Goal: Task Accomplishment & Management: Manage account settings

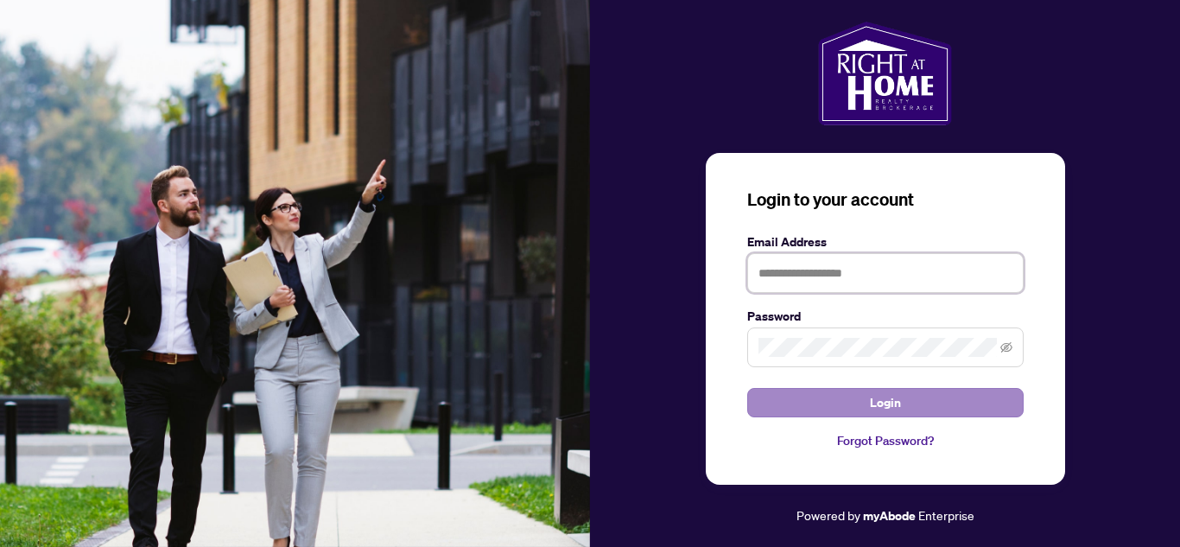
type input "**********"
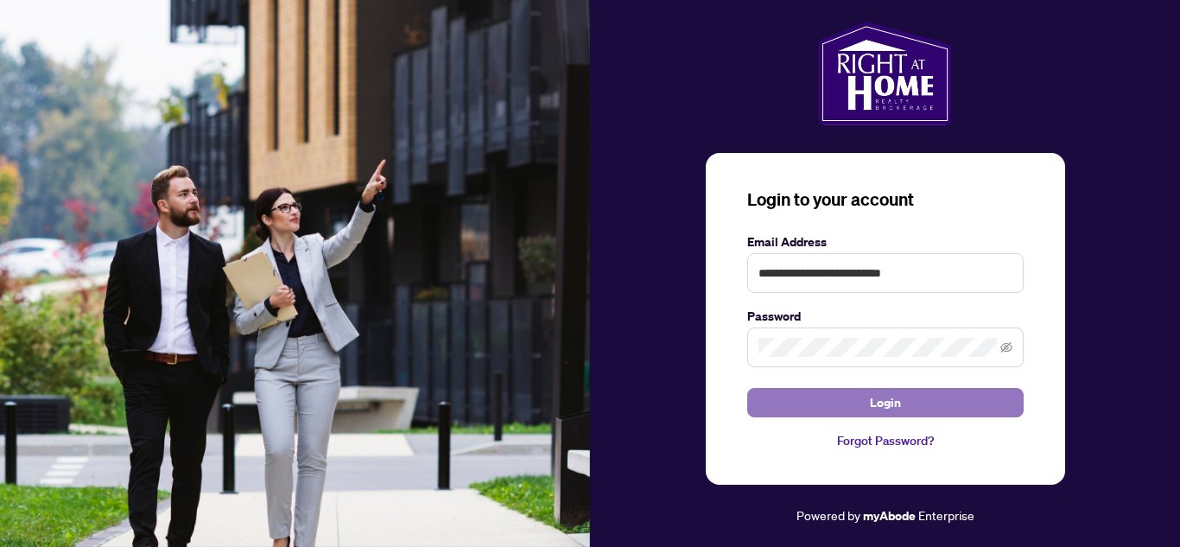
click at [823, 400] on button "Login" at bounding box center [885, 402] width 276 height 29
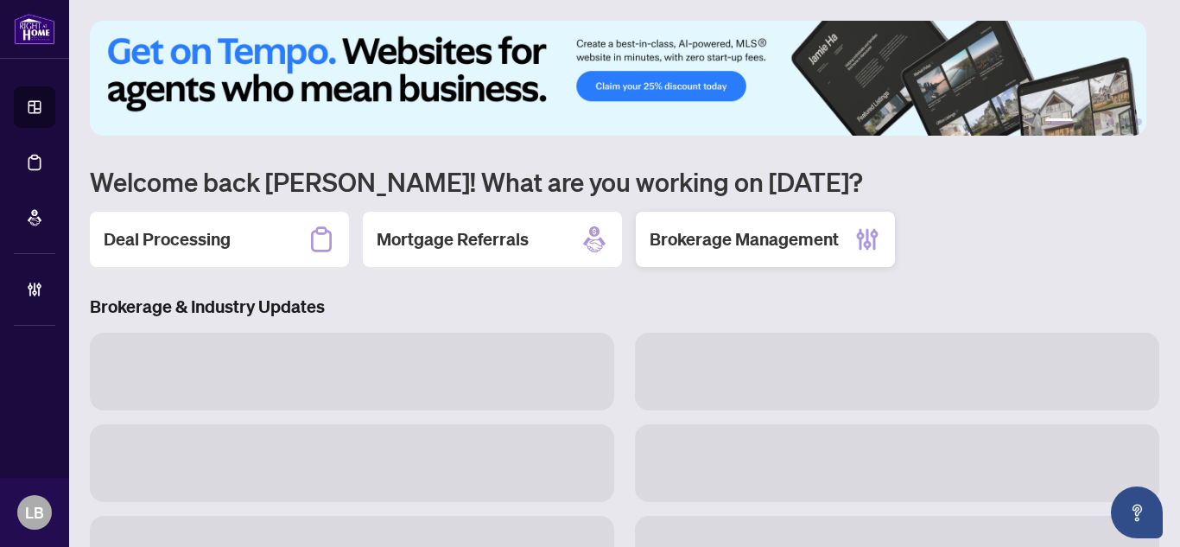
click at [720, 227] on h2 "Brokerage Management" at bounding box center [743, 239] width 189 height 24
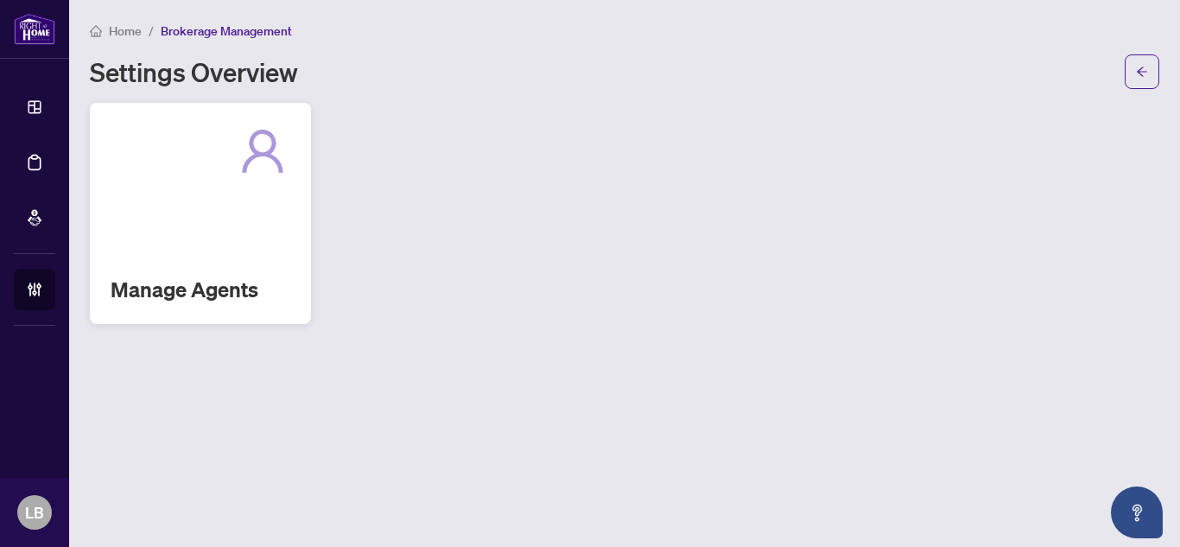
click at [238, 235] on div "Manage Agents" at bounding box center [200, 213] width 221 height 221
click at [238, 235] on main "Home / Brokerage Management Settings Overview Manage Agents" at bounding box center [624, 273] width 1111 height 547
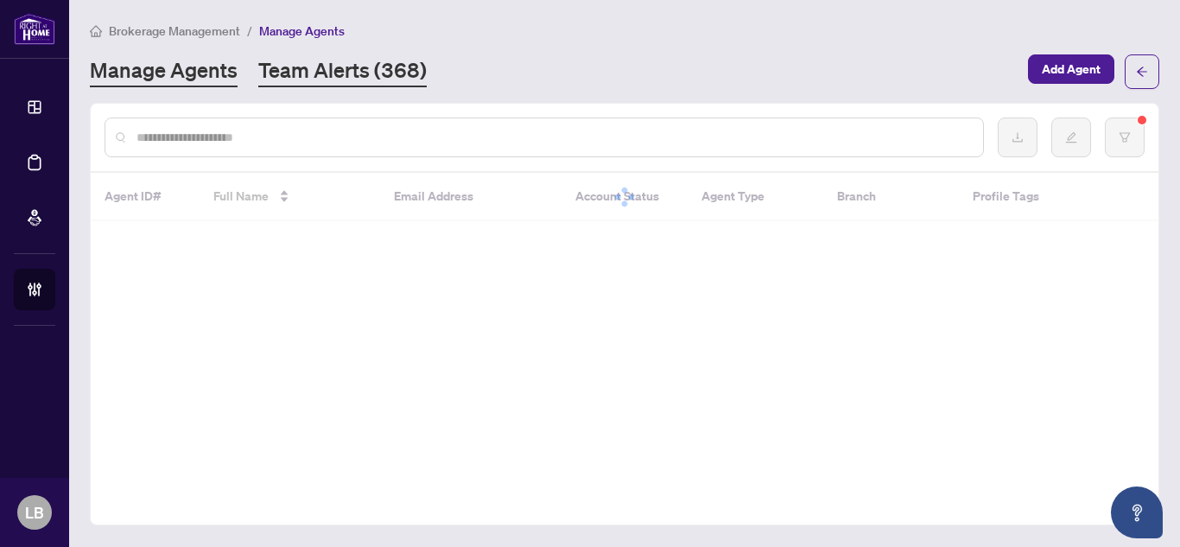
click at [316, 76] on link "Team Alerts (368)" at bounding box center [342, 71] width 168 height 31
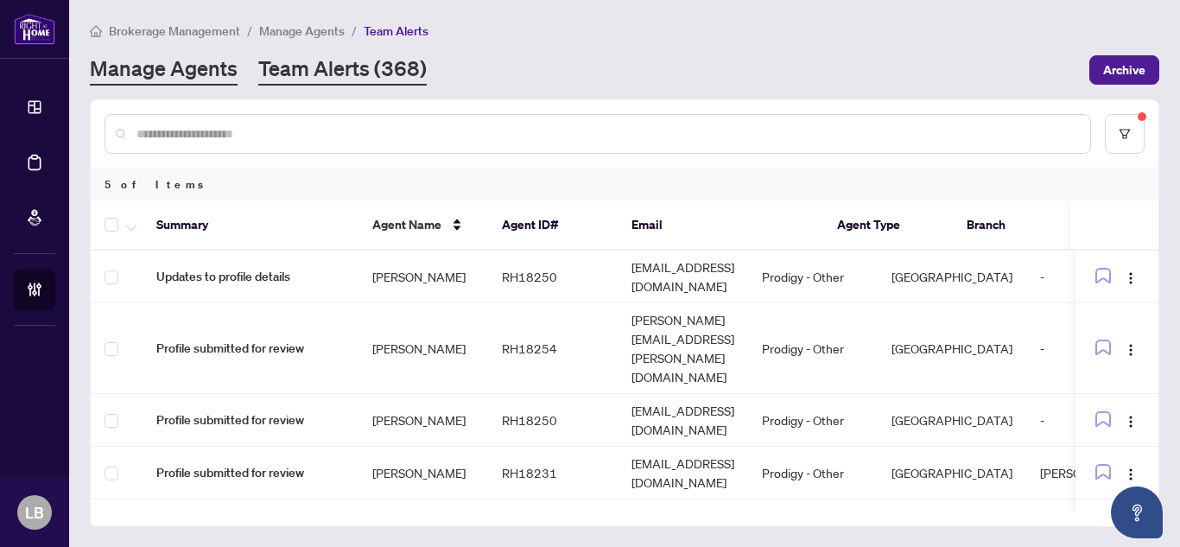
click at [213, 73] on link "Manage Agents" at bounding box center [164, 69] width 148 height 31
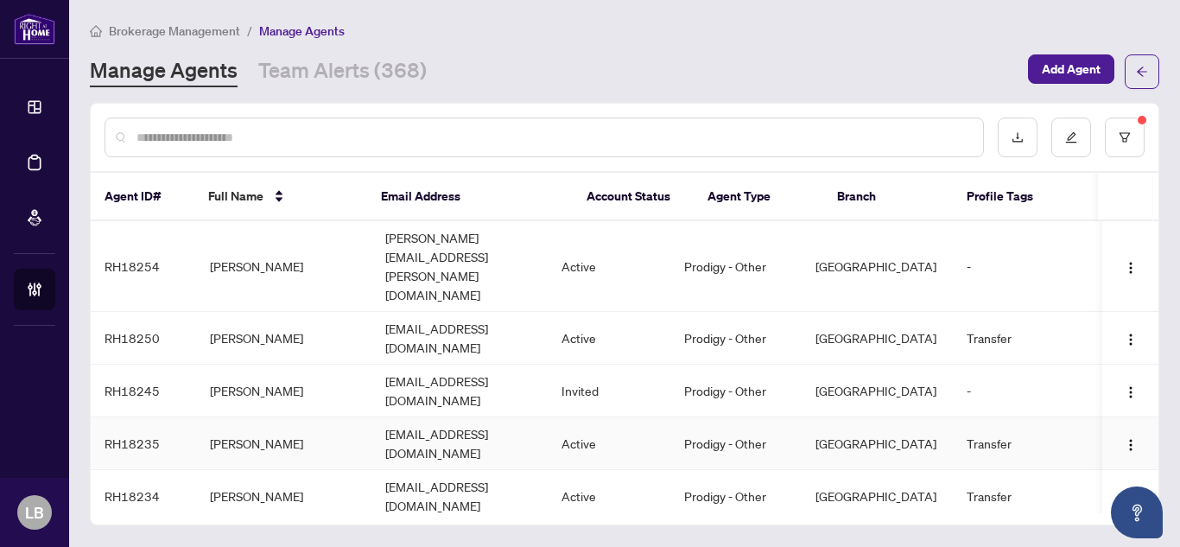
click at [233, 417] on td "Marisa Vieira" at bounding box center [283, 443] width 175 height 53
click at [233, 370] on main "Brokerage Management / Manage Agents Manage Agents Team Alerts (368) Add Agent …" at bounding box center [624, 273] width 1111 height 547
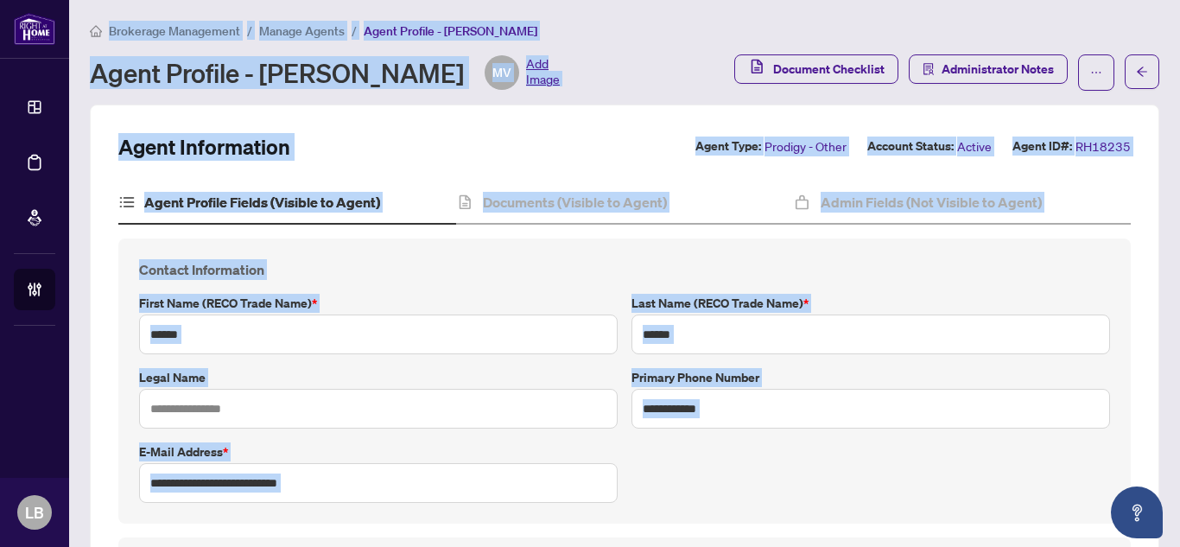
click at [643, 64] on div "Agent Profile - Marisa Vieira MV Add Image" at bounding box center [407, 72] width 634 height 35
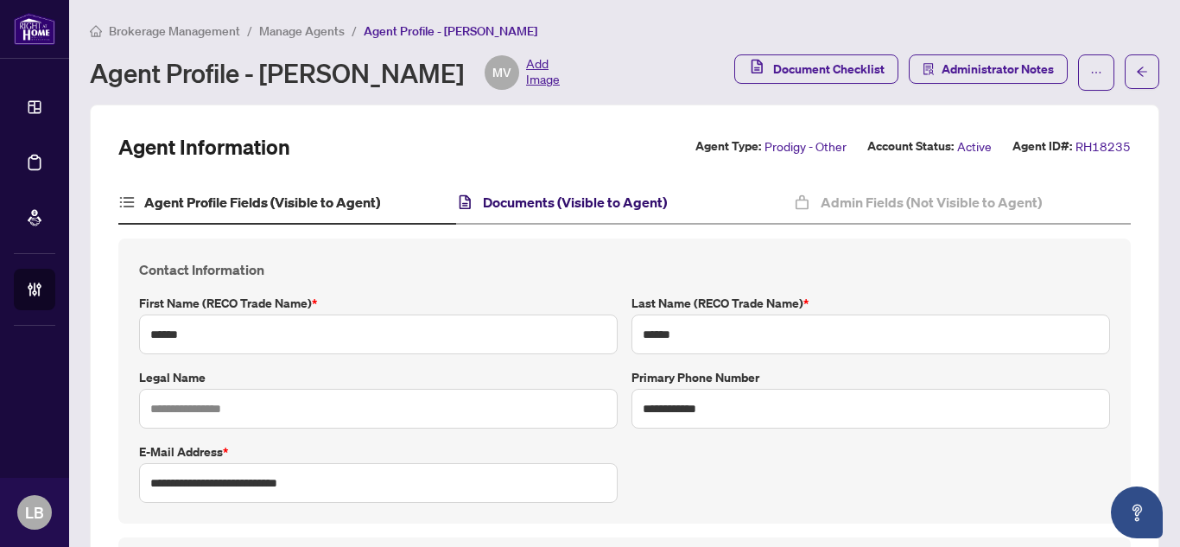
click at [573, 206] on h4 "Documents (Visible to Agent)" at bounding box center [575, 202] width 184 height 21
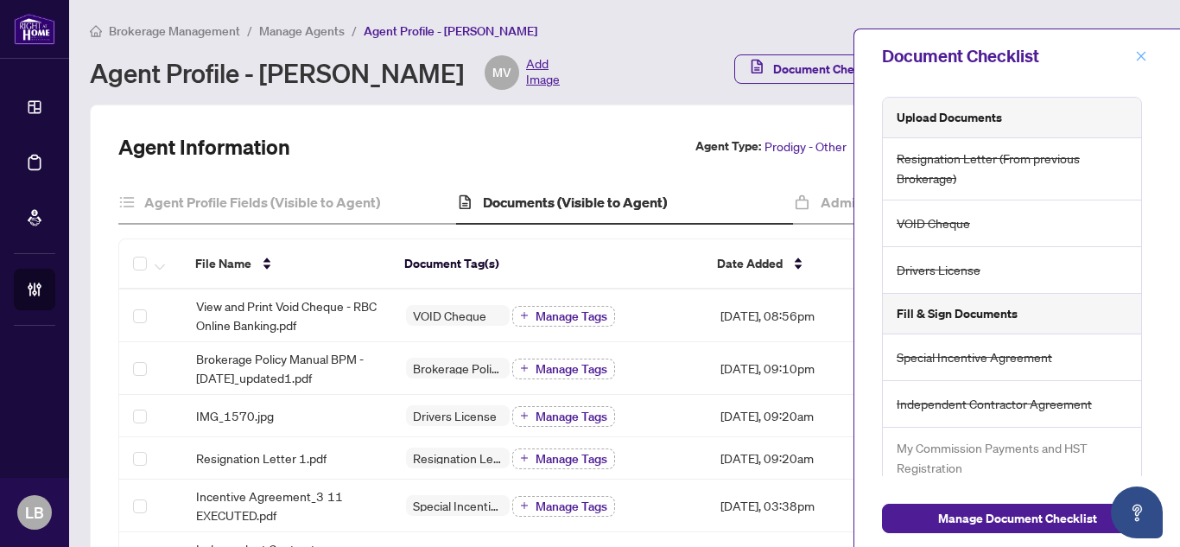
click at [1143, 50] on icon "close" at bounding box center [1141, 56] width 12 height 12
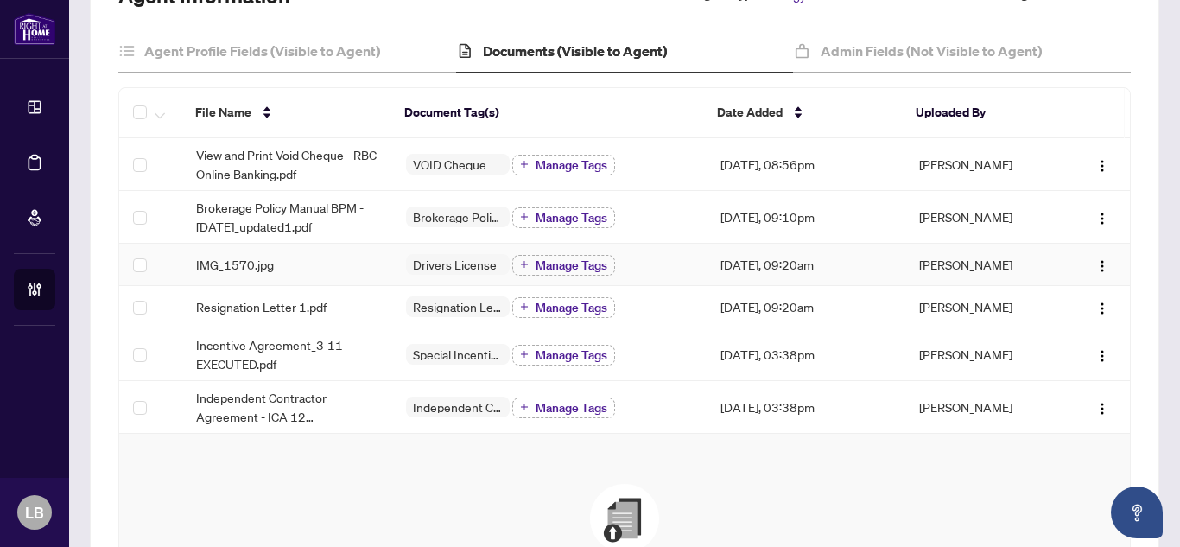
scroll to position [173, 0]
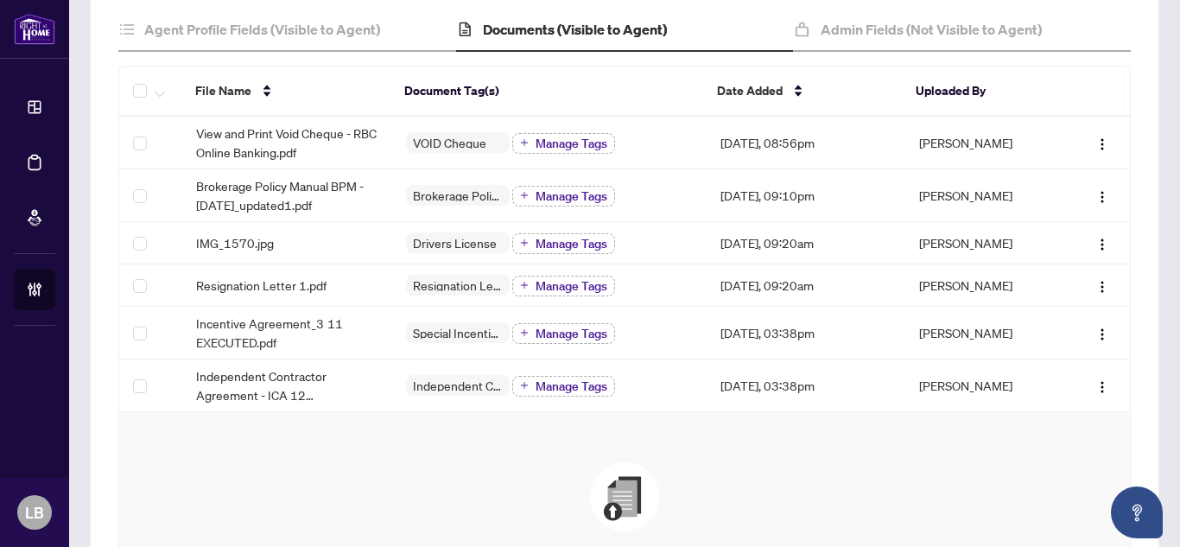
click at [605, 497] on img at bounding box center [624, 496] width 69 height 69
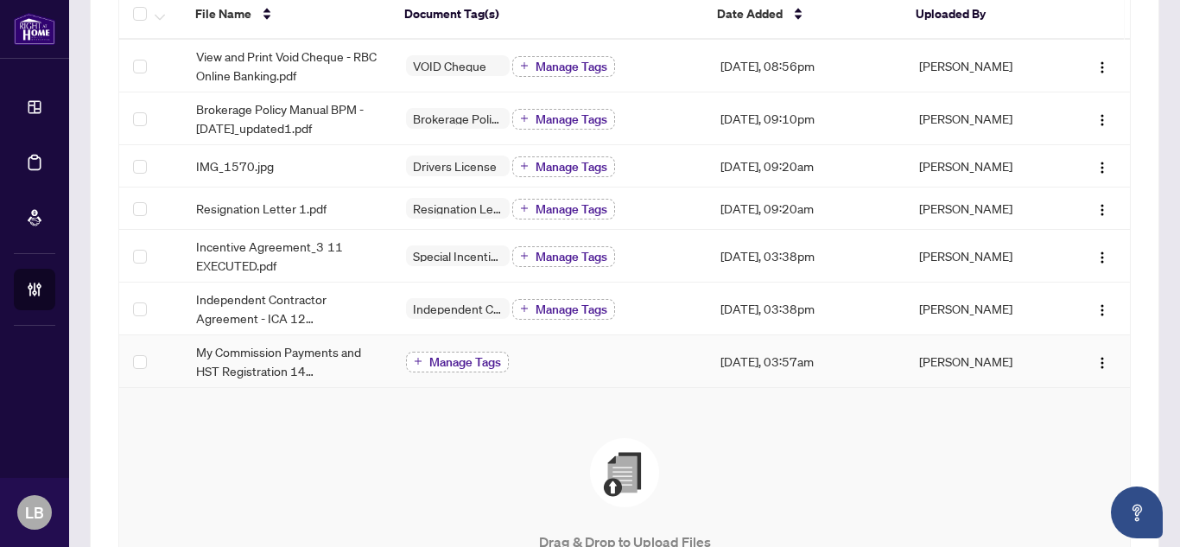
scroll to position [216, 0]
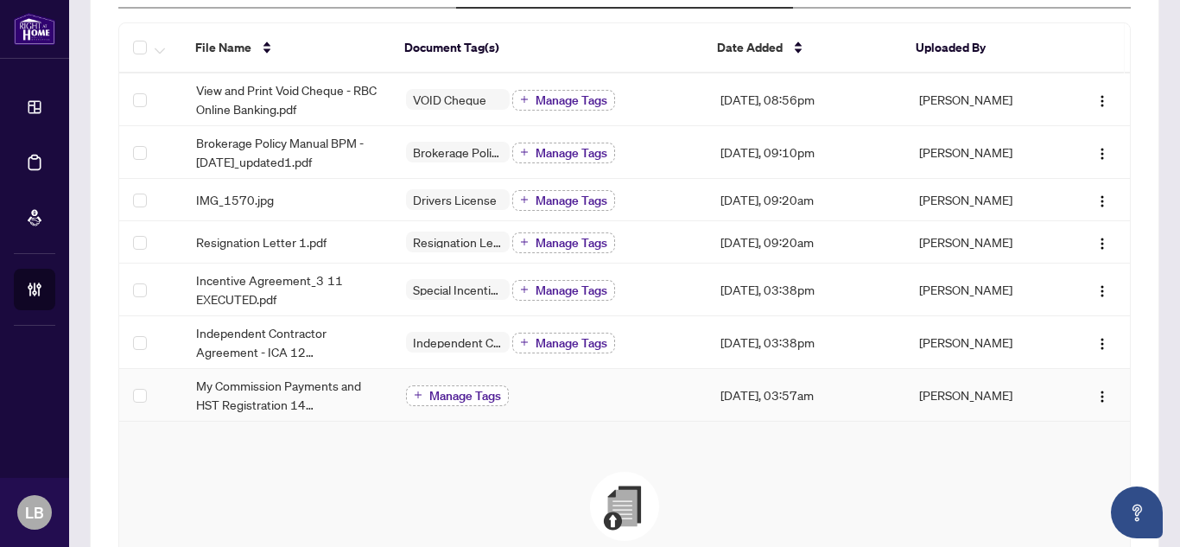
click at [447, 398] on span "Manage Tags" at bounding box center [465, 396] width 72 height 12
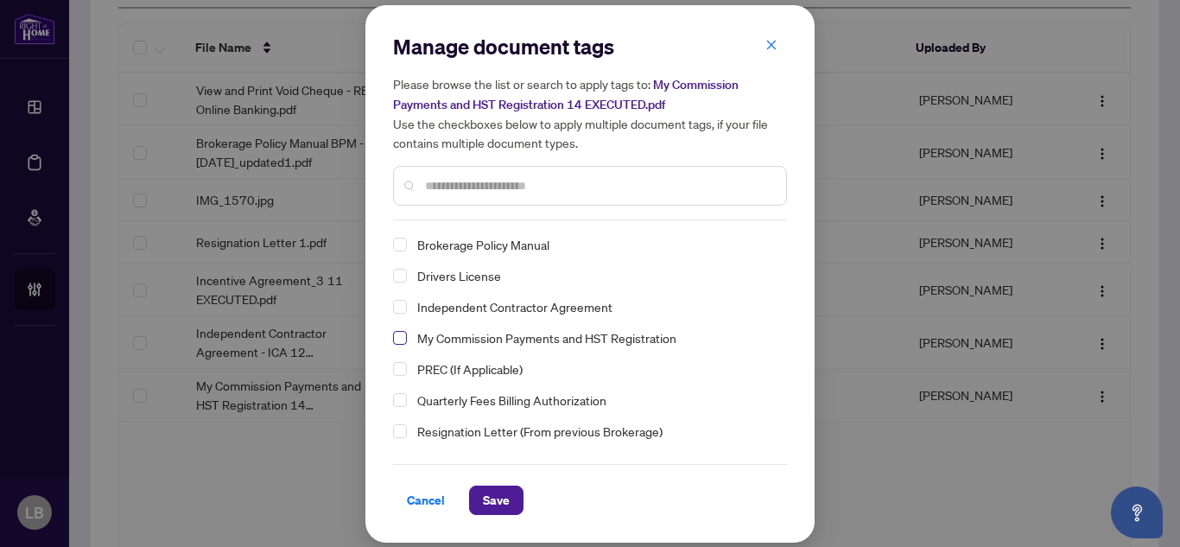
click at [405, 336] on span "Select My Commission Payments and HST Registration" at bounding box center [400, 338] width 14 height 14
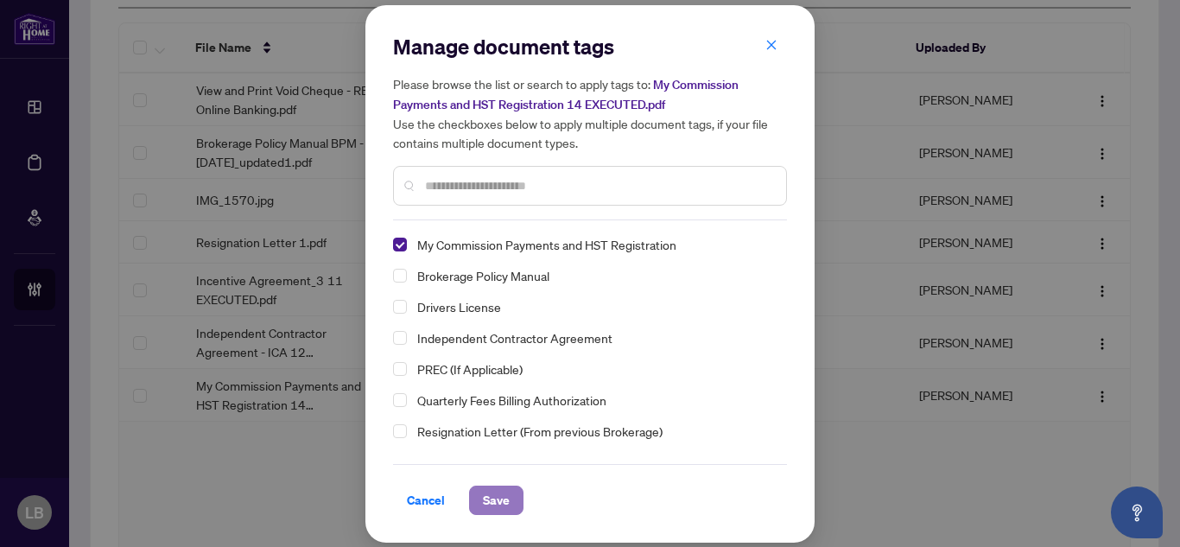
click at [505, 499] on span "Save" at bounding box center [496, 500] width 27 height 28
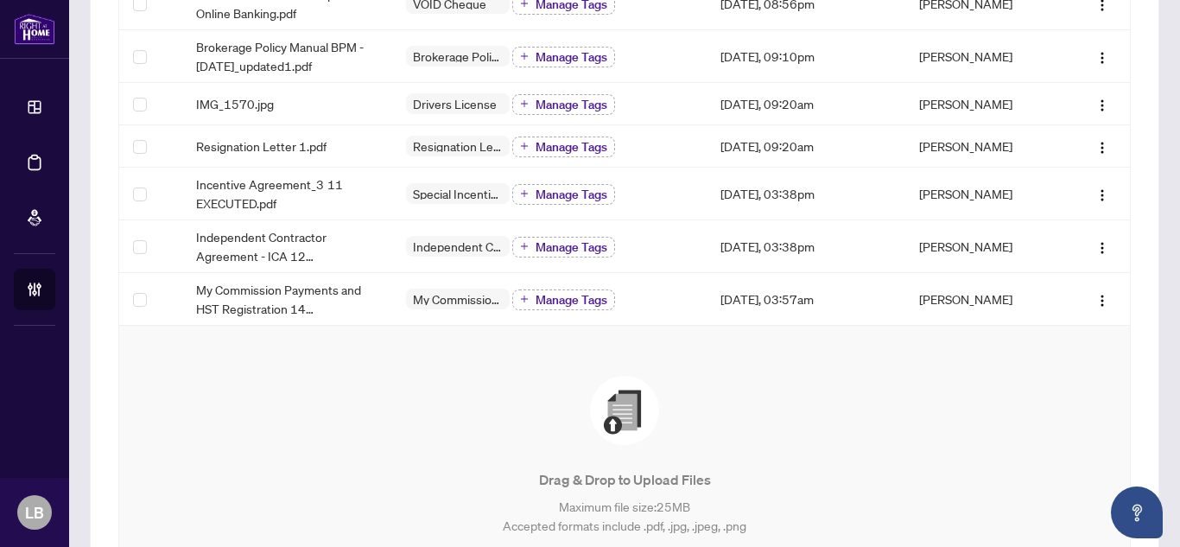
scroll to position [367, 0]
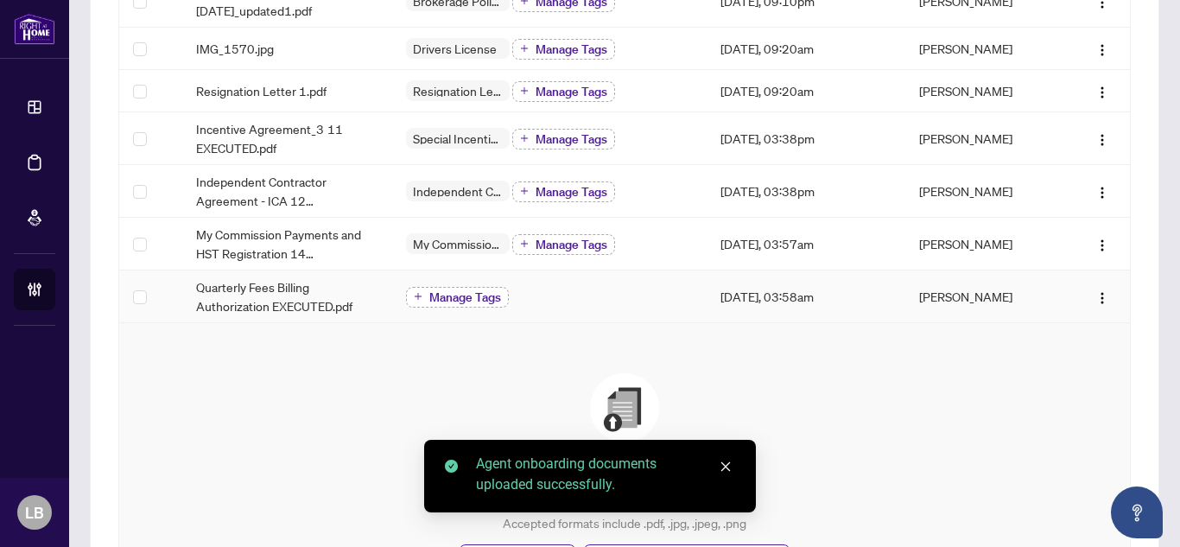
click at [475, 292] on span "Manage Tags" at bounding box center [465, 297] width 72 height 12
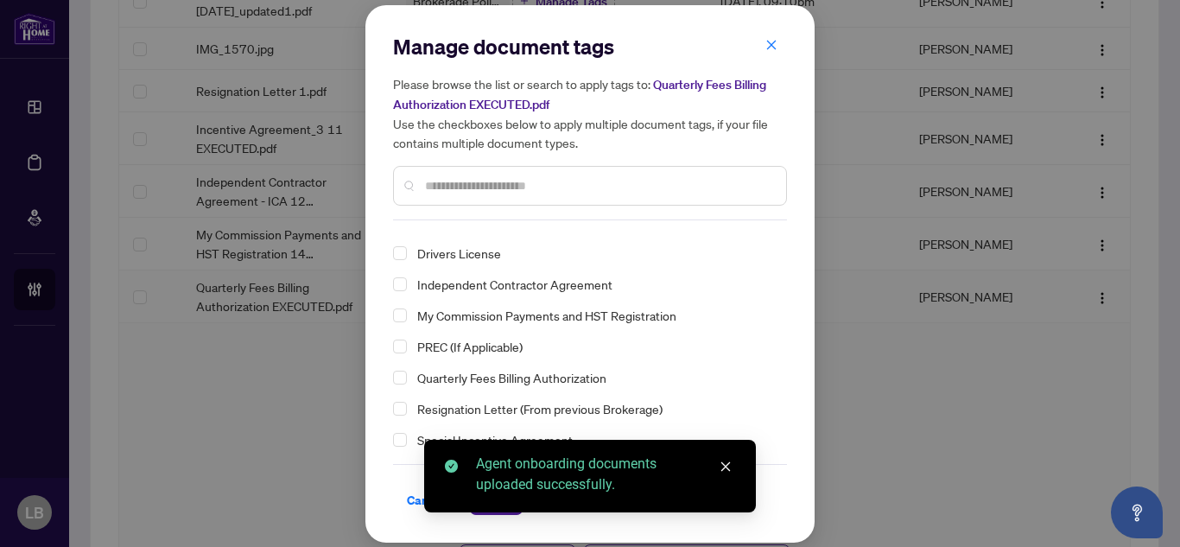
scroll to position [57, 0]
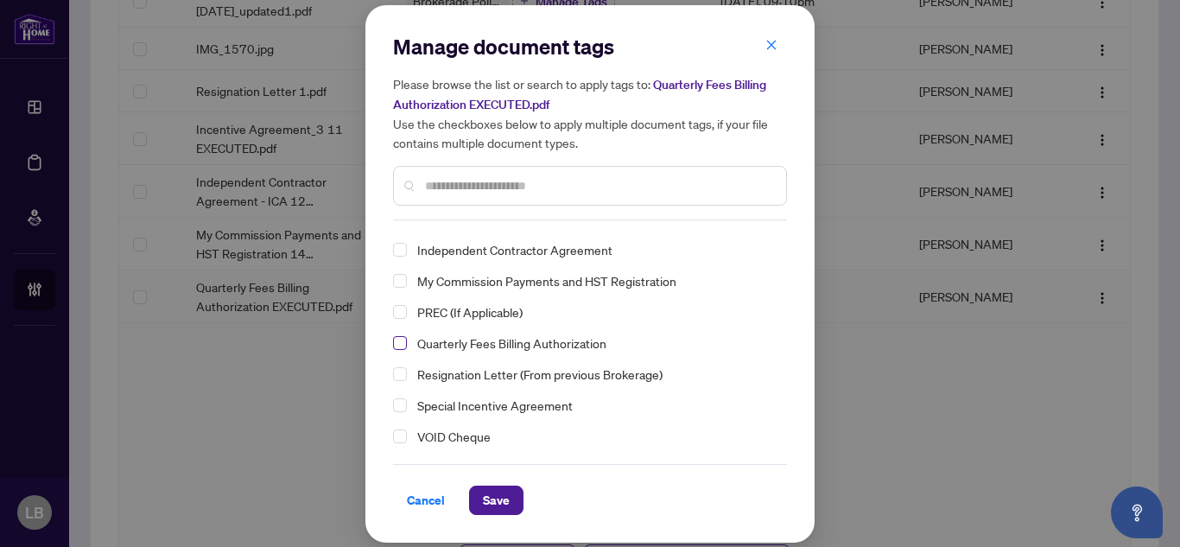
click at [398, 345] on span "Select Quarterly Fees Billing Authorization" at bounding box center [400, 343] width 14 height 14
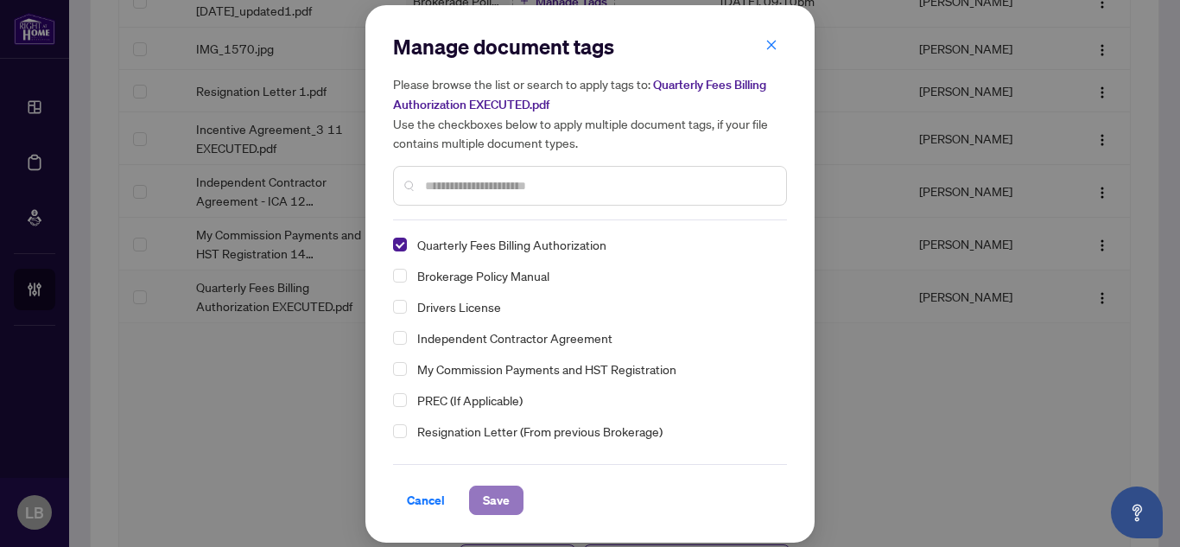
click at [499, 497] on span "Save" at bounding box center [496, 500] width 27 height 28
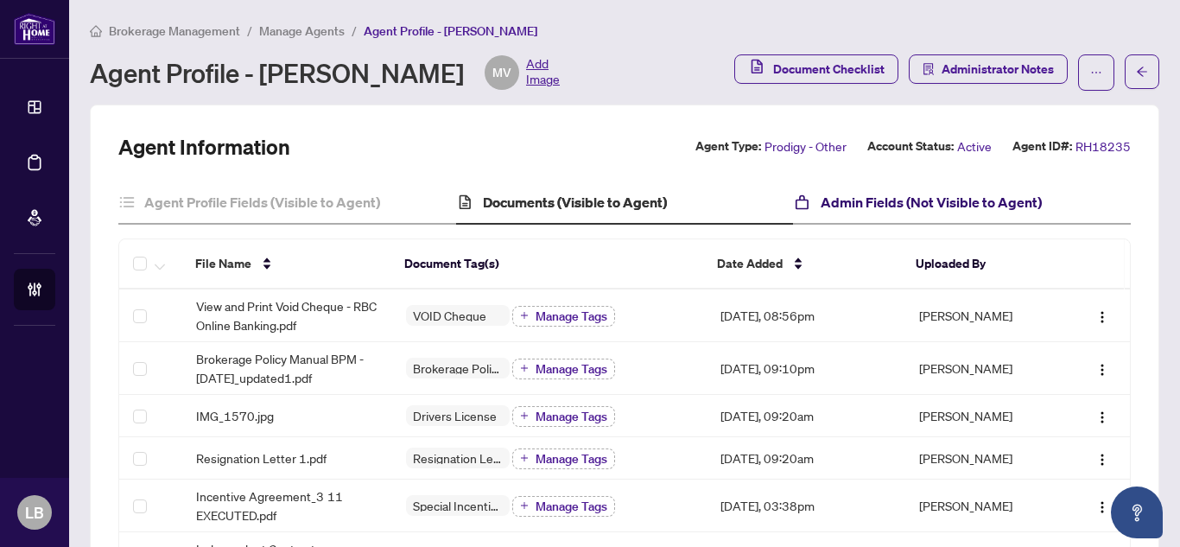
click at [867, 206] on h4 "Admin Fields (Not Visible to Agent)" at bounding box center [930, 202] width 221 height 21
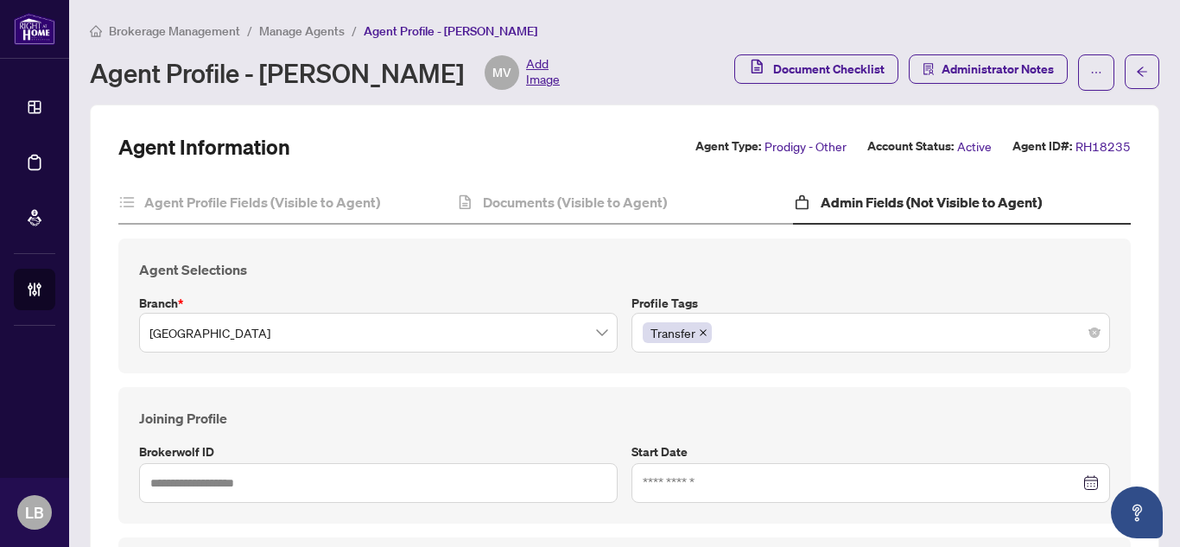
type input "**********"
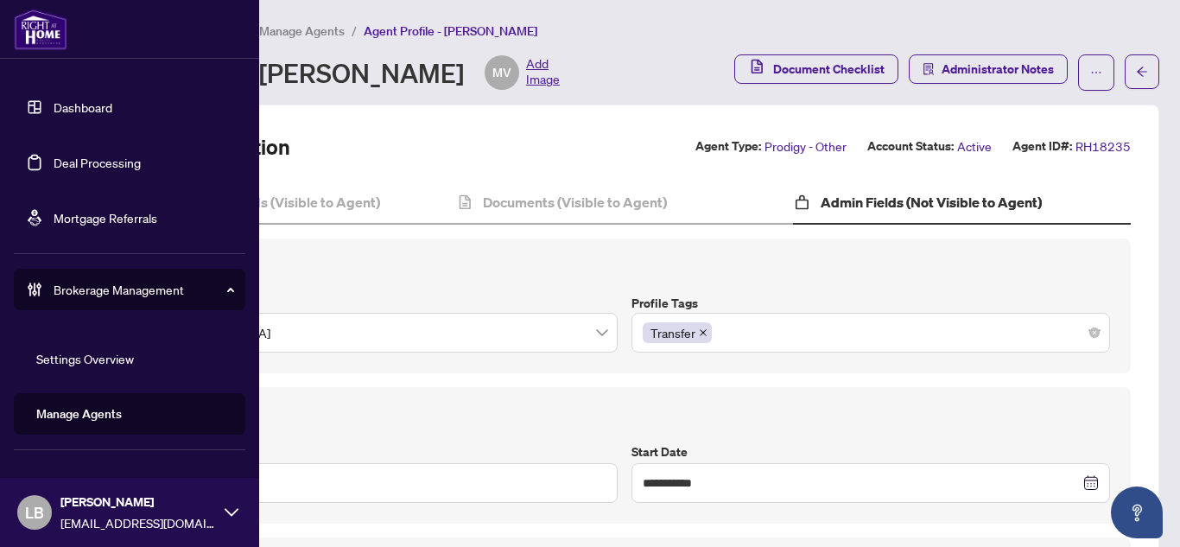
click at [54, 112] on link "Dashboard" at bounding box center [83, 107] width 59 height 16
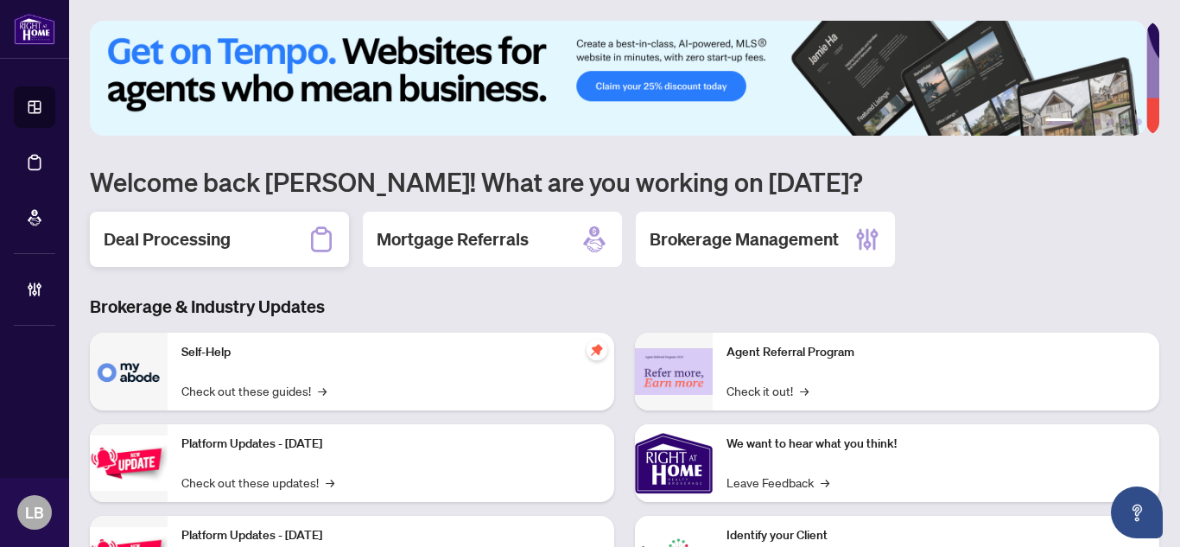
click at [279, 251] on div "Deal Processing" at bounding box center [219, 239] width 259 height 55
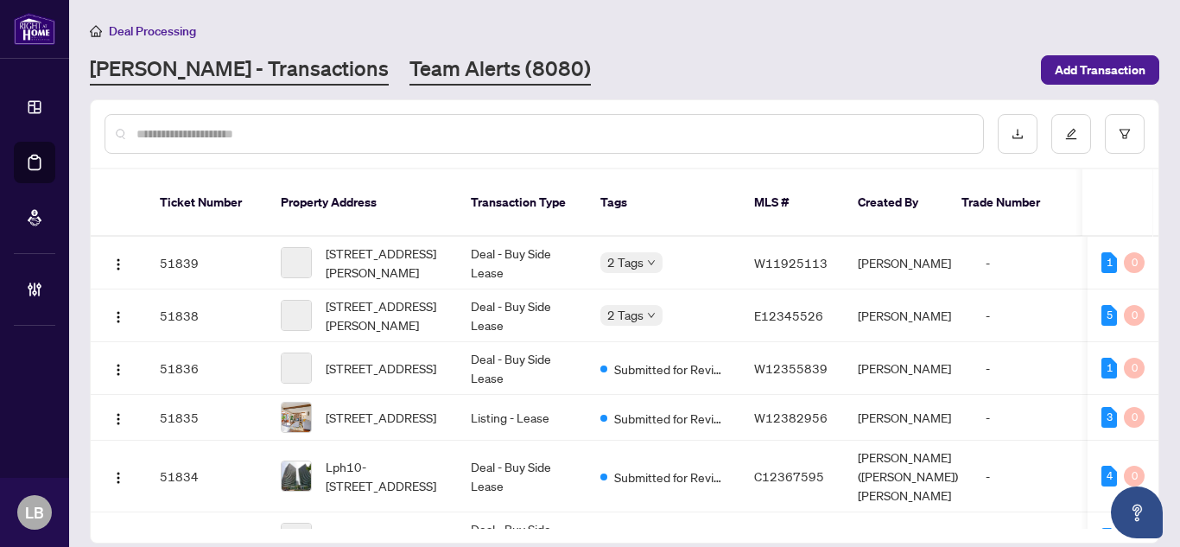
click at [409, 67] on link "Team Alerts (8080)" at bounding box center [499, 69] width 181 height 31
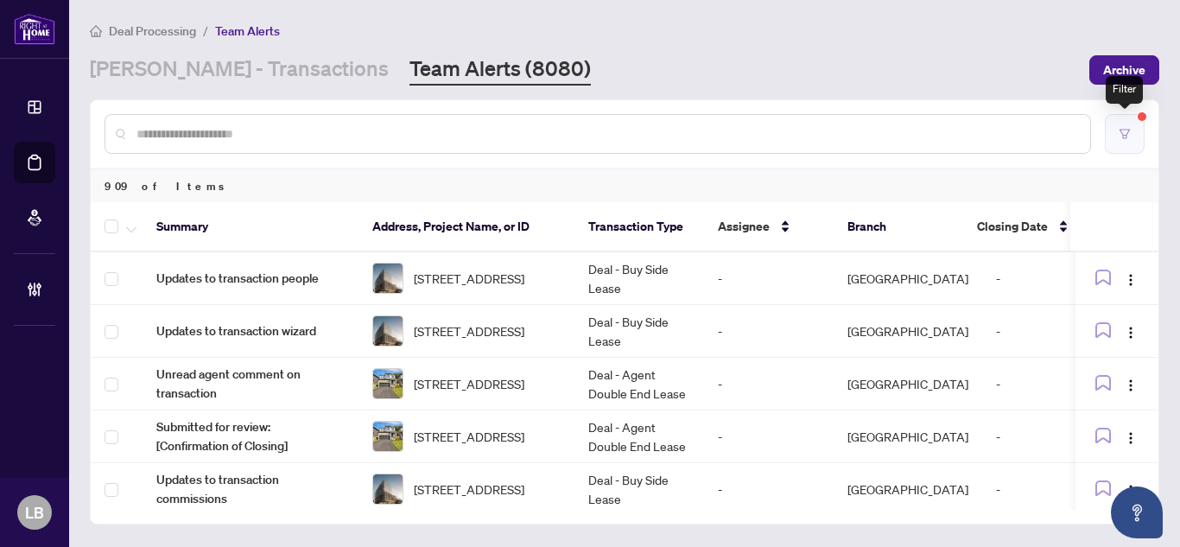
click at [1117, 130] on button "button" at bounding box center [1125, 134] width 40 height 40
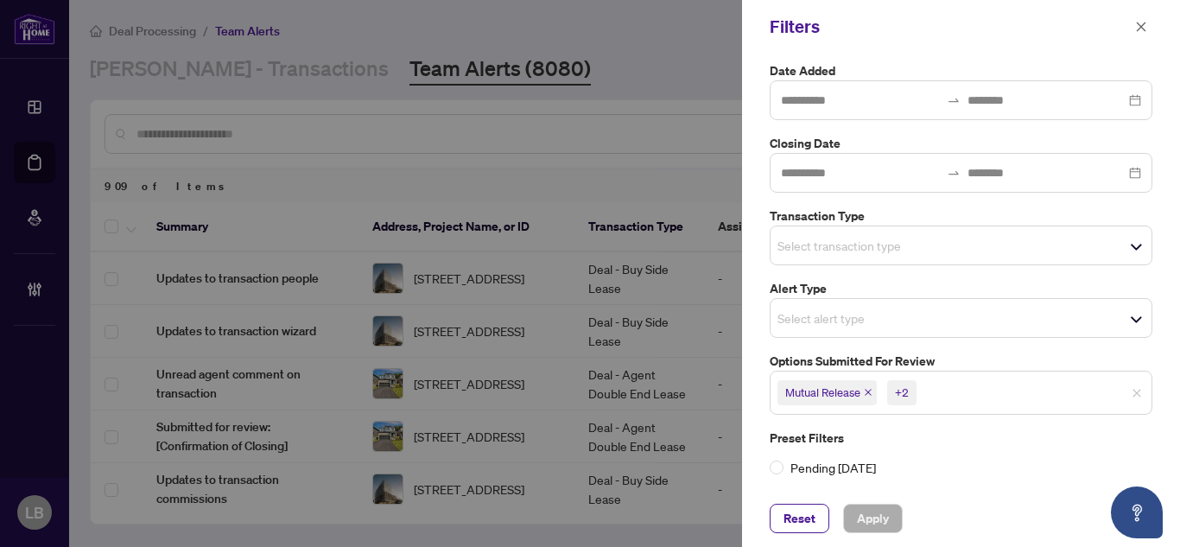
scroll to position [218, 0]
click at [1143, 25] on icon "close" at bounding box center [1142, 27] width 10 height 10
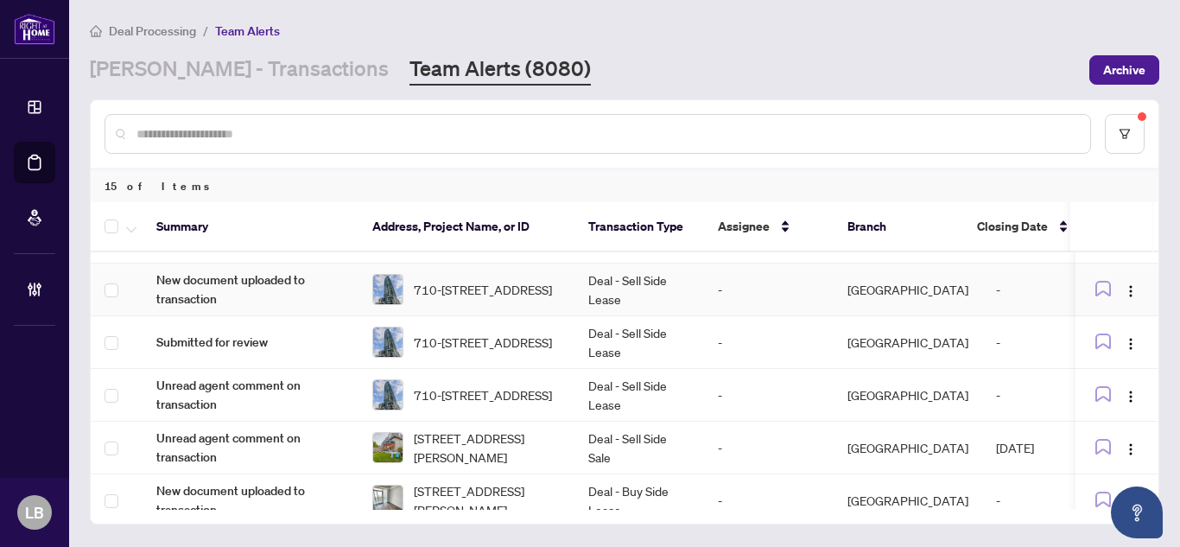
scroll to position [0, 0]
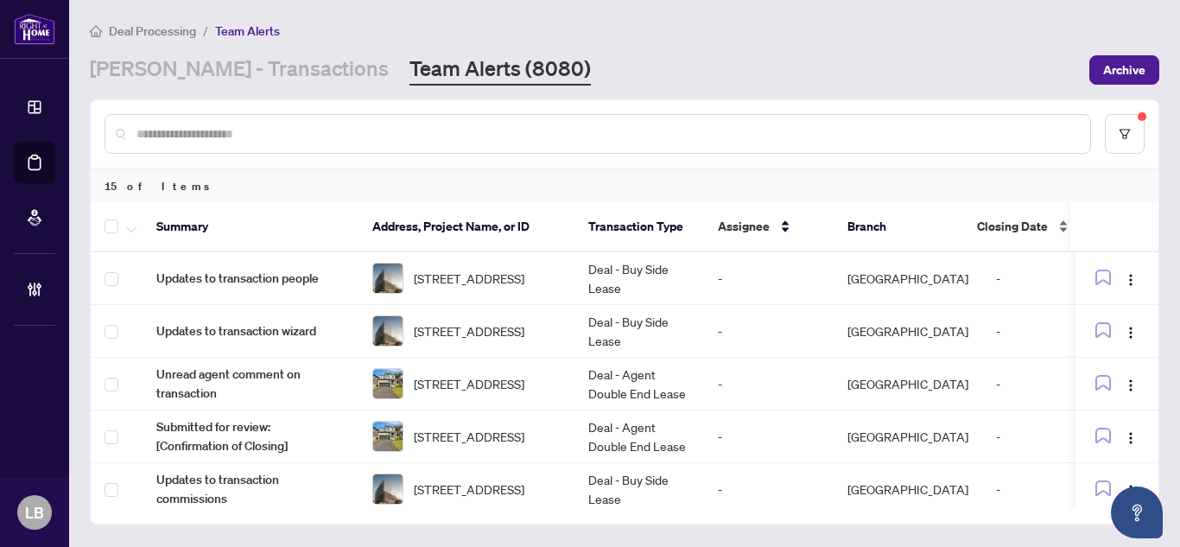
click at [1061, 219] on div "Closing Date" at bounding box center [1023, 226] width 93 height 19
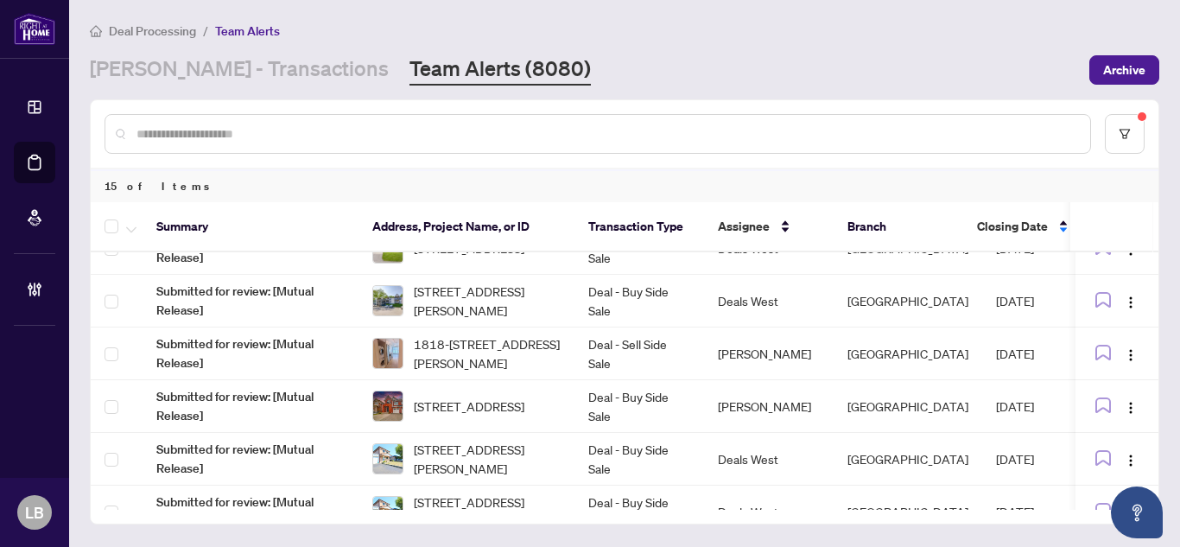
scroll to position [128, 0]
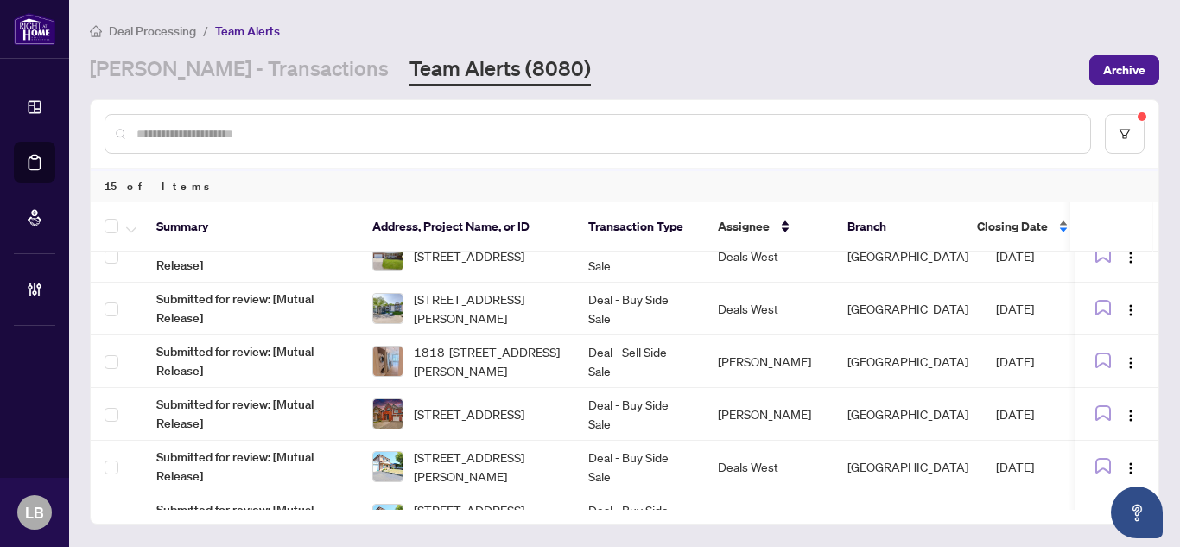
click at [1059, 224] on div "Closing Date" at bounding box center [1023, 226] width 93 height 19
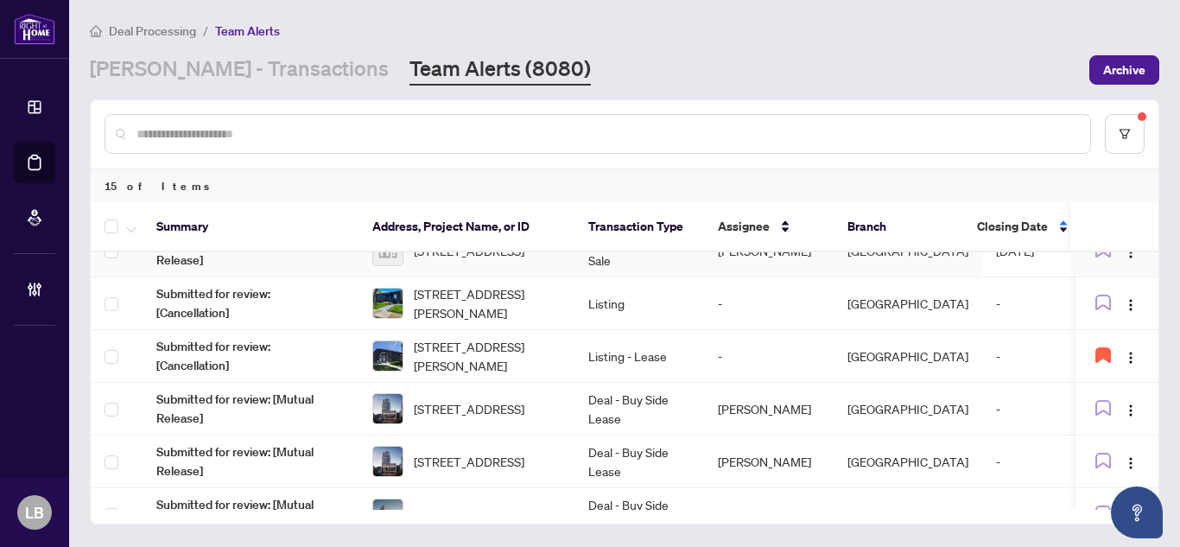
scroll to position [453, 0]
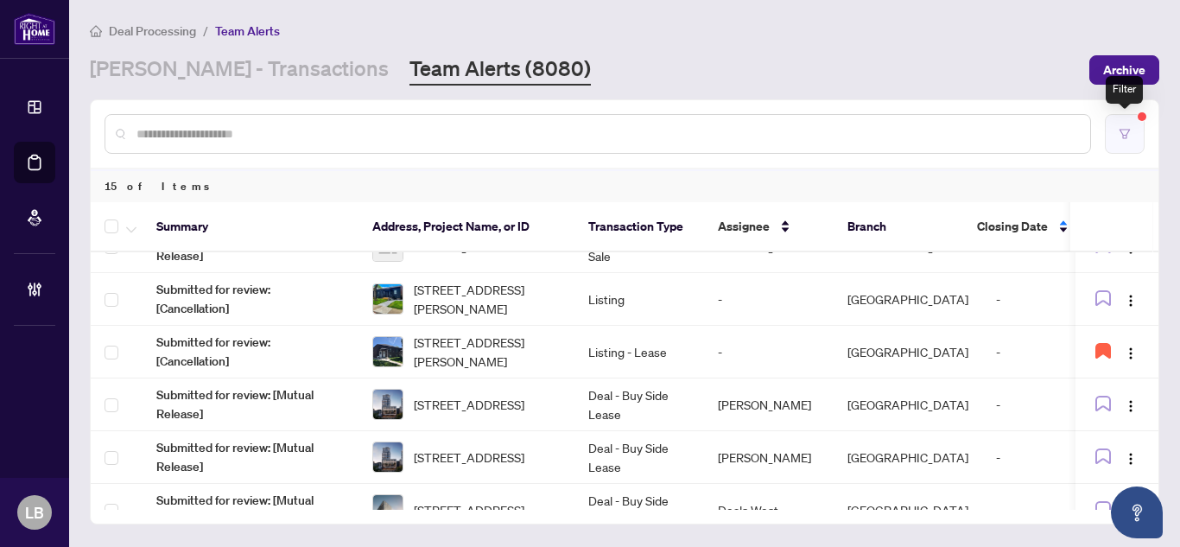
click at [1123, 128] on icon "filter" at bounding box center [1124, 134] width 12 height 12
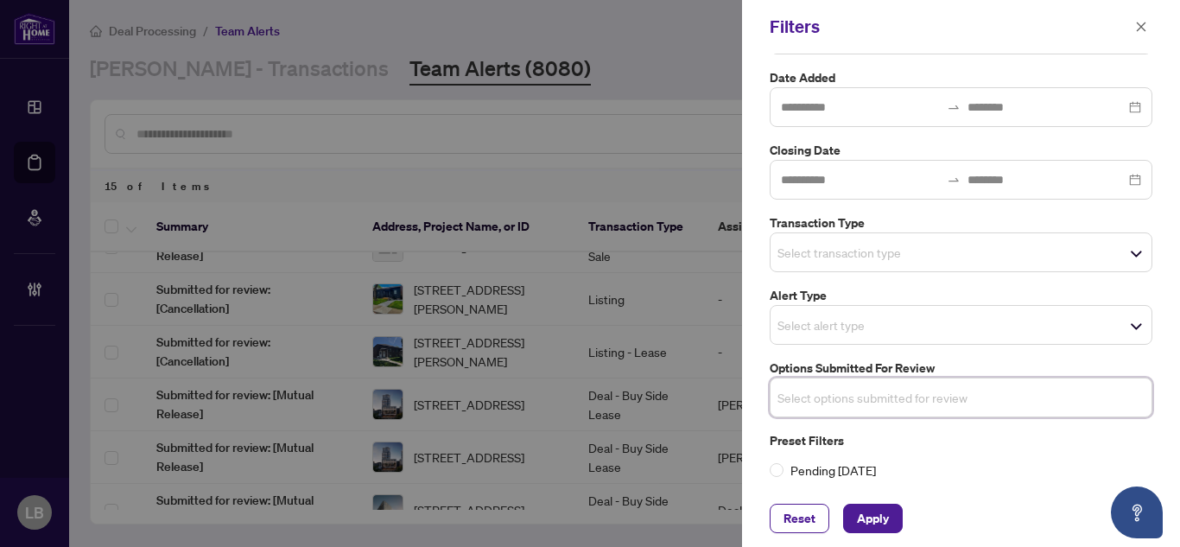
click at [846, 251] on div "Select transaction type" at bounding box center [961, 252] width 383 height 40
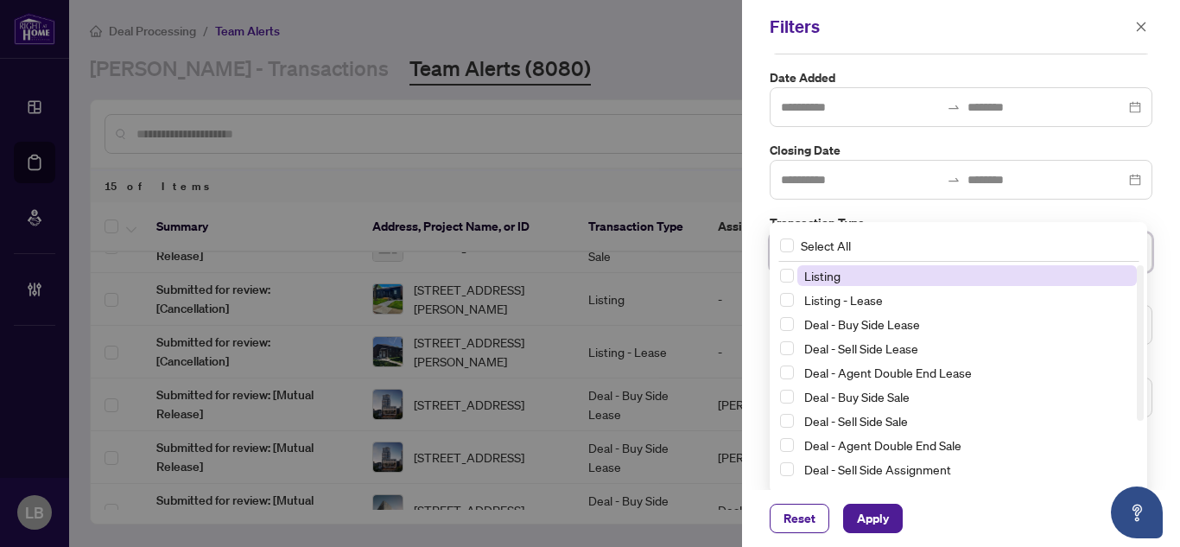
click at [817, 274] on span "Listing" at bounding box center [822, 276] width 36 height 16
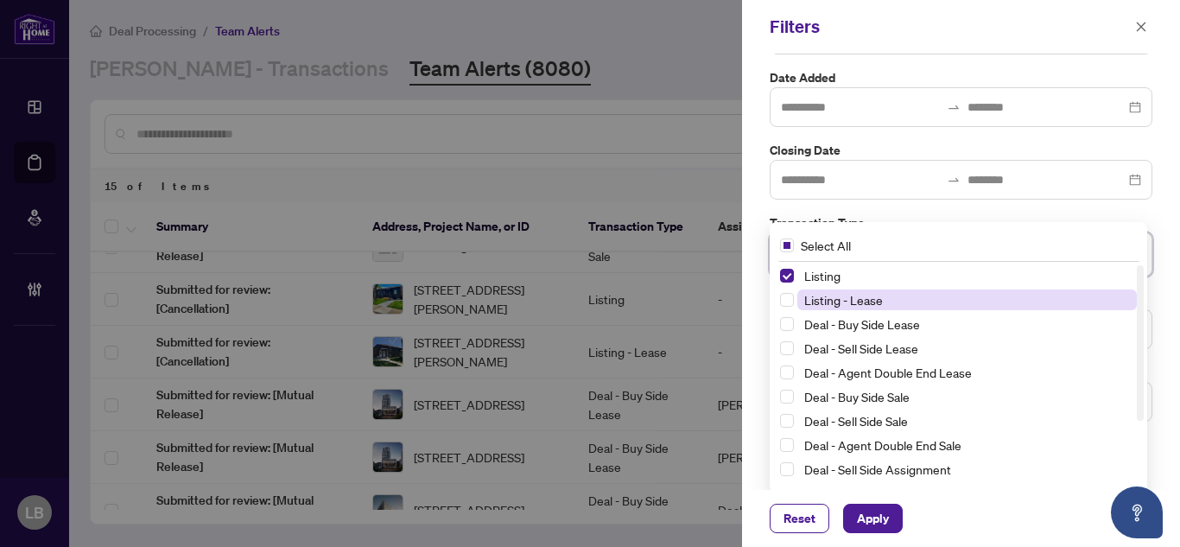
click at [815, 300] on span "Listing - Lease" at bounding box center [843, 300] width 79 height 16
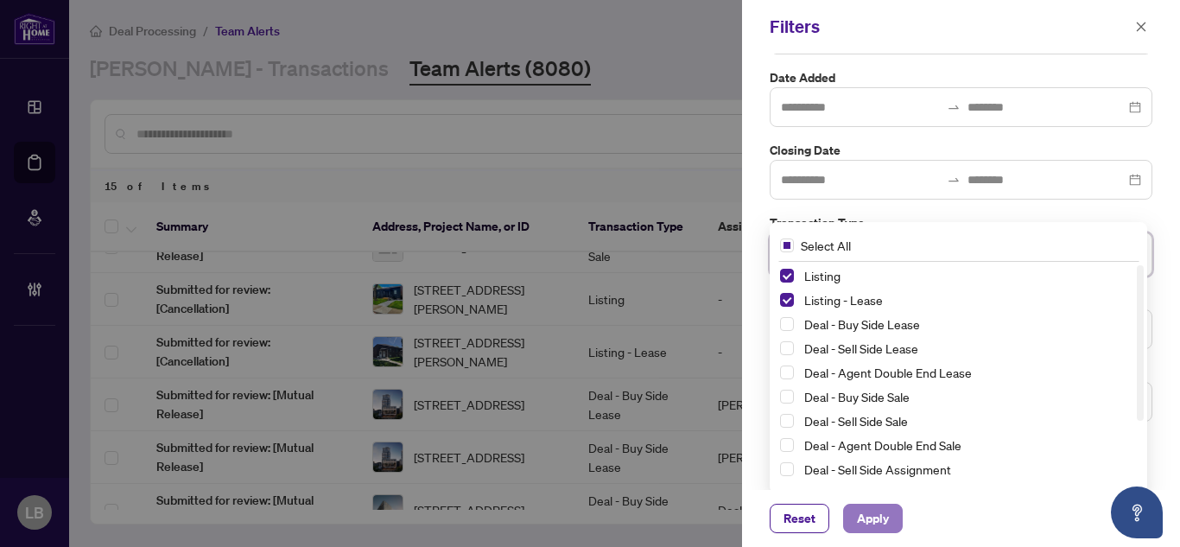
click at [866, 516] on span "Apply" at bounding box center [873, 518] width 32 height 28
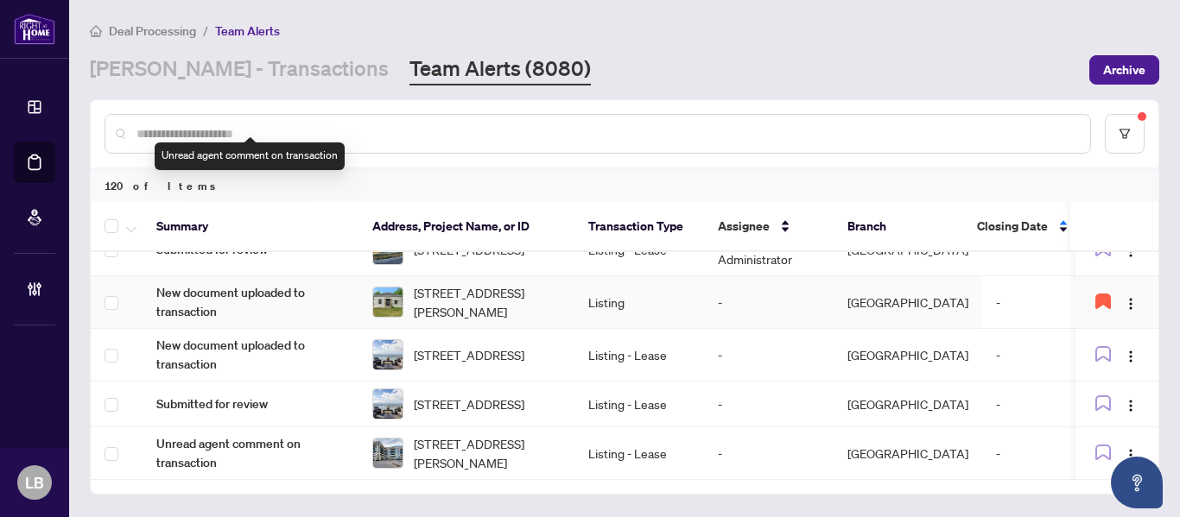
scroll to position [6099, 0]
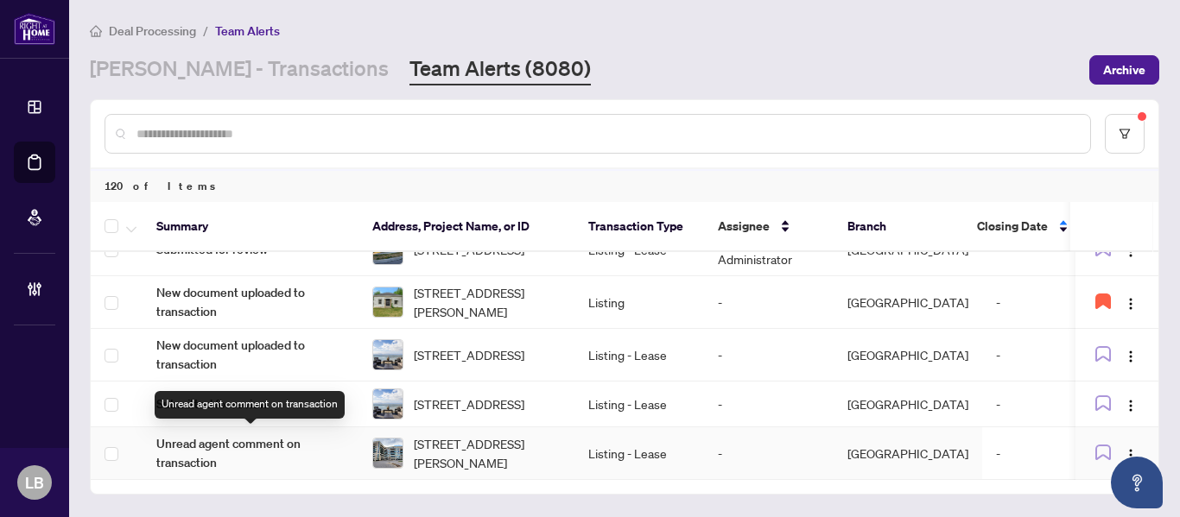
click at [259, 447] on span "Unread agent comment on transaction" at bounding box center [250, 453] width 188 height 38
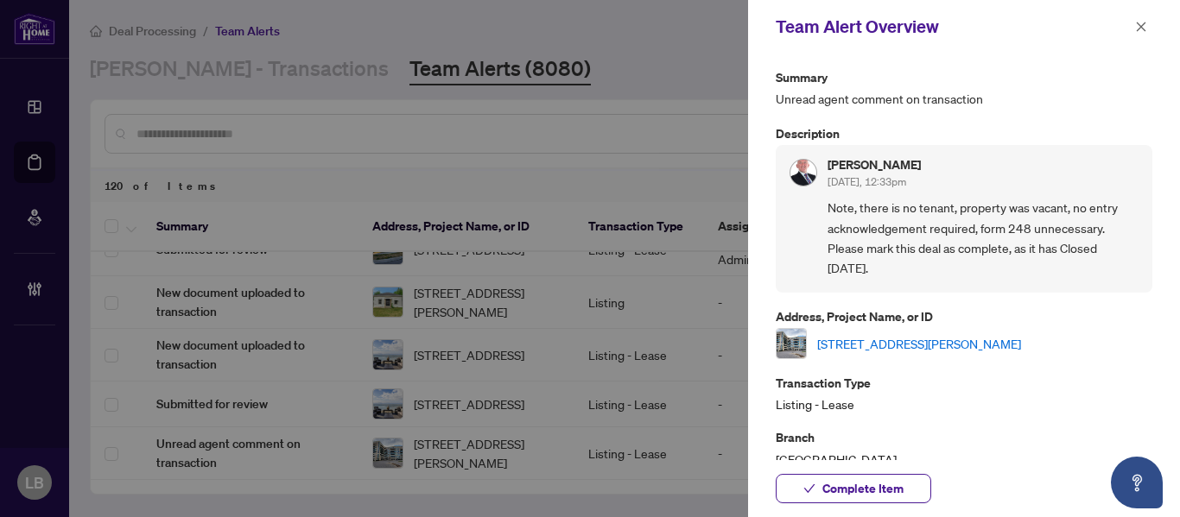
click at [872, 346] on link "608-75 Norman Bethune Ave, Richmond Hill, Ontario L4B 0B6, Canada" at bounding box center [919, 343] width 204 height 19
click at [867, 483] on span "Complete Item" at bounding box center [862, 489] width 81 height 28
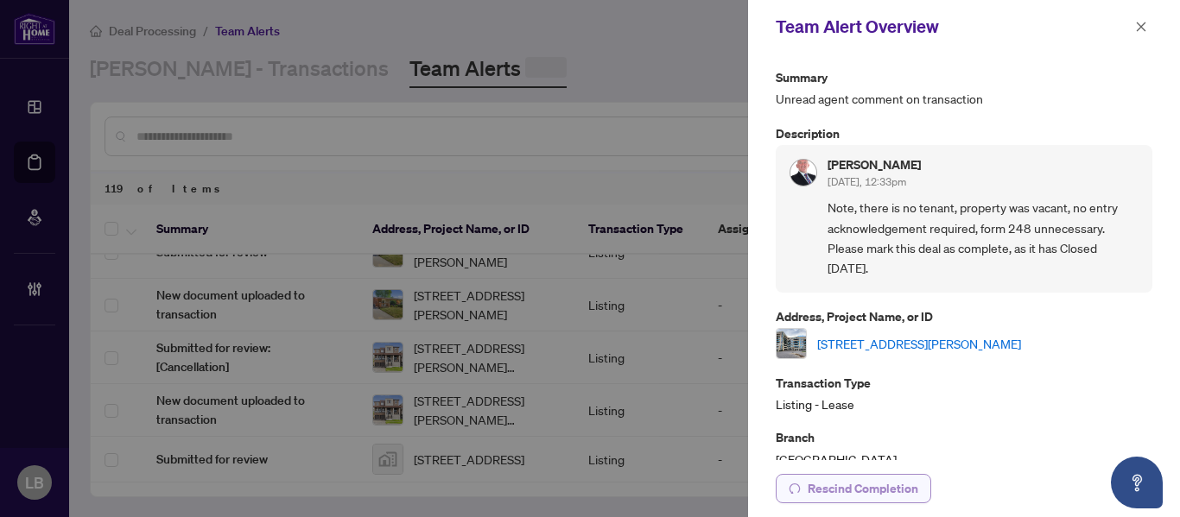
scroll to position [0, 0]
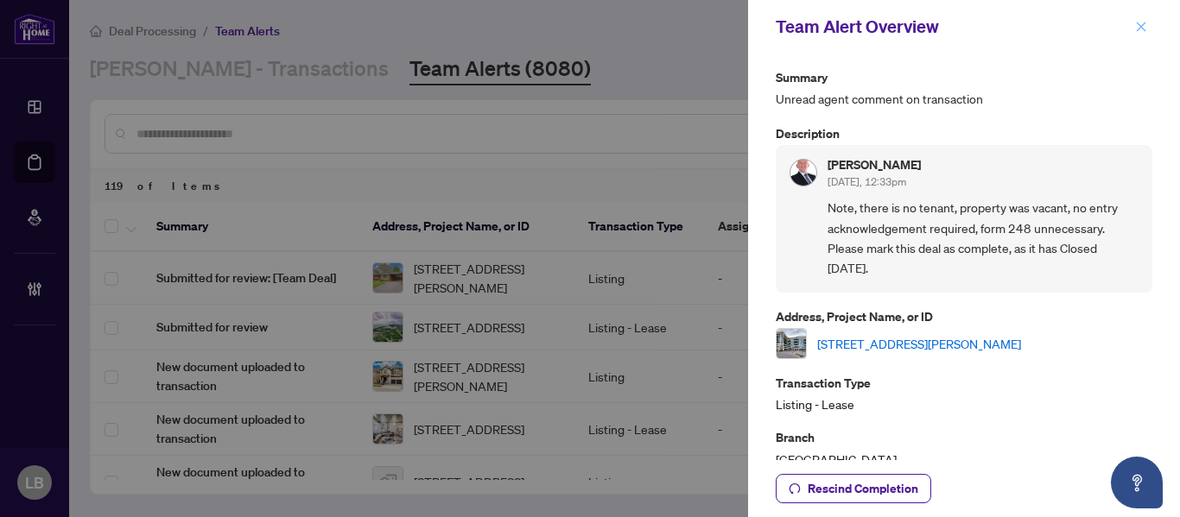
click at [1138, 26] on icon "close" at bounding box center [1141, 27] width 12 height 12
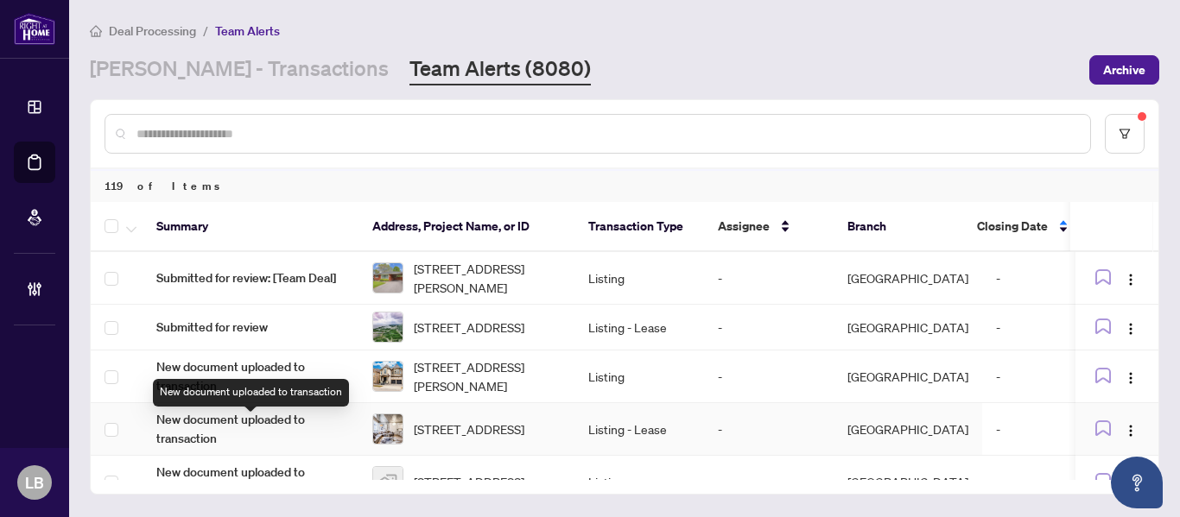
click at [285, 427] on span "New document uploaded to transaction" at bounding box center [250, 429] width 188 height 38
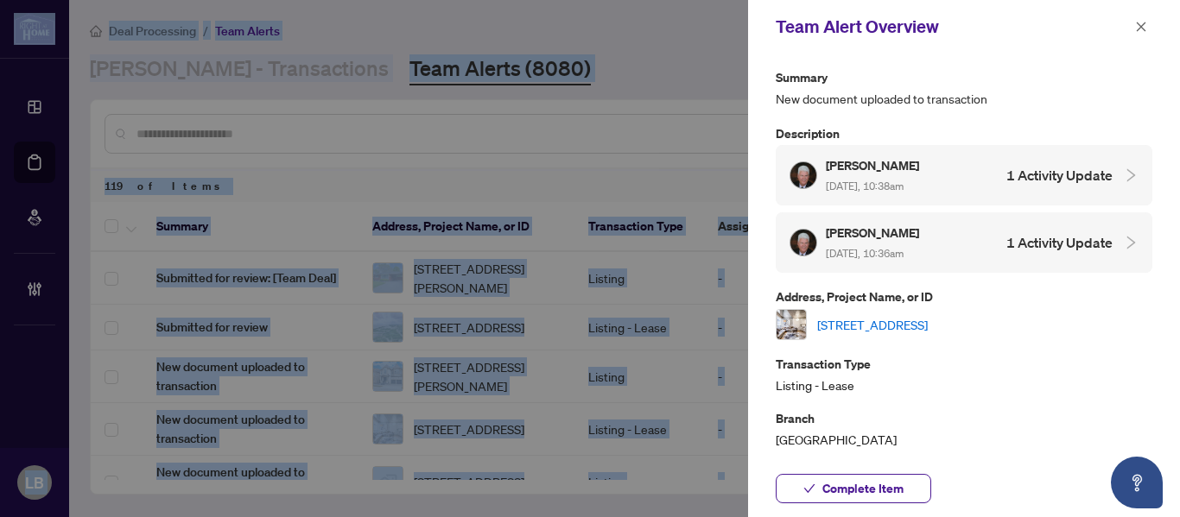
click at [885, 234] on h5 "Robert Hutchings" at bounding box center [874, 233] width 96 height 20
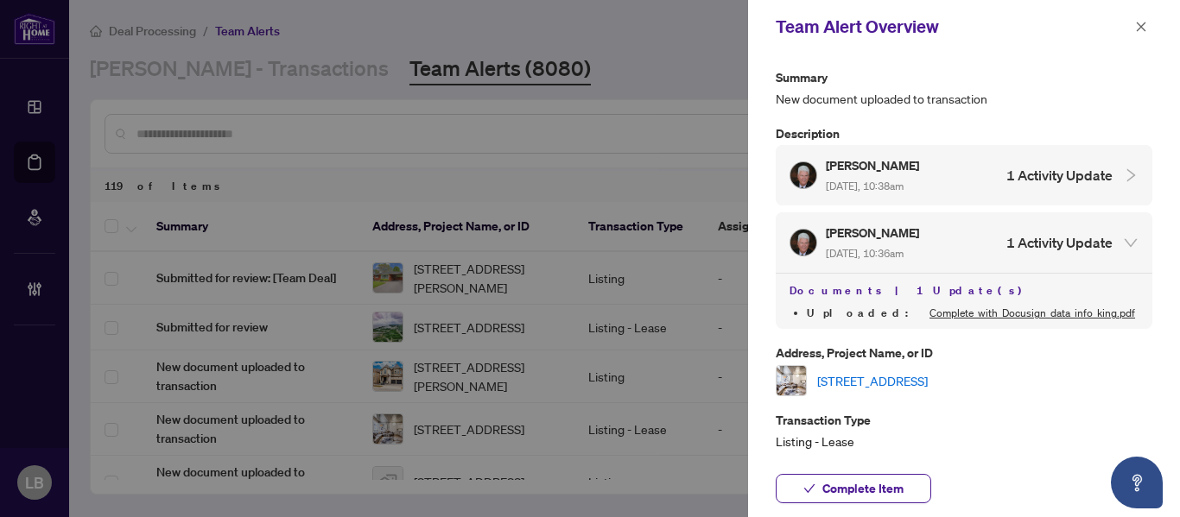
click at [885, 234] on h5 "Robert Hutchings" at bounding box center [874, 233] width 96 height 20
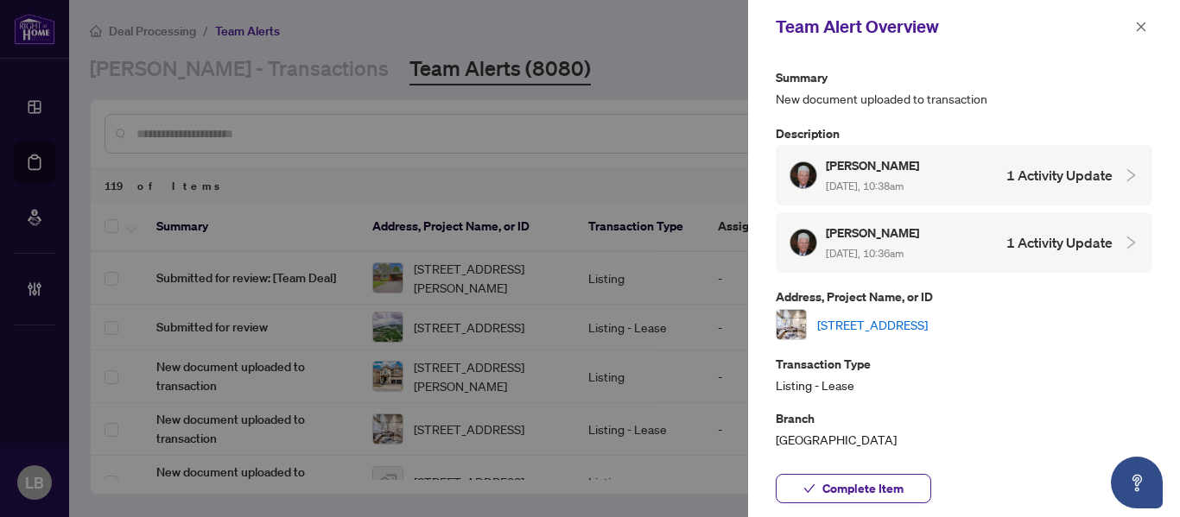
click at [884, 174] on div "Robert Hutchings Sep/04/2025, 10:38am" at bounding box center [874, 175] width 96 height 40
click at [903, 181] on span "Sep/04/2025, 10:38am" at bounding box center [865, 186] width 78 height 13
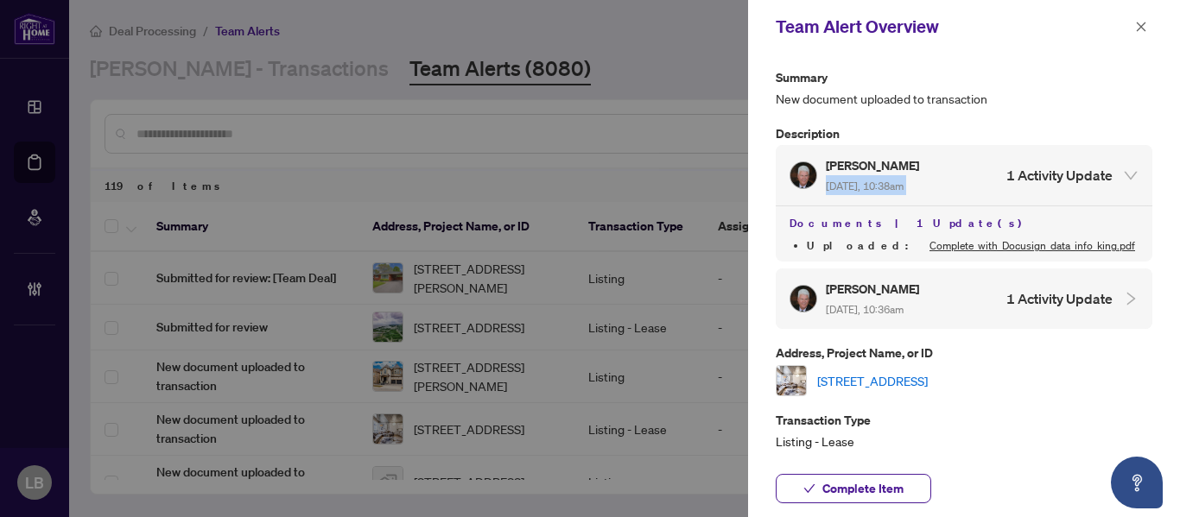
click at [962, 184] on div "Robert Hutchings Sep/04/2025, 10:38am 1 Activity Update" at bounding box center [950, 175] width 323 height 40
click at [869, 376] on link "215-1029 King St, Toronto, Ontario M6K 3M9, Canada" at bounding box center [872, 380] width 111 height 19
click at [816, 488] on button "Complete Item" at bounding box center [853, 488] width 155 height 29
click at [1141, 25] on icon "close" at bounding box center [1141, 27] width 12 height 12
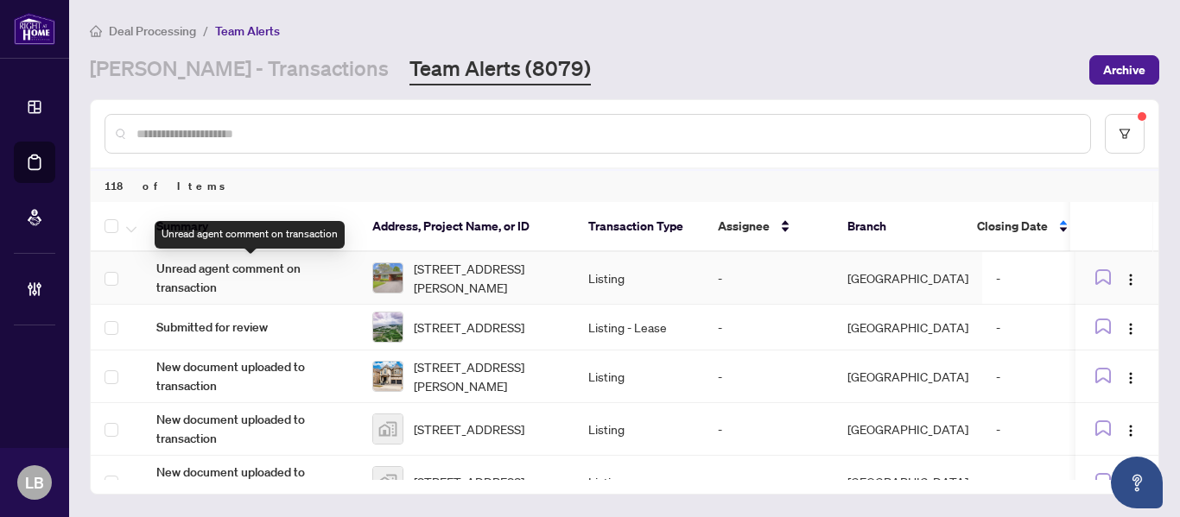
click at [257, 282] on span "Unread agent comment on transaction" at bounding box center [250, 278] width 188 height 38
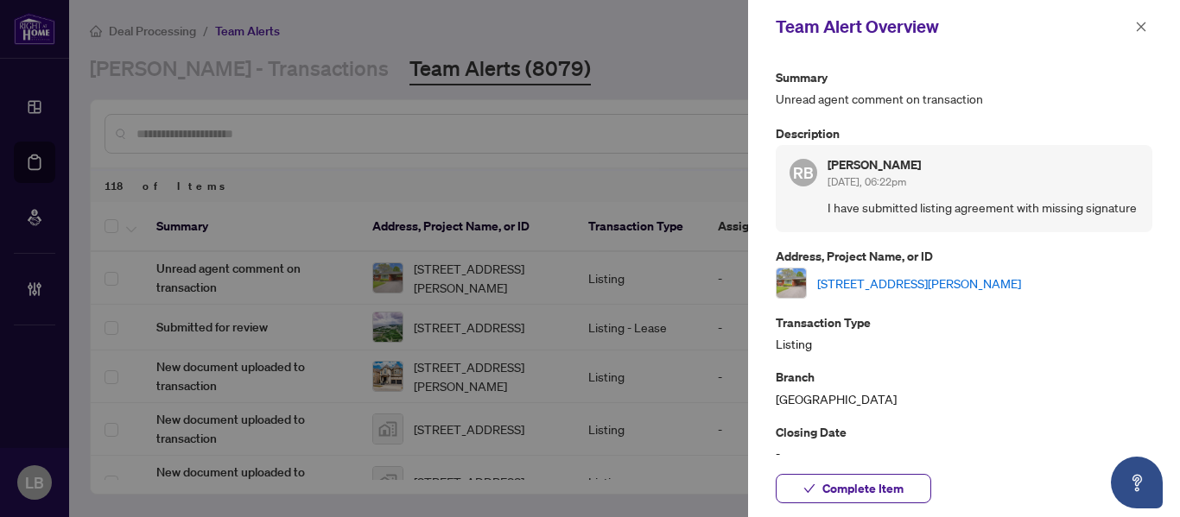
click at [881, 293] on link "2426 Tait Avenue, Burlington, ON L7P 1H1, Canada" at bounding box center [919, 283] width 204 height 19
click at [872, 482] on span "Complete Item" at bounding box center [862, 489] width 81 height 28
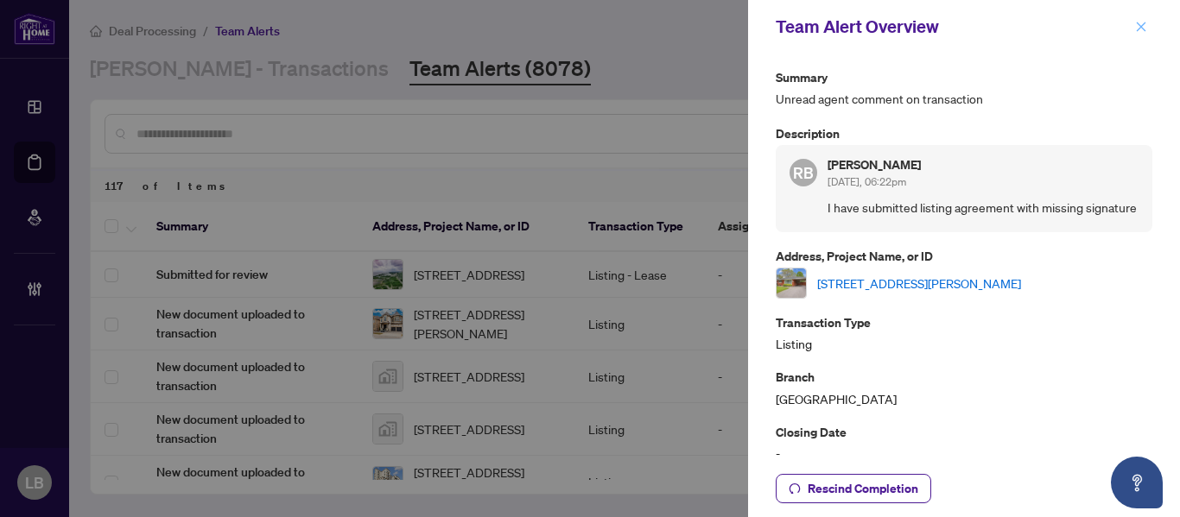
click at [1144, 25] on icon "close" at bounding box center [1142, 27] width 10 height 10
click at [1144, 25] on div "Deal Processing / Team Alerts" at bounding box center [624, 31] width 1069 height 20
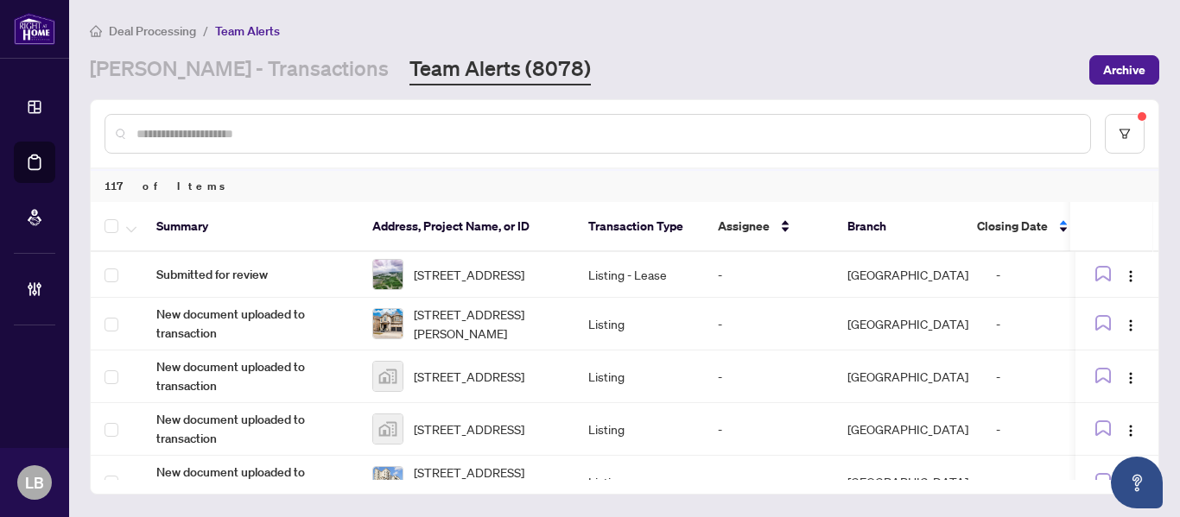
click at [471, 279] on span "[STREET_ADDRESS]" at bounding box center [469, 274] width 111 height 19
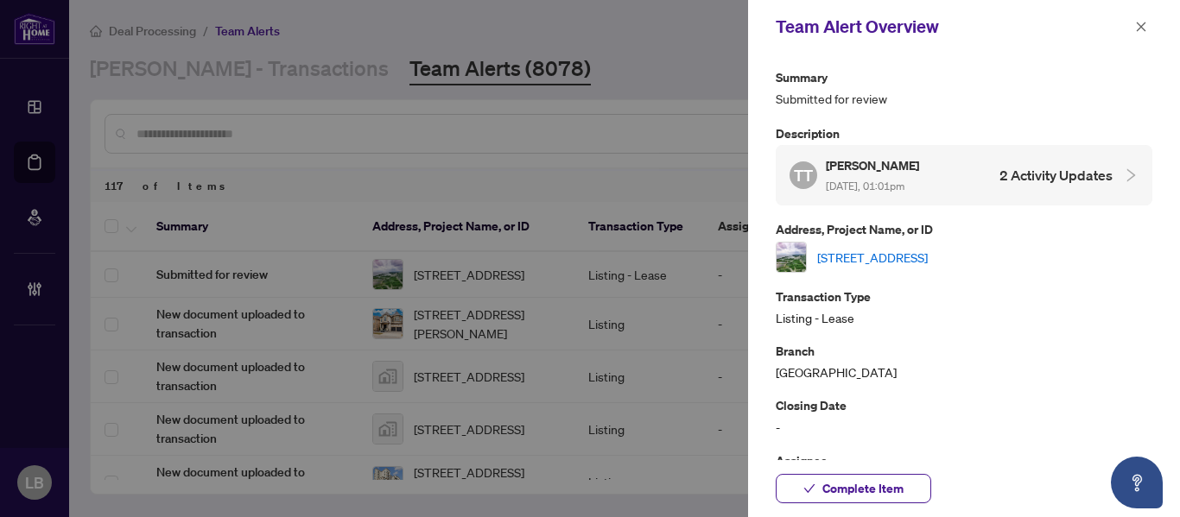
click at [835, 255] on link "[STREET_ADDRESS]" at bounding box center [872, 257] width 111 height 19
click at [824, 491] on span "Complete Item" at bounding box center [862, 489] width 81 height 28
click at [1141, 31] on icon "close" at bounding box center [1141, 27] width 12 height 12
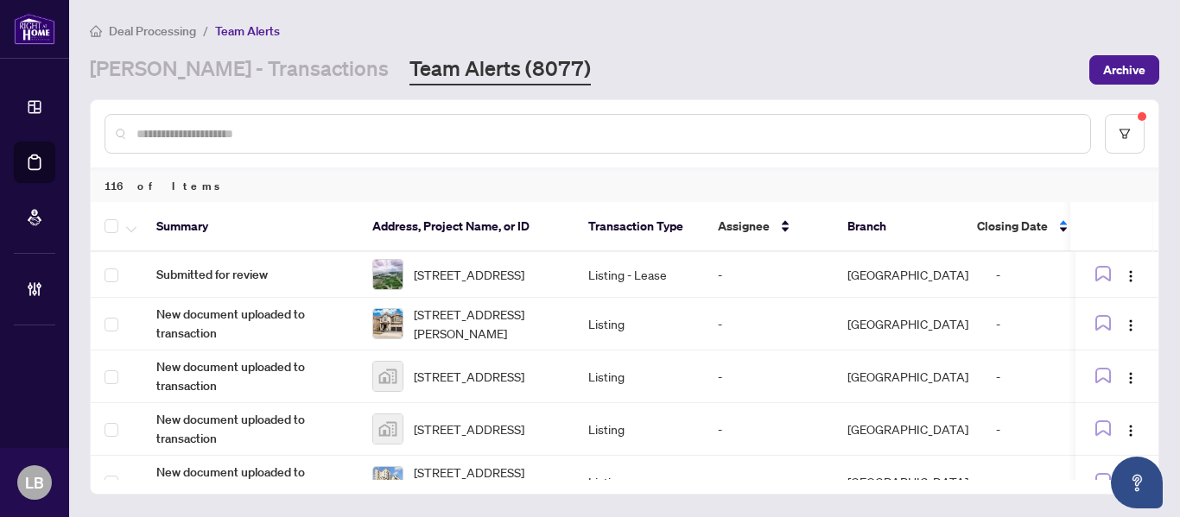
click at [443, 276] on span "[STREET_ADDRESS]" at bounding box center [469, 274] width 111 height 19
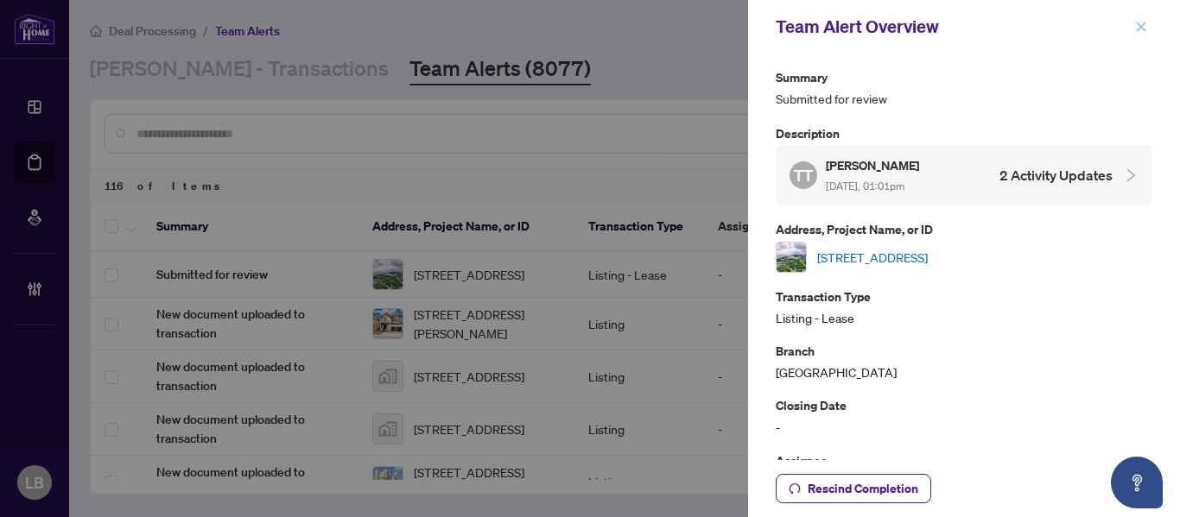
click at [1147, 25] on button "button" at bounding box center [1141, 26] width 22 height 21
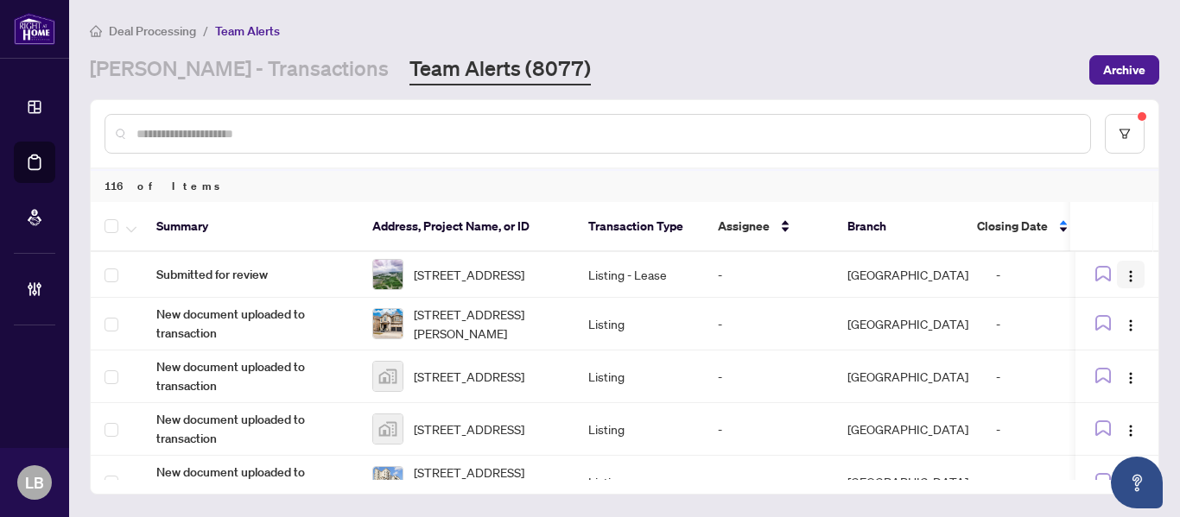
click at [1132, 281] on button "button" at bounding box center [1131, 275] width 28 height 28
click at [1124, 283] on img "button" at bounding box center [1131, 276] width 14 height 14
click at [229, 276] on span "Submitted for review" at bounding box center [250, 274] width 188 height 19
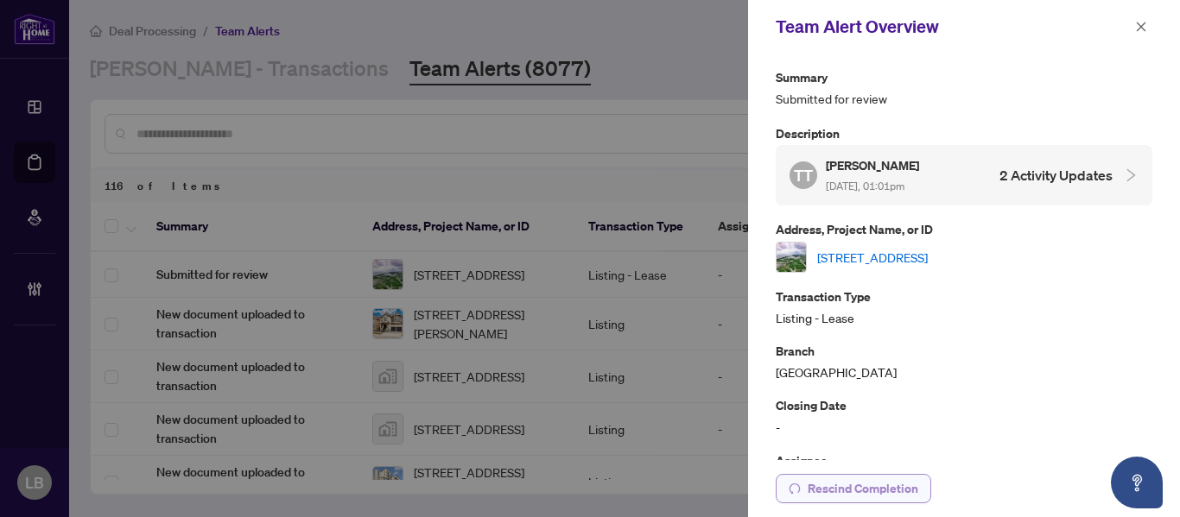
click at [810, 483] on span "Rescind Completion" at bounding box center [863, 489] width 111 height 28
click at [810, 483] on icon "check" at bounding box center [809, 489] width 12 height 12
click at [1141, 24] on icon "close" at bounding box center [1141, 27] width 12 height 12
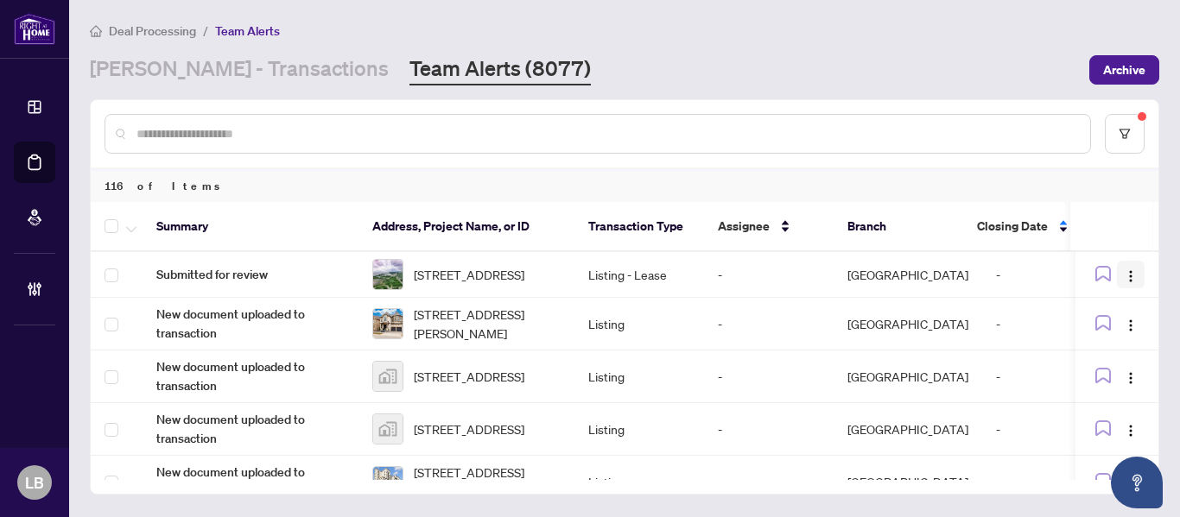
click at [1128, 279] on img "button" at bounding box center [1131, 276] width 14 height 14
click at [133, 229] on icon "button" at bounding box center [131, 229] width 10 height 7
click at [133, 224] on span "button" at bounding box center [131, 226] width 10 height 19
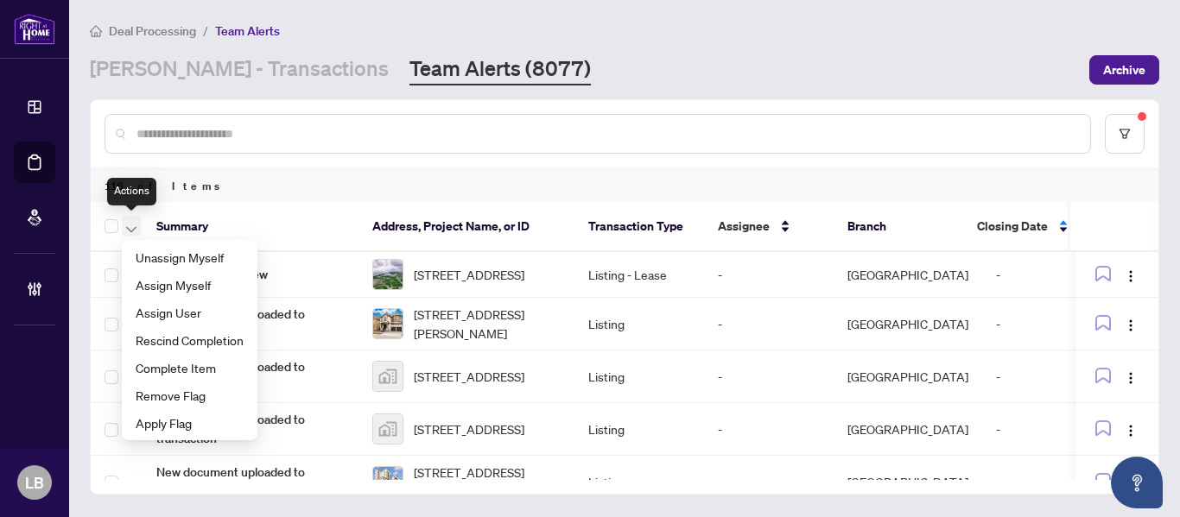
click at [133, 224] on span "button" at bounding box center [131, 226] width 10 height 19
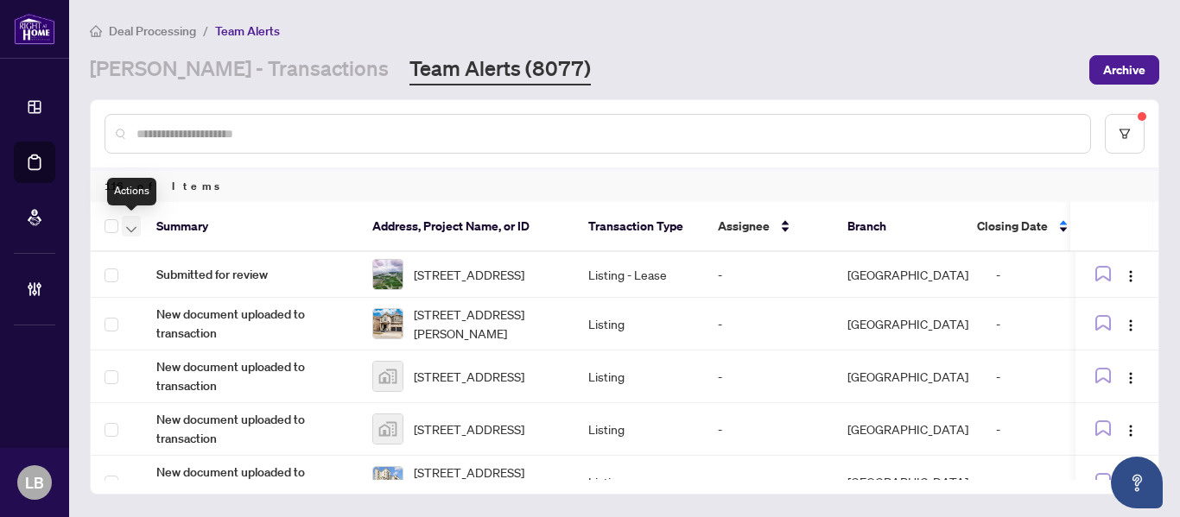
click at [133, 224] on span "button" at bounding box center [131, 226] width 10 height 19
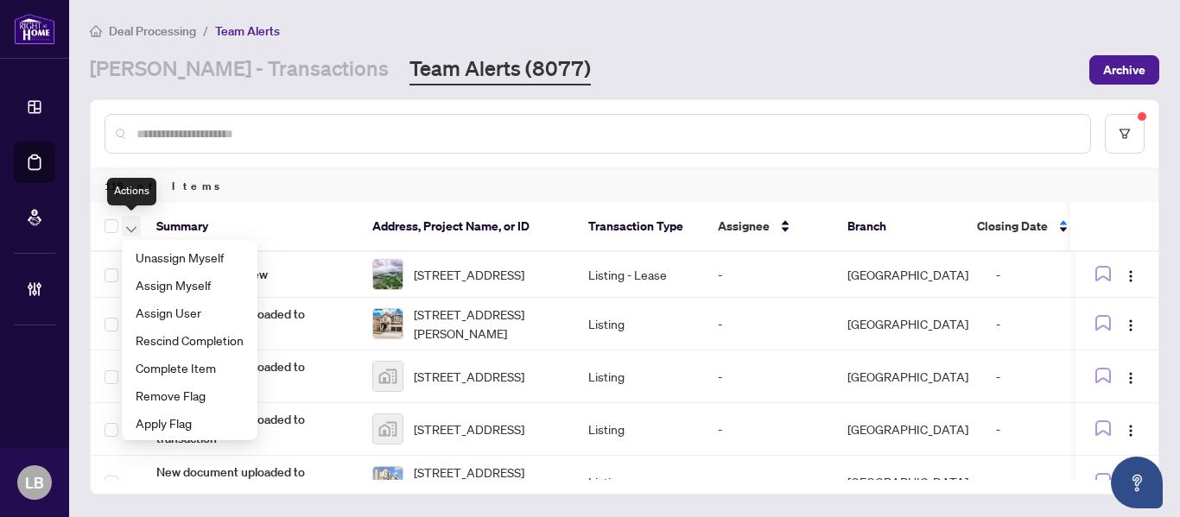
click at [136, 231] on span "button" at bounding box center [131, 226] width 10 height 19
click at [136, 231] on icon "button" at bounding box center [131, 229] width 10 height 7
click at [155, 371] on span "Complete Item" at bounding box center [190, 367] width 108 height 19
click at [155, 371] on td "New document uploaded to transaction" at bounding box center [251, 377] width 216 height 53
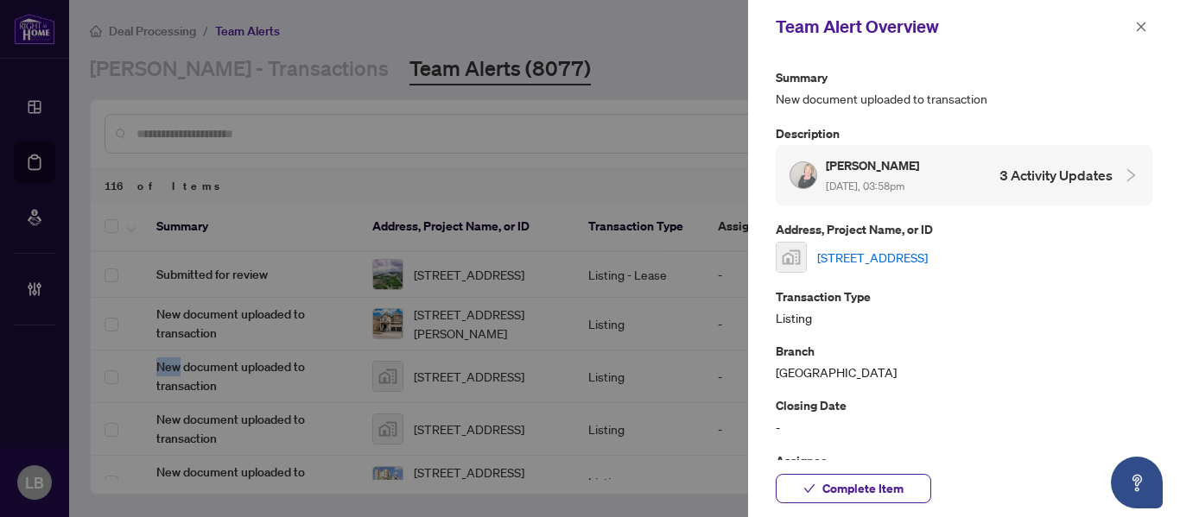
click at [870, 255] on link "81 Hall Street, Ayr, ON, Canada" at bounding box center [872, 257] width 111 height 19
click at [1018, 161] on div "Denise Buck Sep/04/2025, 03:58pm 3 Activity Updates" at bounding box center [950, 175] width 323 height 40
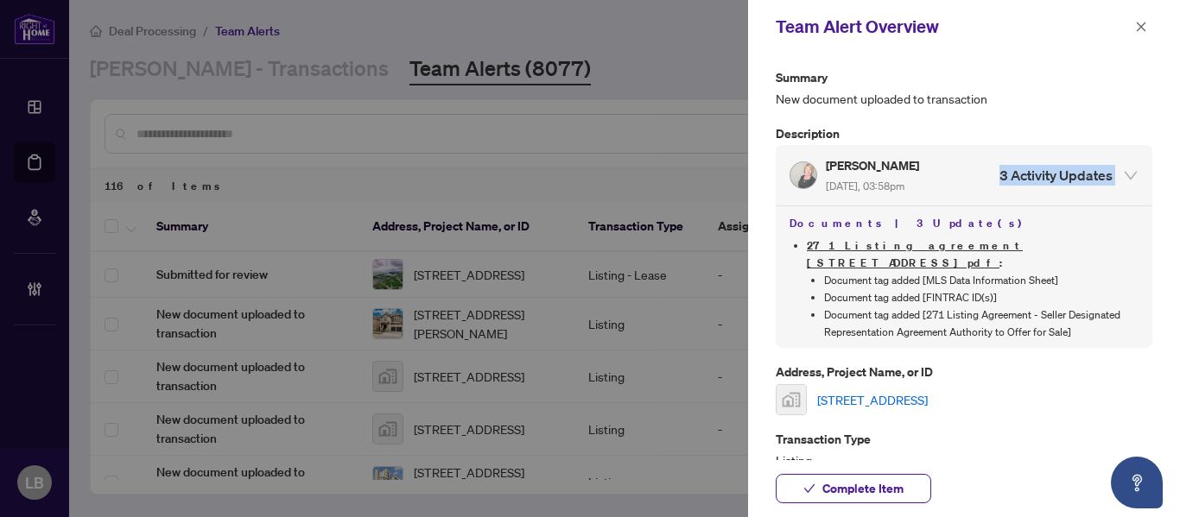
click at [1018, 161] on div "Denise Buck Sep/04/2025, 03:58pm 3 Activity Updates" at bounding box center [950, 175] width 323 height 40
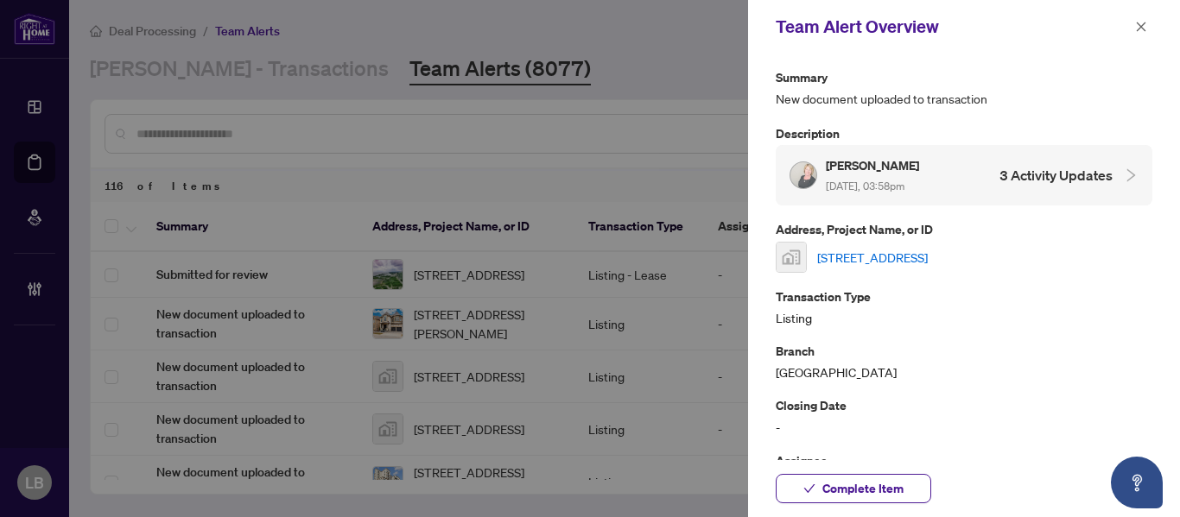
click at [928, 254] on link "81 Hall Street, Ayr, ON, Canada" at bounding box center [872, 257] width 111 height 19
click at [822, 489] on span "Complete Item" at bounding box center [862, 489] width 81 height 28
click at [1140, 22] on icon "close" at bounding box center [1141, 27] width 12 height 12
click at [1140, 22] on div "Deal Processing / Team Alerts" at bounding box center [624, 31] width 1069 height 20
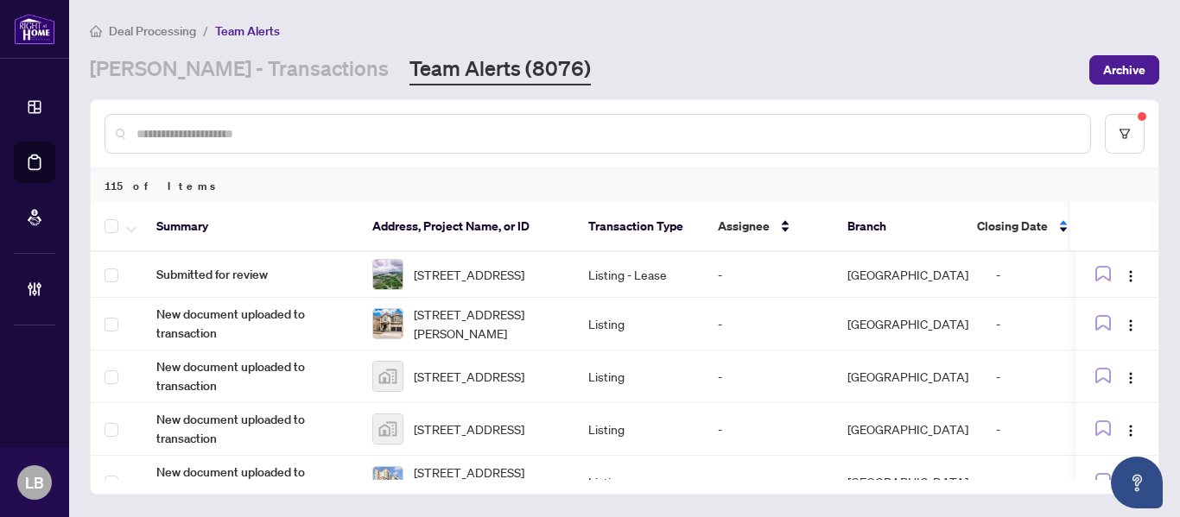
click at [241, 277] on span "Submitted for review" at bounding box center [250, 274] width 188 height 19
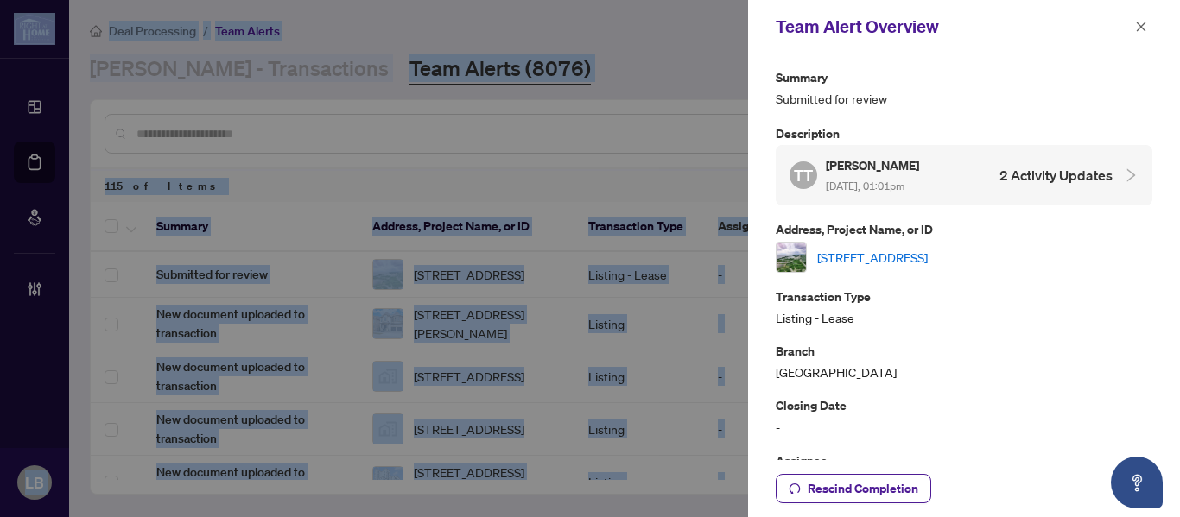
click at [858, 252] on link "[STREET_ADDRESS]" at bounding box center [872, 257] width 111 height 19
click at [1138, 25] on icon "close" at bounding box center [1142, 27] width 10 height 10
click at [1138, 25] on div "Deal Processing / Team Alerts" at bounding box center [624, 31] width 1069 height 20
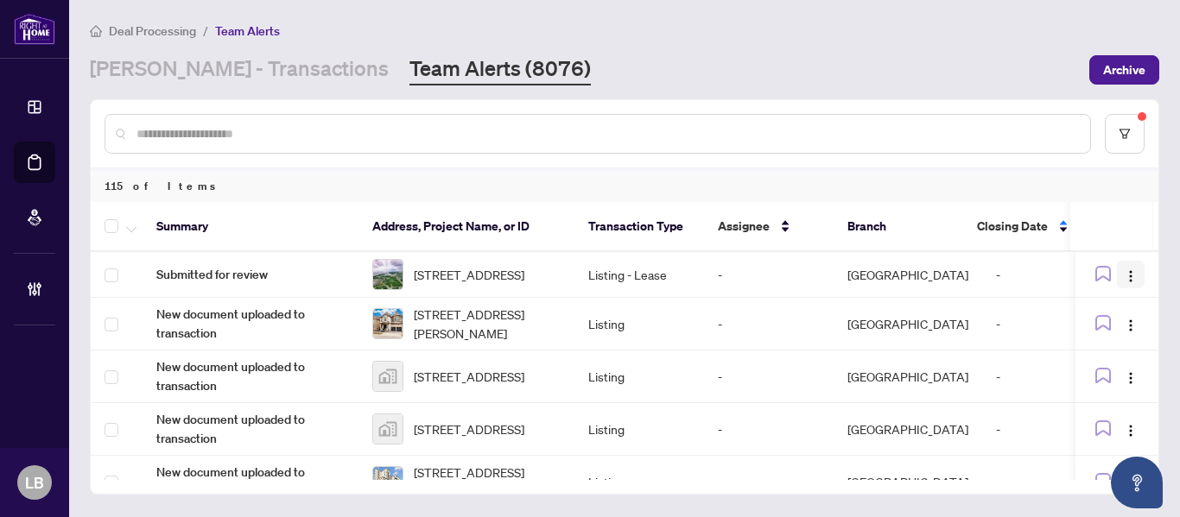
click at [1125, 277] on img "button" at bounding box center [1131, 276] width 14 height 14
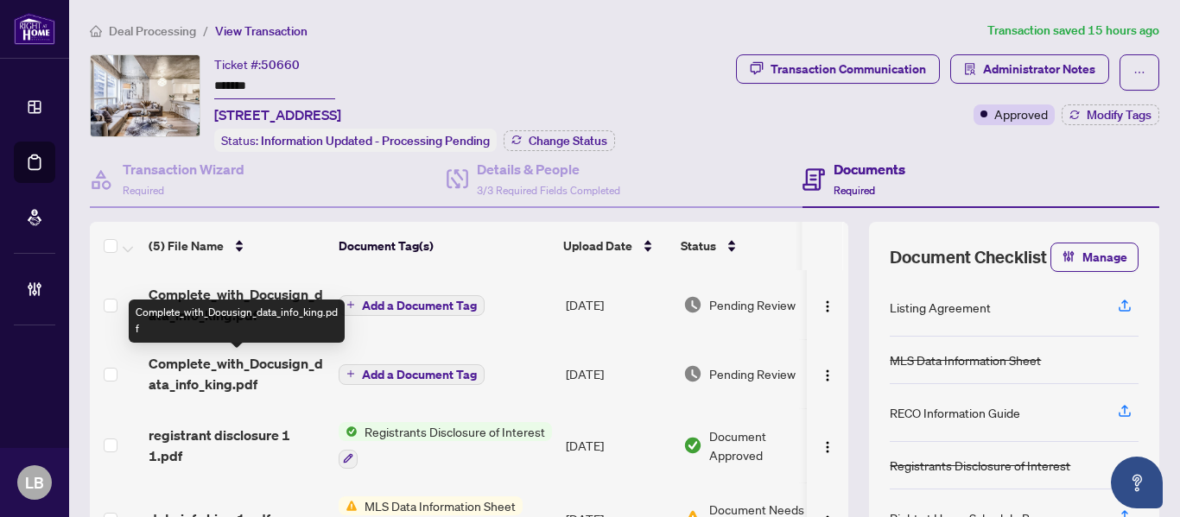
click at [269, 371] on span "Complete_with_Docusign_data_info_king.pdf" at bounding box center [237, 373] width 176 height 41
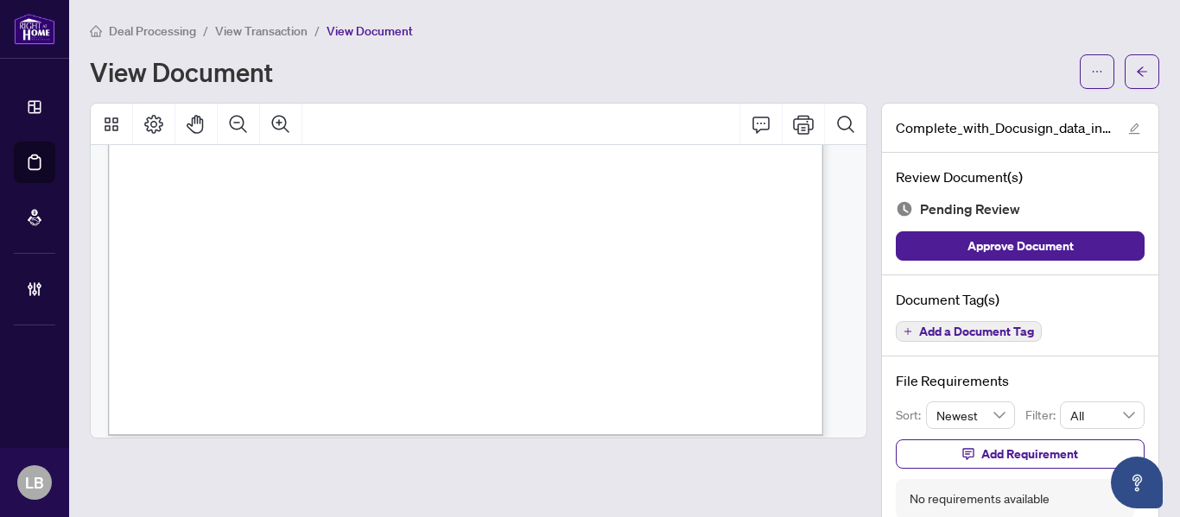
scroll to position [2542, 0]
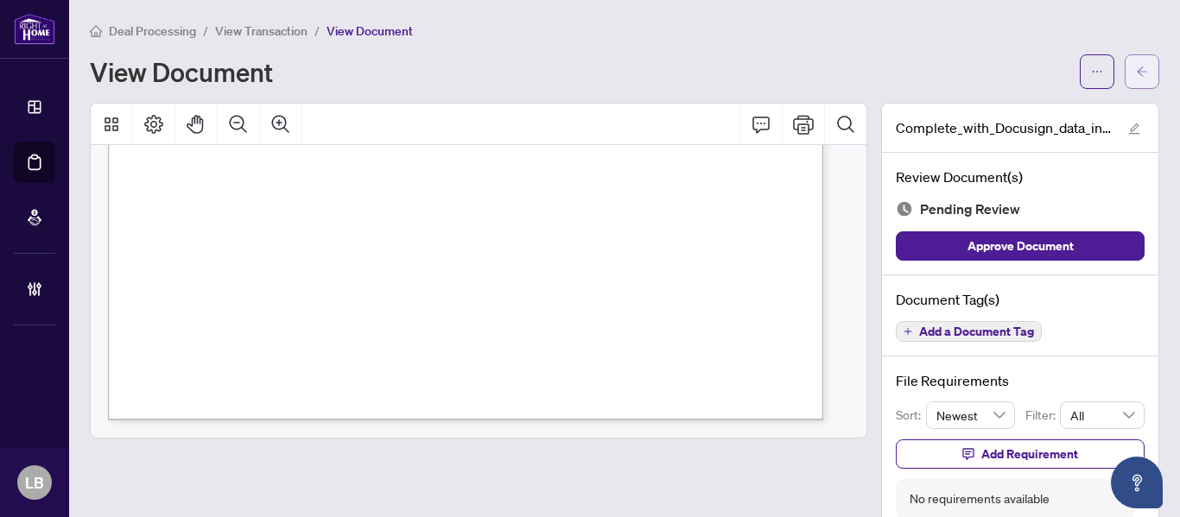
click at [1138, 71] on button "button" at bounding box center [1142, 71] width 35 height 35
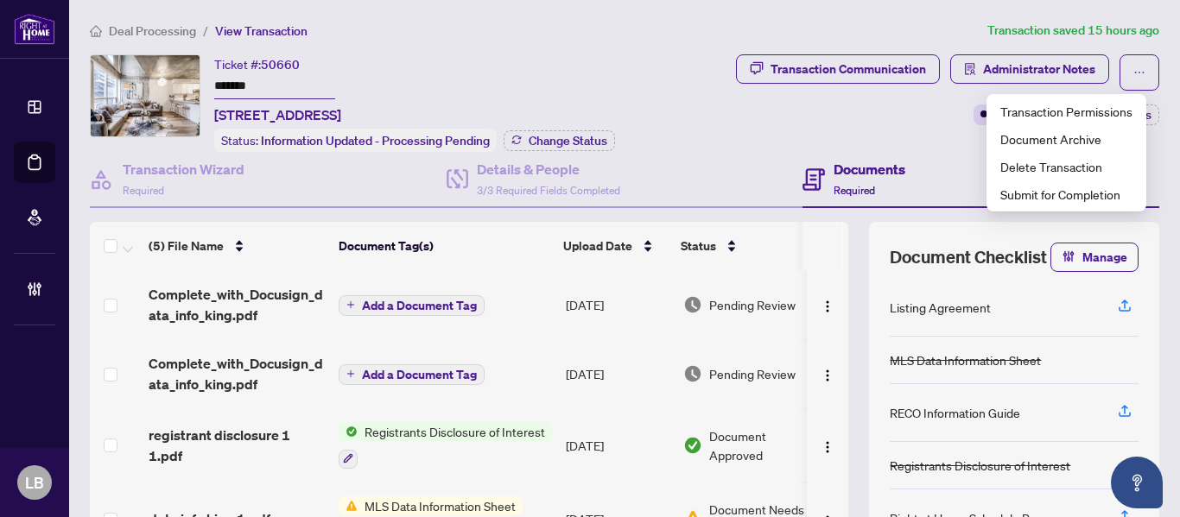
click at [836, 133] on div "Transaction Communication Administrator Notes Approved Modify Tags" at bounding box center [918, 103] width 487 height 98
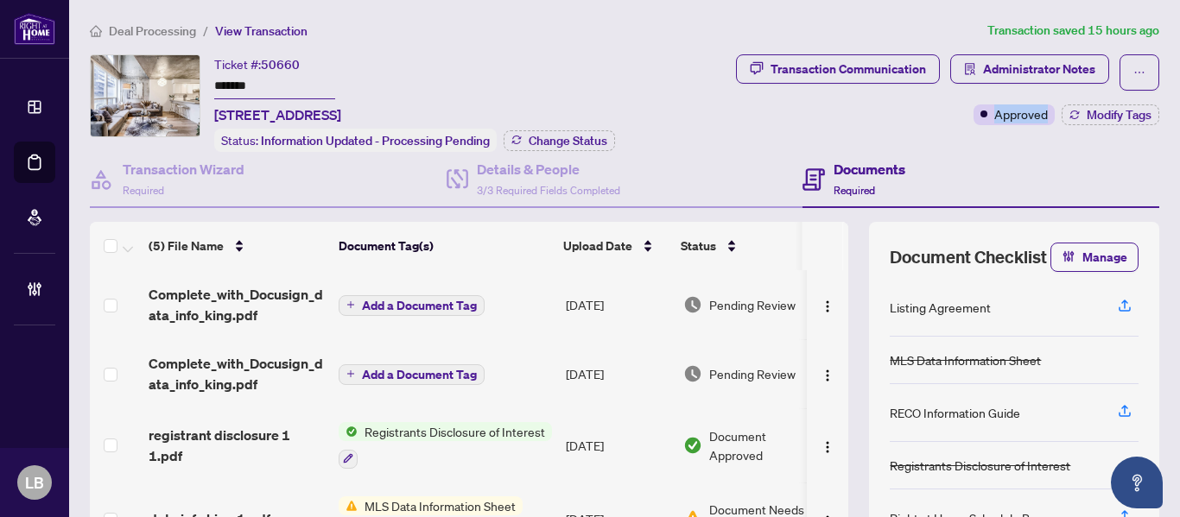
click at [836, 133] on div "Transaction Communication Administrator Notes Approved Modify Tags" at bounding box center [918, 103] width 487 height 98
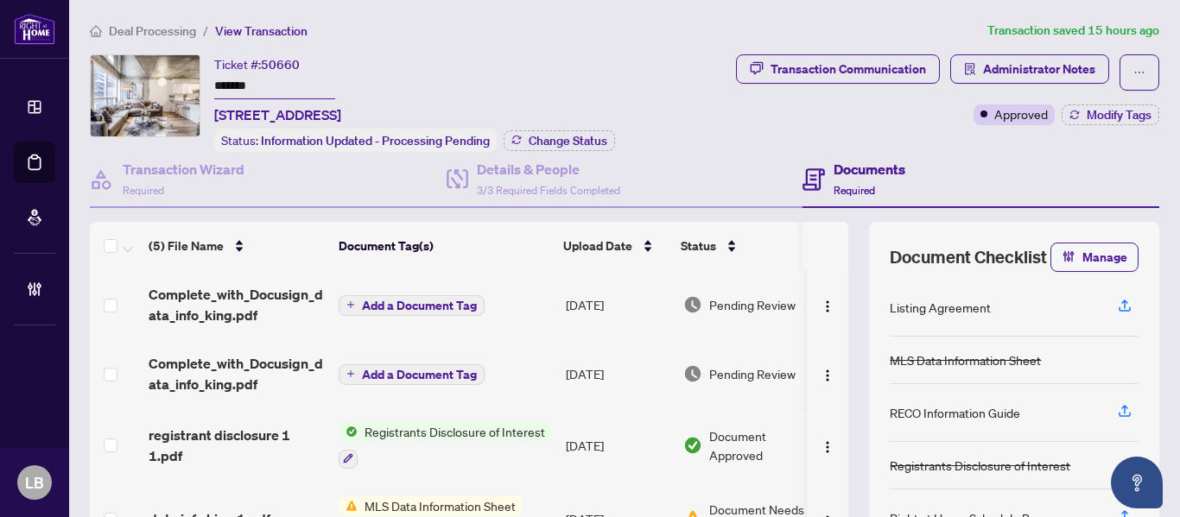
click at [925, 103] on div "Transaction Communication Administrator Notes Approved Modify Tags" at bounding box center [919, 89] width 480 height 71
click at [926, 103] on div "Transaction Communication Administrator Notes Approved Modify Tags" at bounding box center [919, 89] width 480 height 71
click at [973, 122] on div "Approved" at bounding box center [1013, 115] width 81 height 21
click at [844, 63] on div "Transaction Communication" at bounding box center [847, 69] width 155 height 28
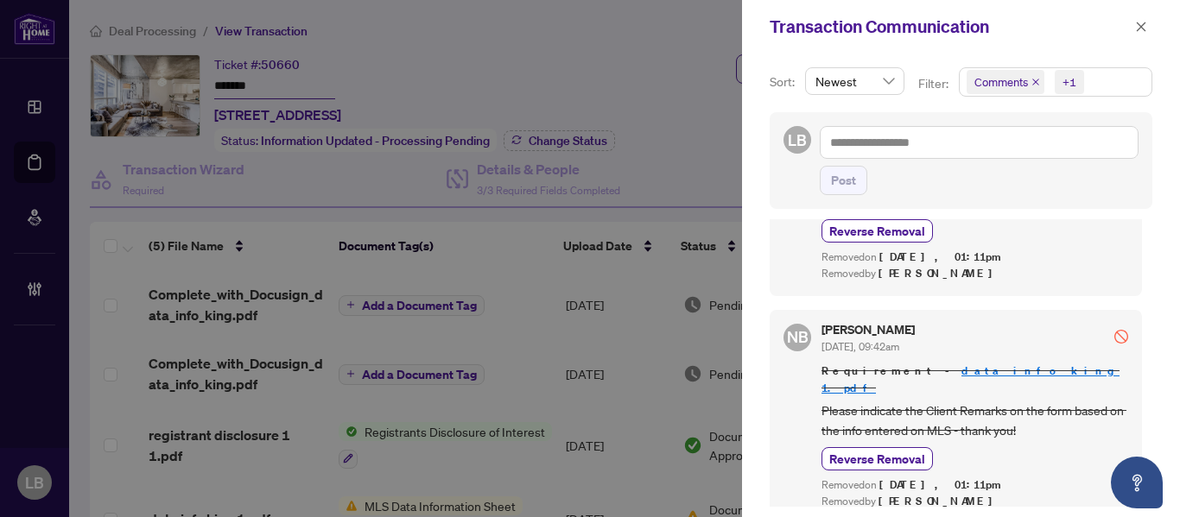
scroll to position [3, 0]
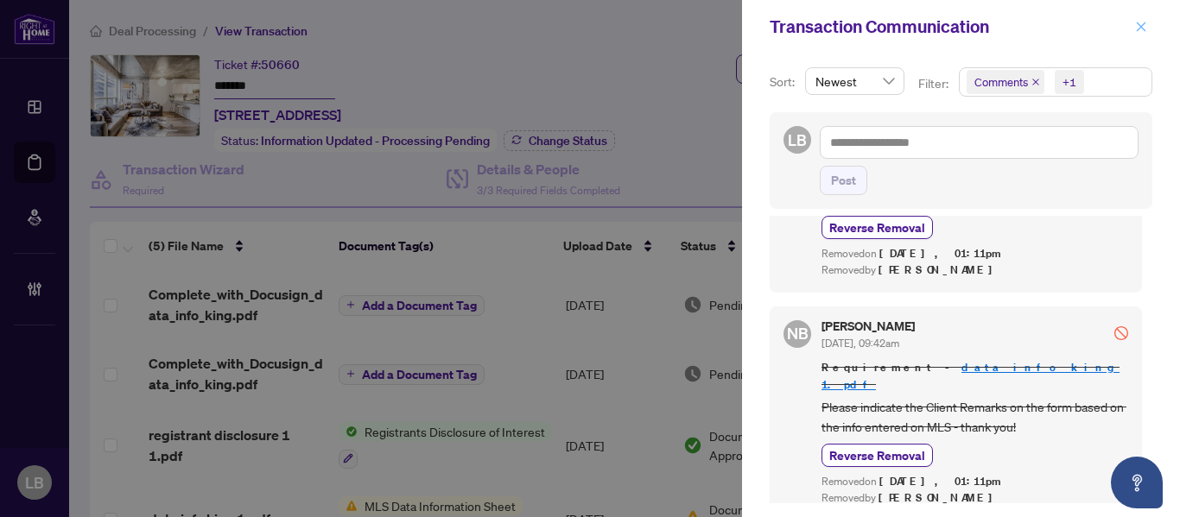
click at [1144, 26] on icon "close" at bounding box center [1141, 27] width 12 height 12
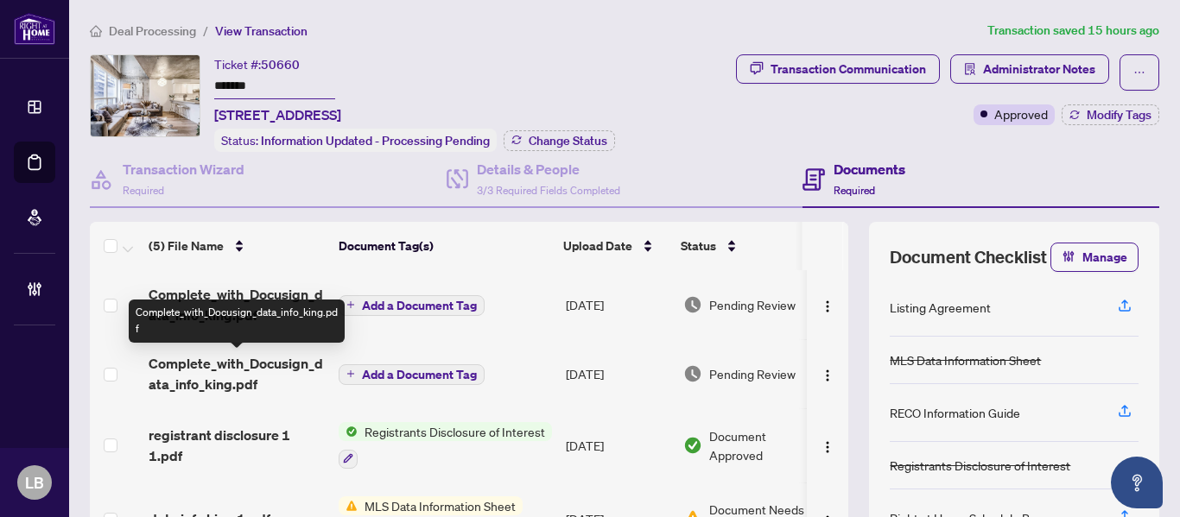
click at [257, 354] on span "Complete_with_Docusign_data_info_king.pdf" at bounding box center [237, 373] width 176 height 41
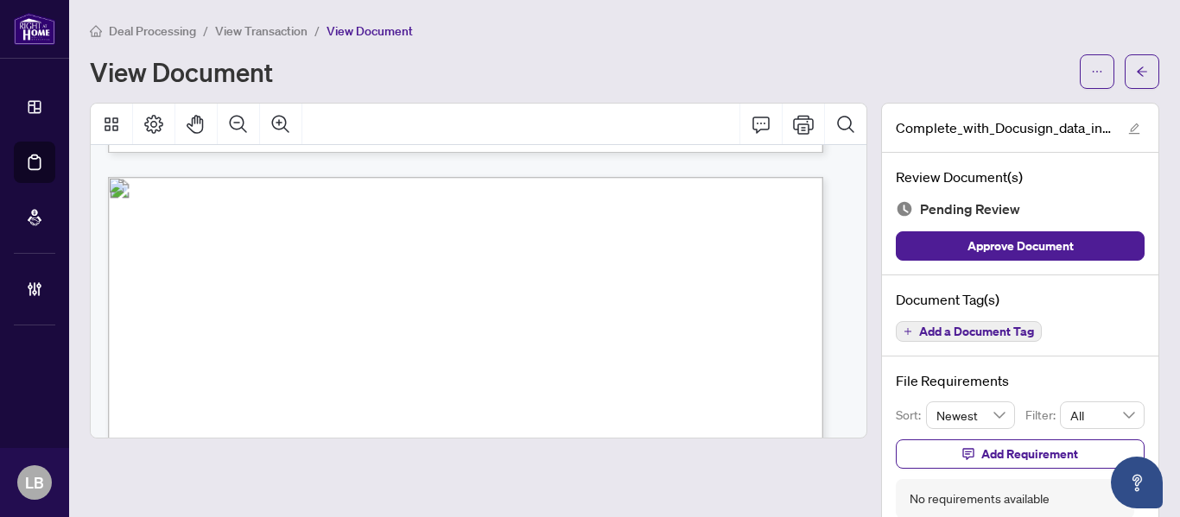
scroll to position [922, 0]
click at [919, 328] on span "Add a Document Tag" at bounding box center [976, 332] width 115 height 12
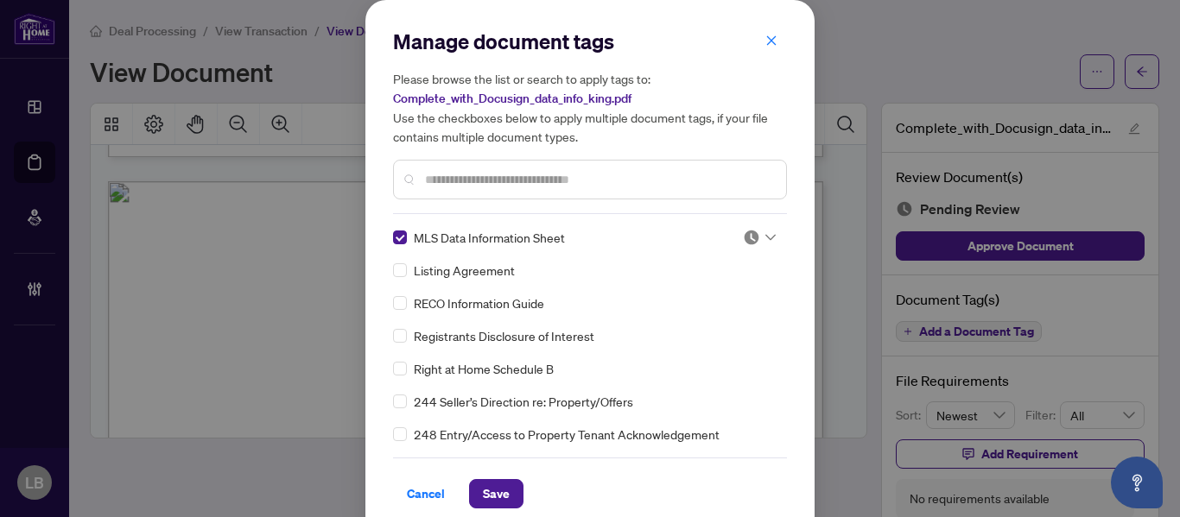
click at [743, 236] on img at bounding box center [751, 237] width 17 height 17
click at [743, 241] on img at bounding box center [751, 237] width 17 height 17
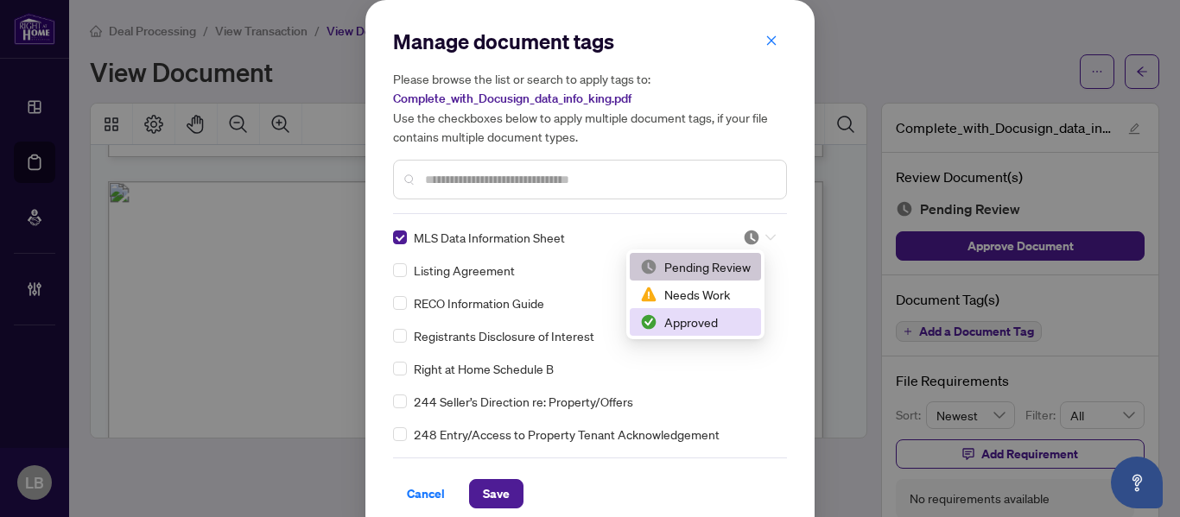
click at [685, 326] on div "Approved" at bounding box center [695, 322] width 111 height 19
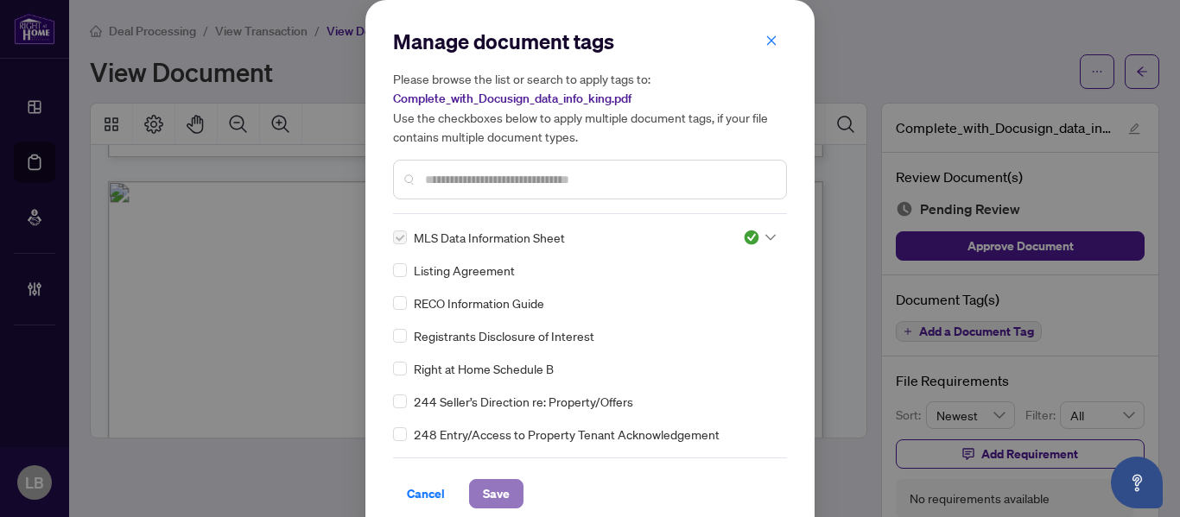
click at [497, 491] on span "Save" at bounding box center [496, 494] width 27 height 28
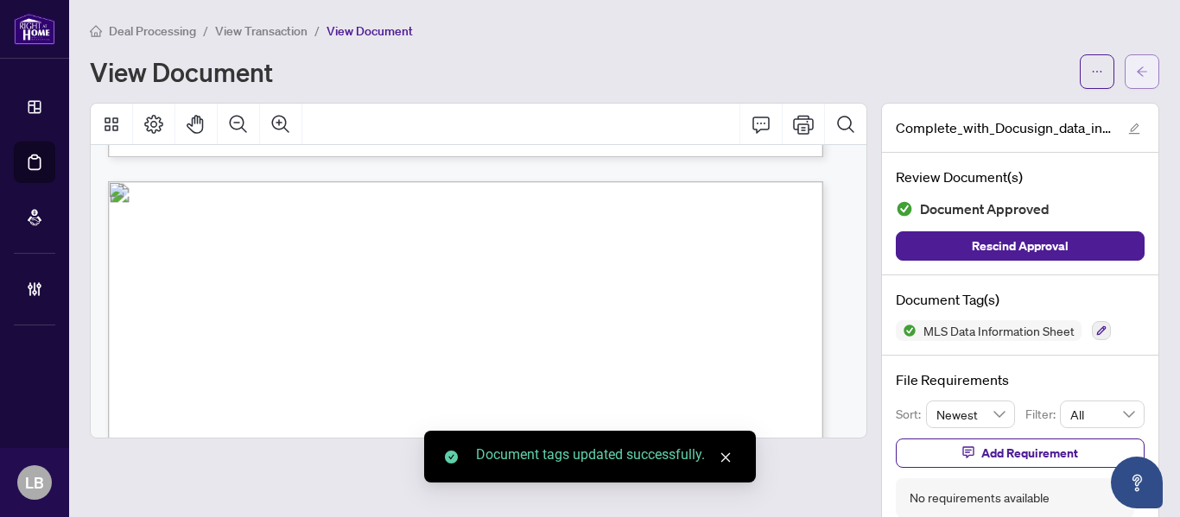
click at [1136, 73] on button "button" at bounding box center [1142, 71] width 35 height 35
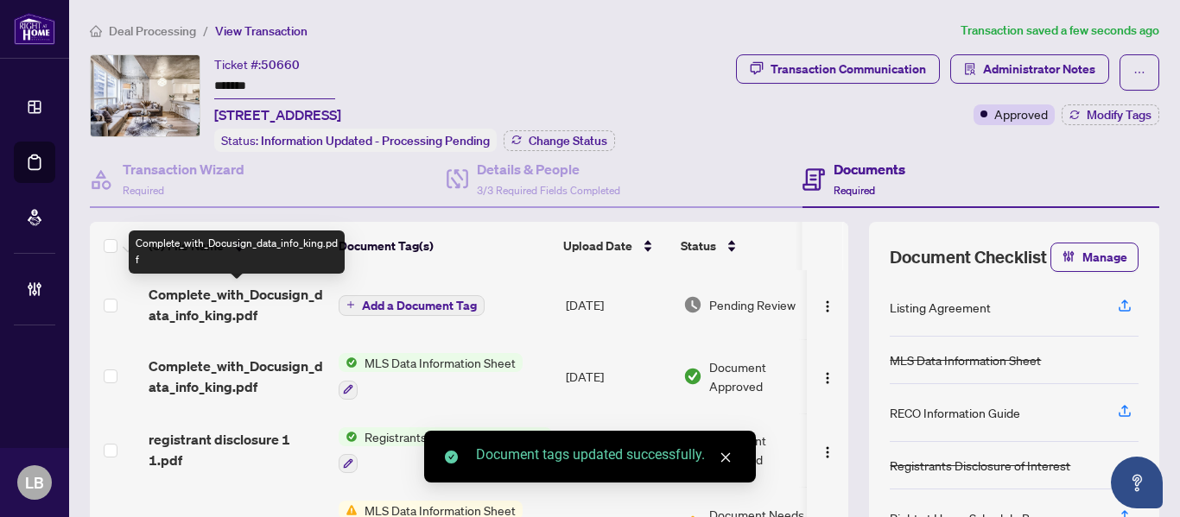
click at [231, 295] on span "Complete_with_Docusign_data_info_king.pdf" at bounding box center [237, 304] width 176 height 41
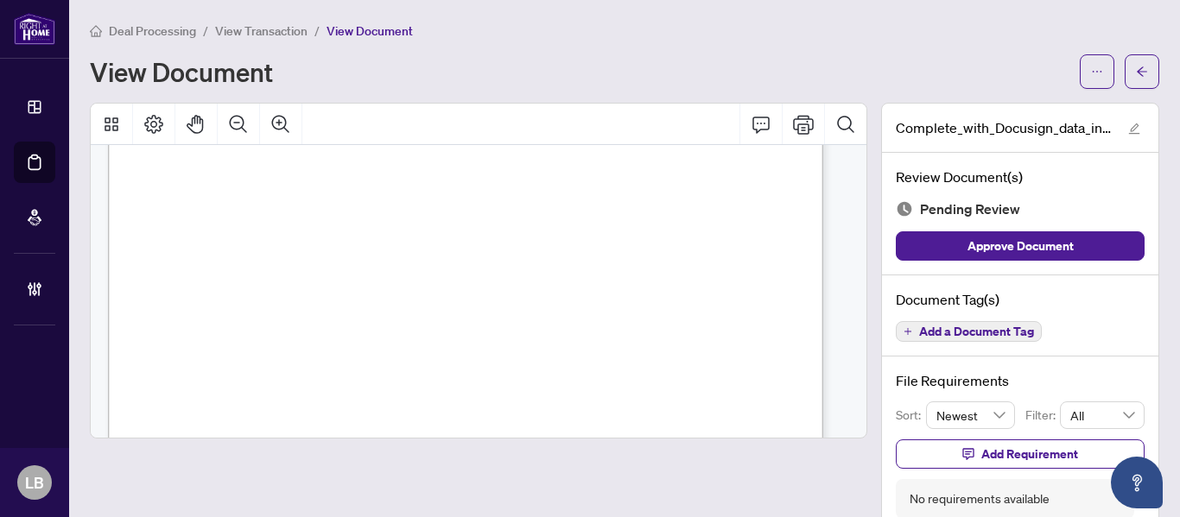
scroll to position [2542, 0]
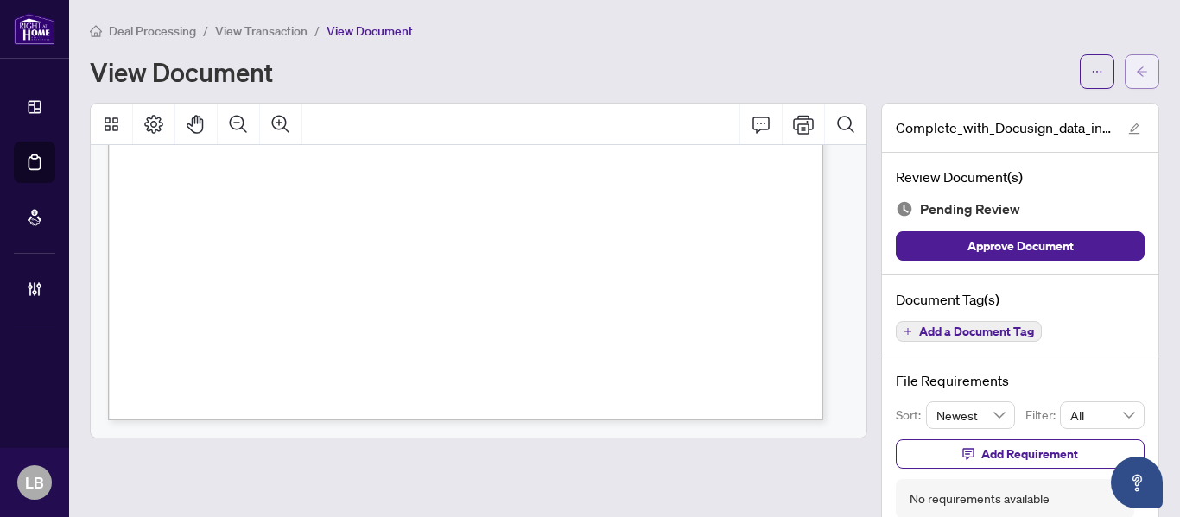
click at [1136, 72] on icon "arrow-left" at bounding box center [1142, 72] width 12 height 12
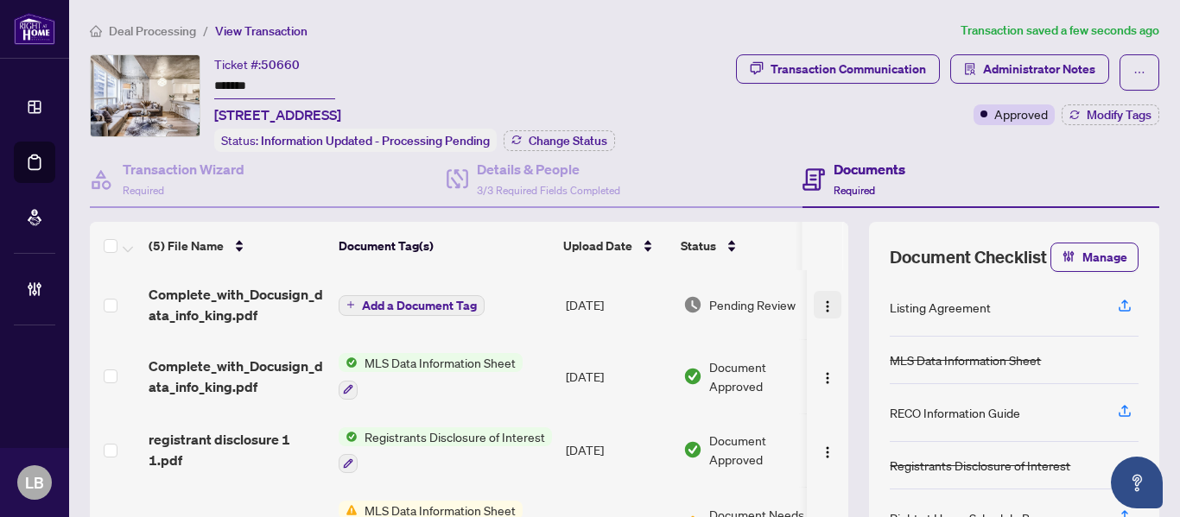
click at [820, 301] on img "button" at bounding box center [827, 307] width 14 height 14
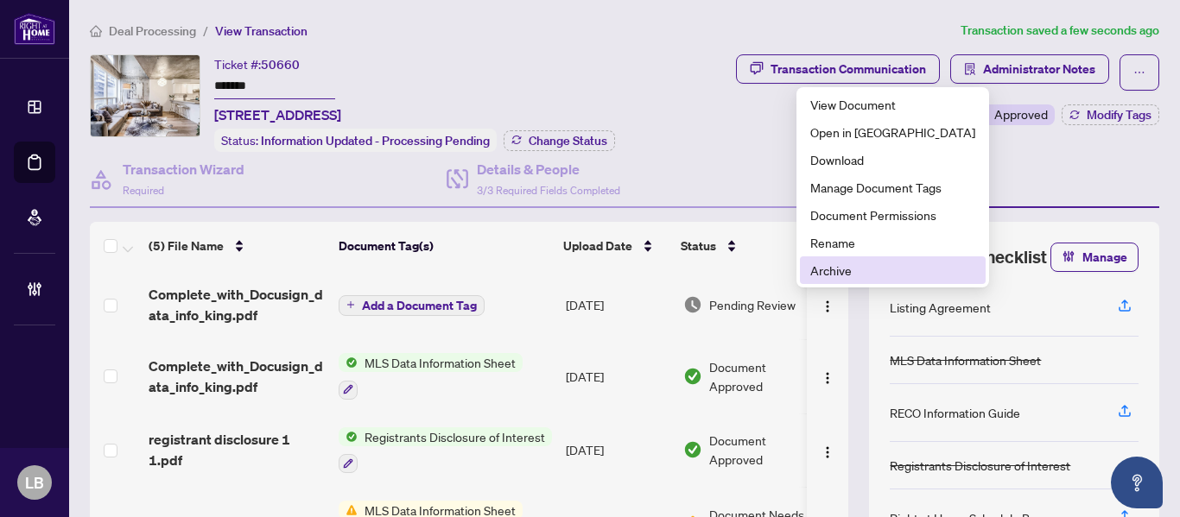
click at [827, 277] on span "Archive" at bounding box center [892, 270] width 165 height 19
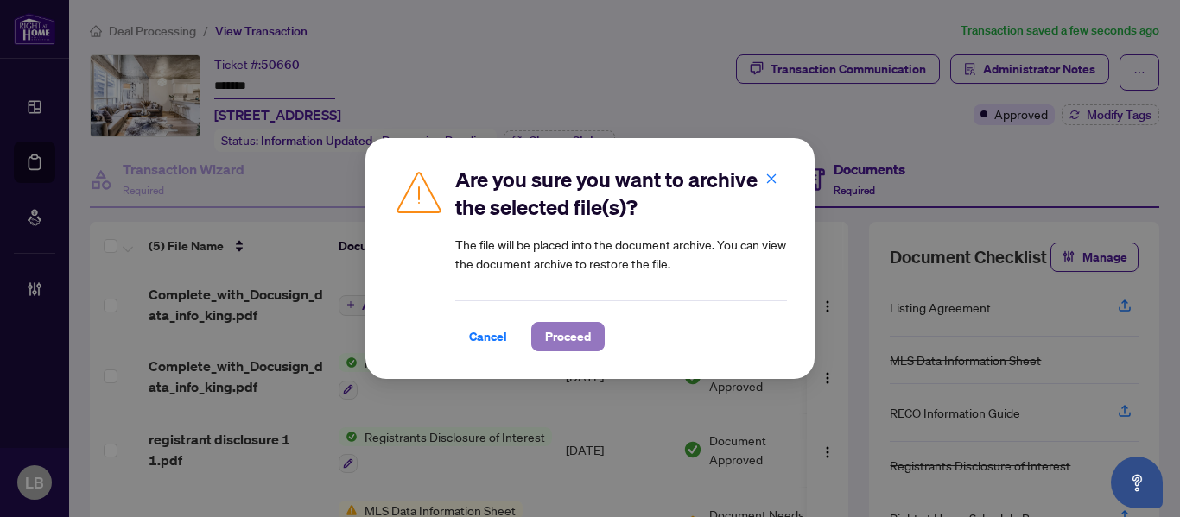
click at [599, 332] on button "Proceed" at bounding box center [567, 336] width 73 height 29
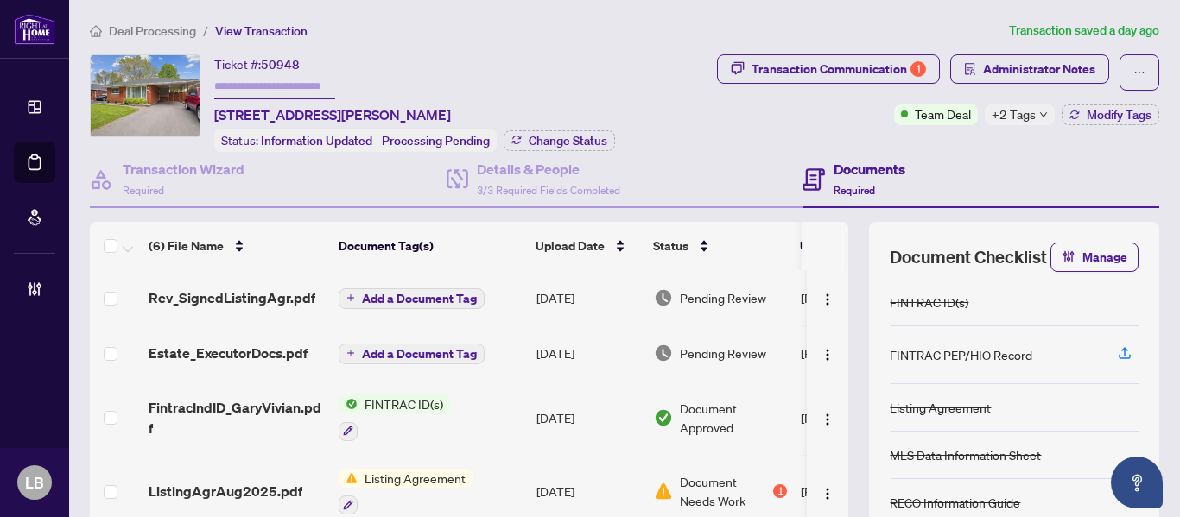
click at [1022, 114] on span "+2 Tags" at bounding box center [1013, 115] width 44 height 20
click at [973, 129] on div "Requires Additional Docs Submitted for Review" at bounding box center [973, 129] width 0 height 0
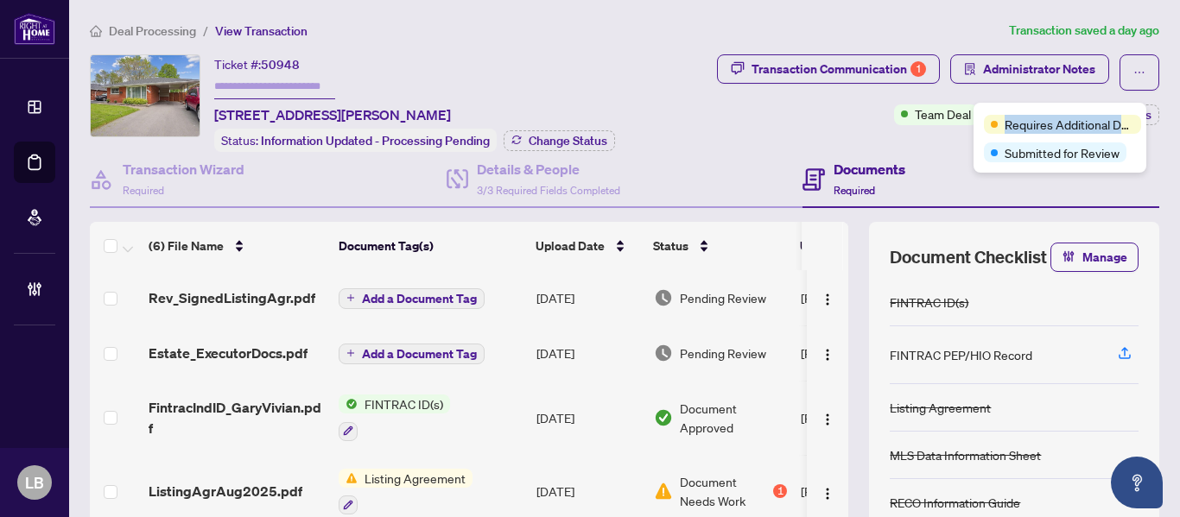
click at [722, 123] on div "Transaction Communication 1 Administrator Notes Team Deal +2 Tags Modify Tags" at bounding box center [914, 89] width 490 height 71
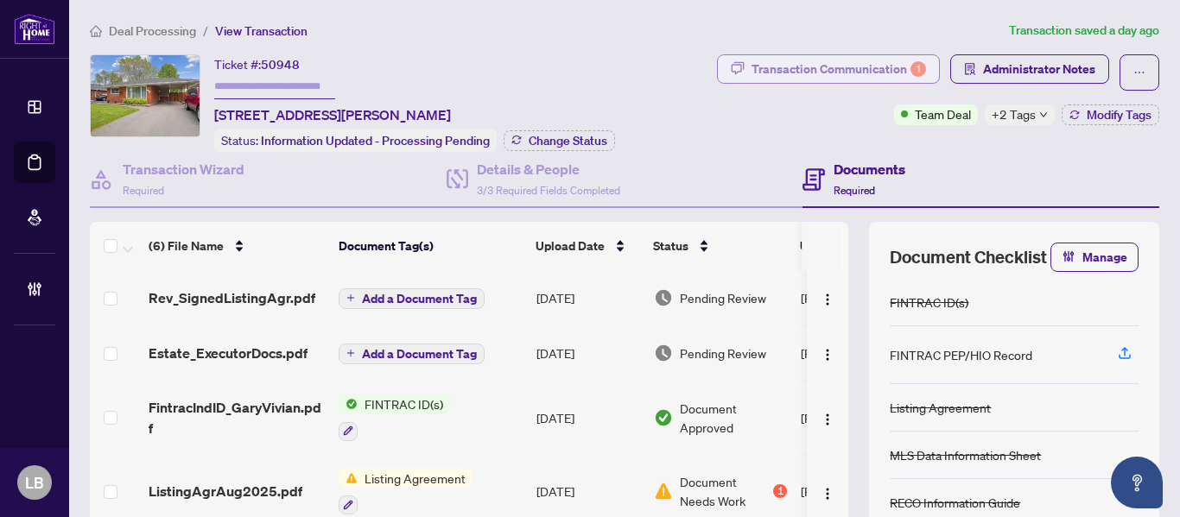
click at [851, 76] on div "Transaction Communication 1" at bounding box center [838, 69] width 174 height 28
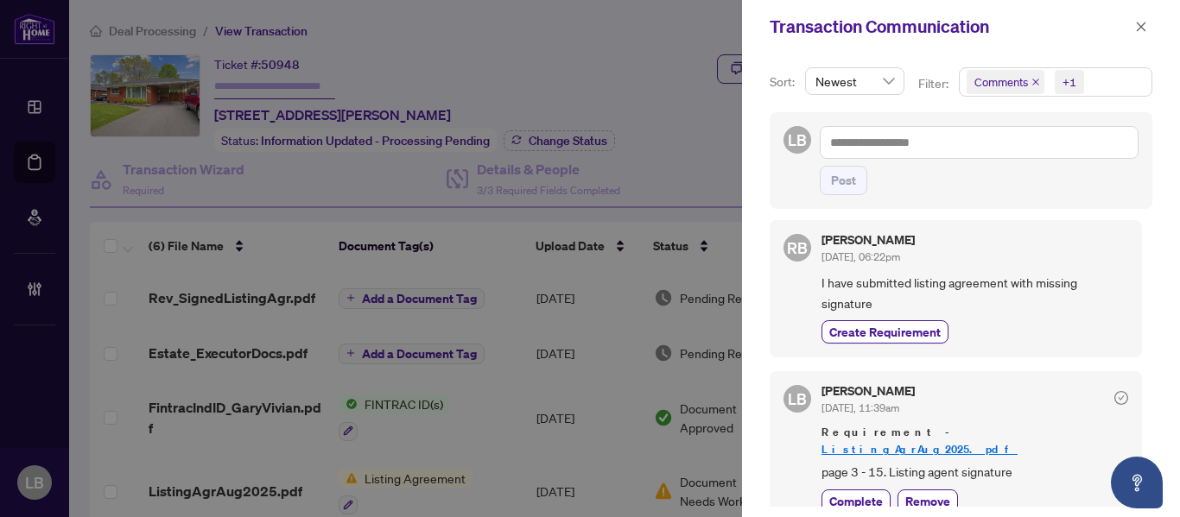
scroll to position [11, 0]
drag, startPoint x: 1148, startPoint y: 27, endPoint x: 1107, endPoint y: 54, distance: 48.6
click at [1148, 27] on button "button" at bounding box center [1141, 26] width 22 height 21
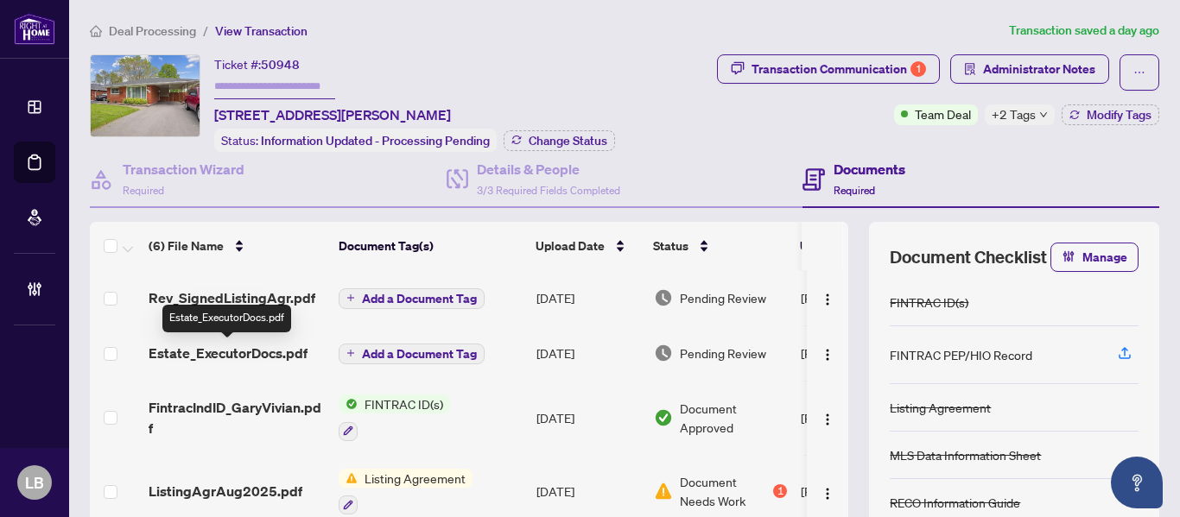
click at [245, 352] on span "Estate_ExecutorDocs.pdf" at bounding box center [228, 353] width 159 height 21
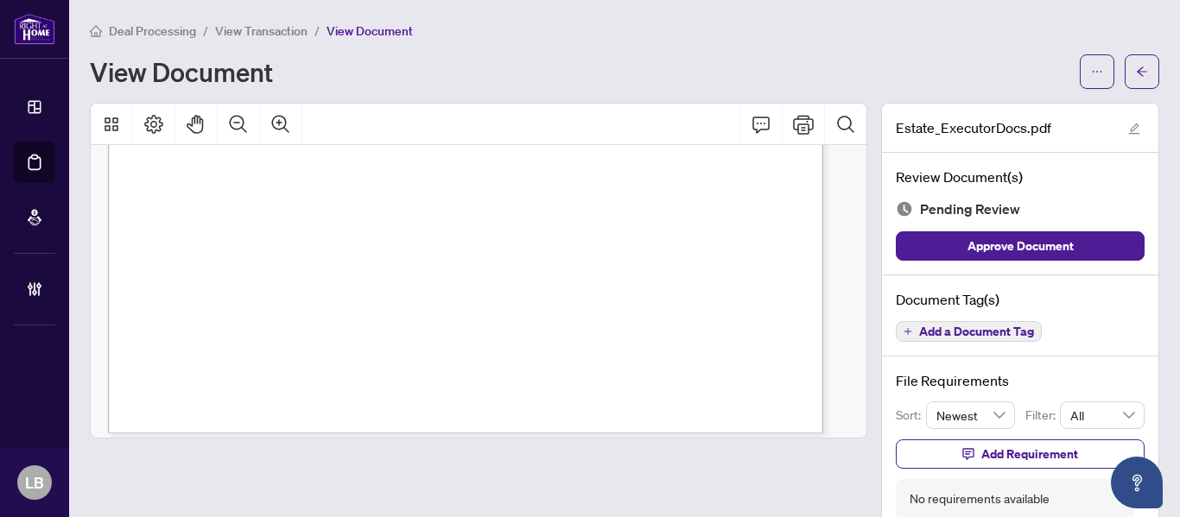
scroll to position [5959, 0]
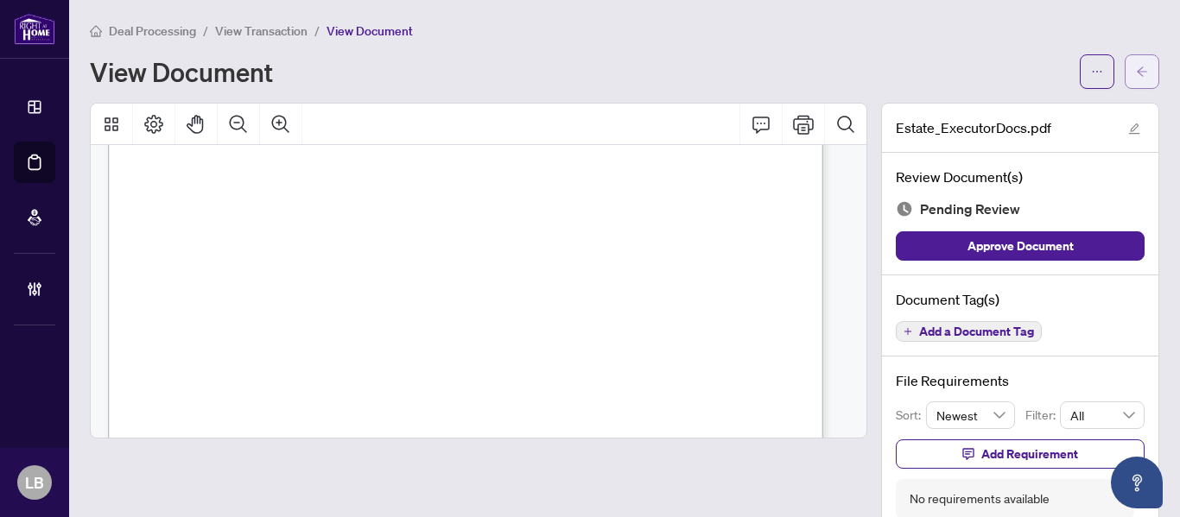
click at [1136, 67] on icon "arrow-left" at bounding box center [1142, 72] width 12 height 12
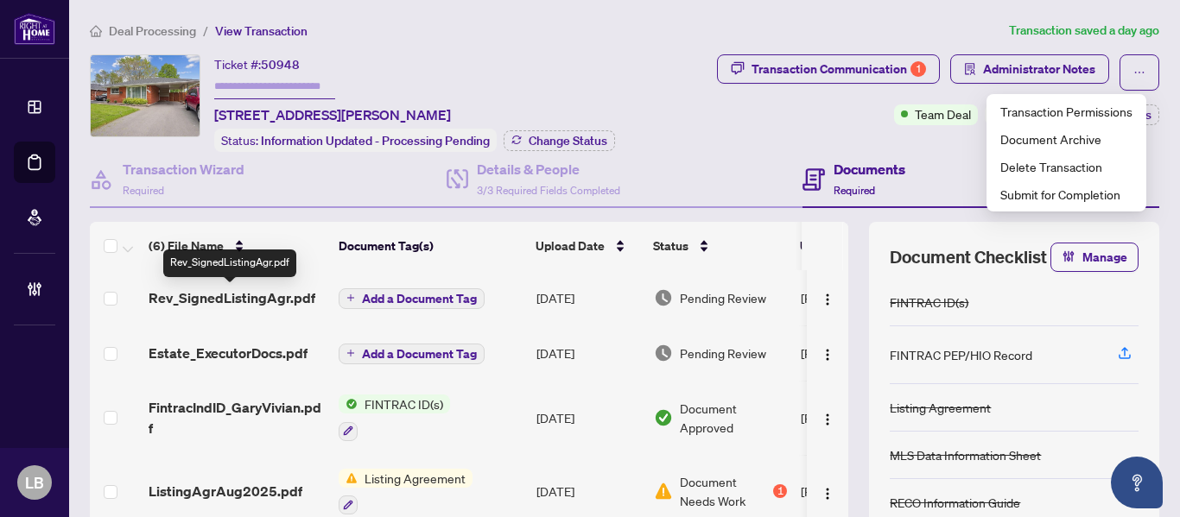
click at [251, 295] on span "Rev_SignedListingAgr.pdf" at bounding box center [232, 298] width 167 height 21
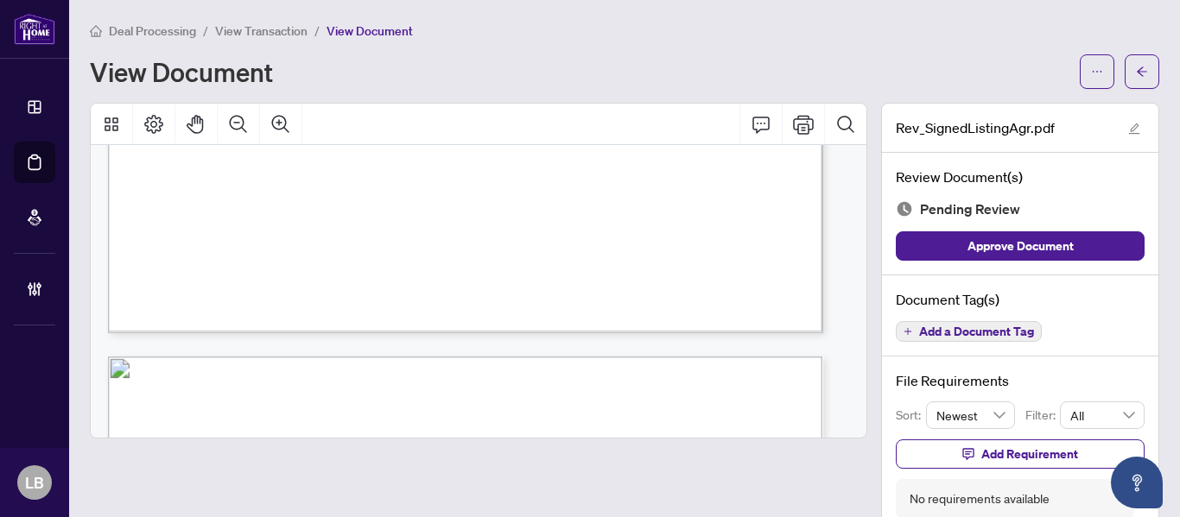
scroll to position [2721, 0]
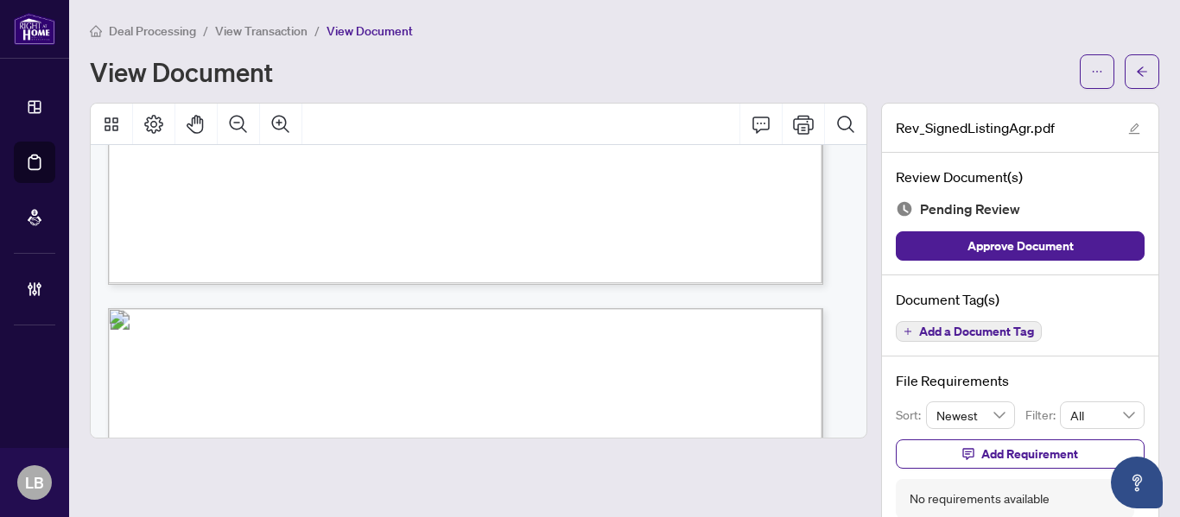
click at [932, 327] on span "Add a Document Tag" at bounding box center [976, 332] width 115 height 12
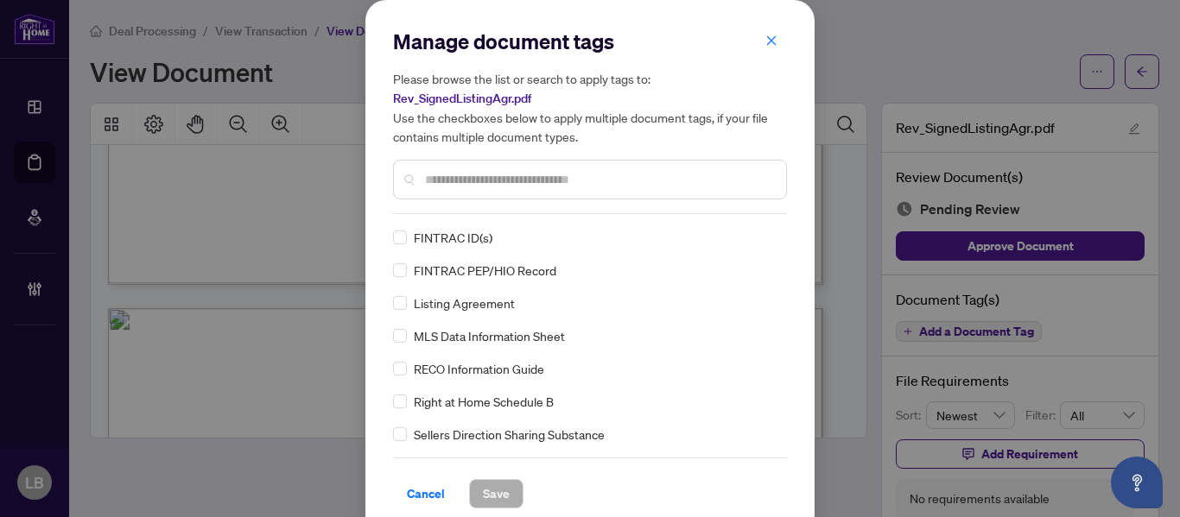
click at [481, 181] on input "text" at bounding box center [598, 179] width 347 height 19
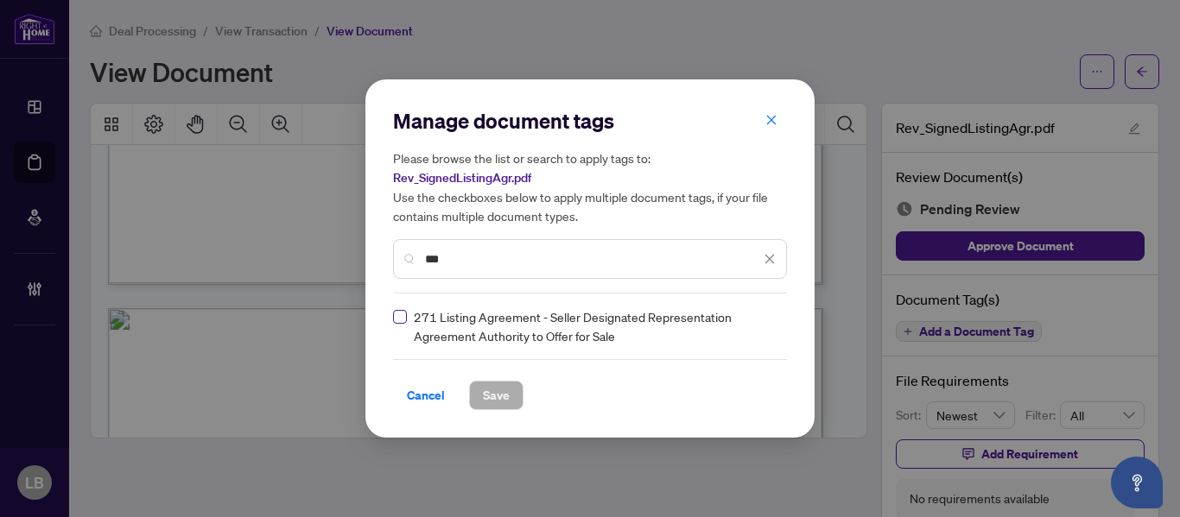
type input "***"
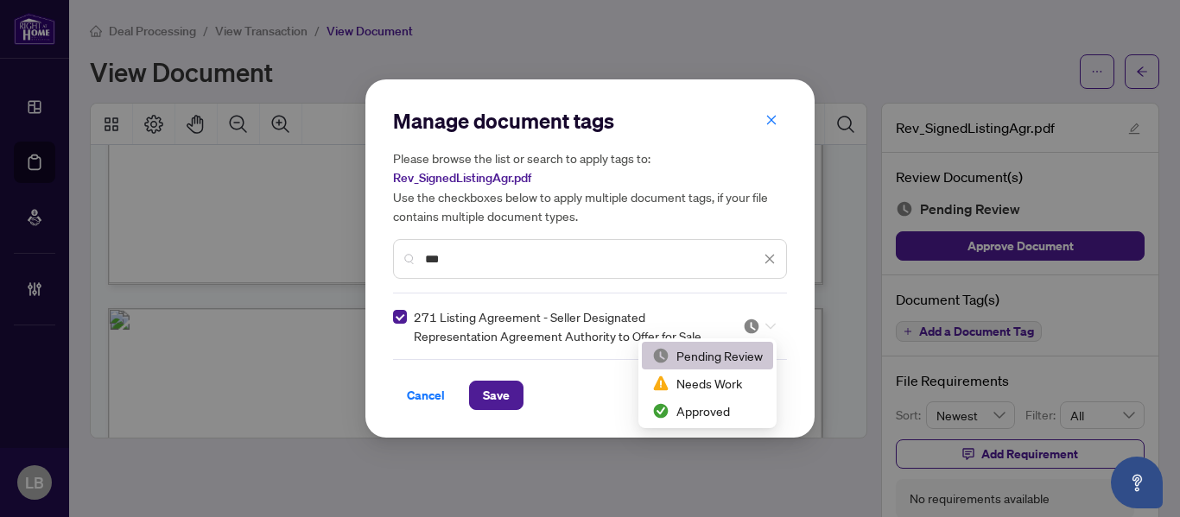
click at [767, 326] on icon at bounding box center [770, 327] width 10 height 6
click at [657, 420] on div "Approved" at bounding box center [707, 411] width 111 height 19
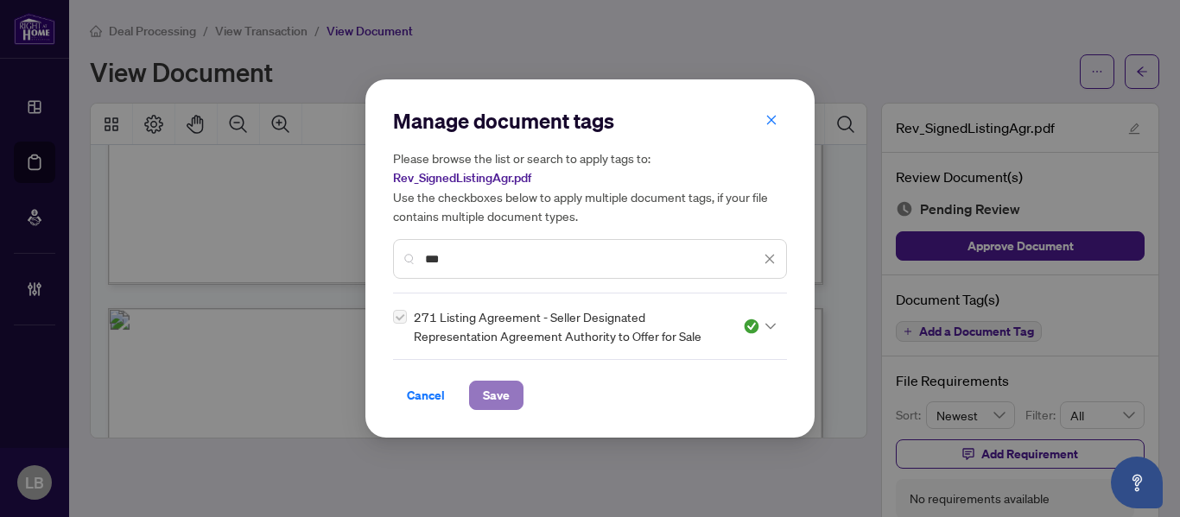
click at [497, 394] on span "Save" at bounding box center [496, 396] width 27 height 28
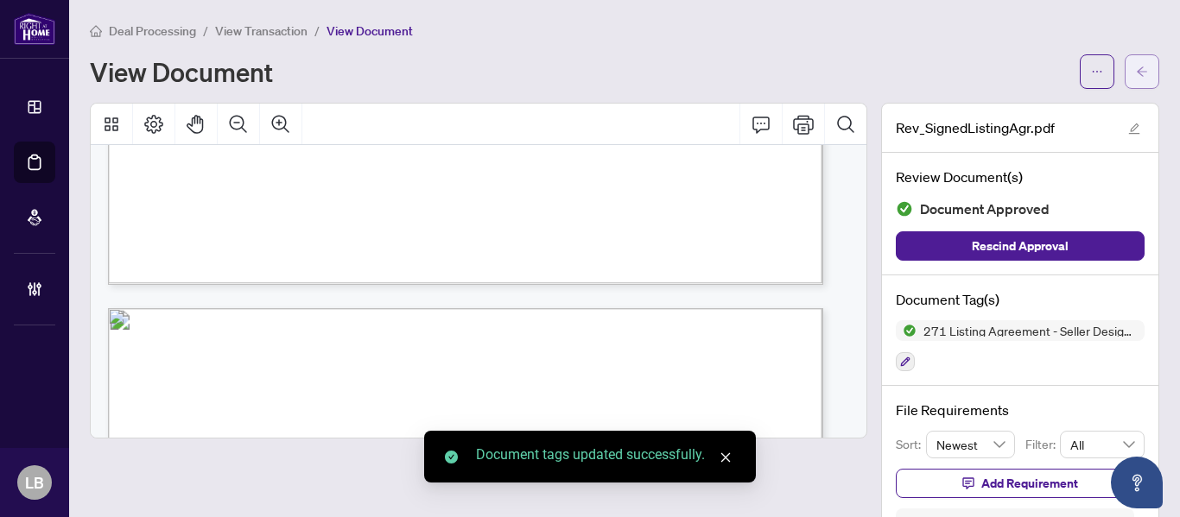
click at [1136, 72] on icon "arrow-left" at bounding box center [1142, 72] width 12 height 12
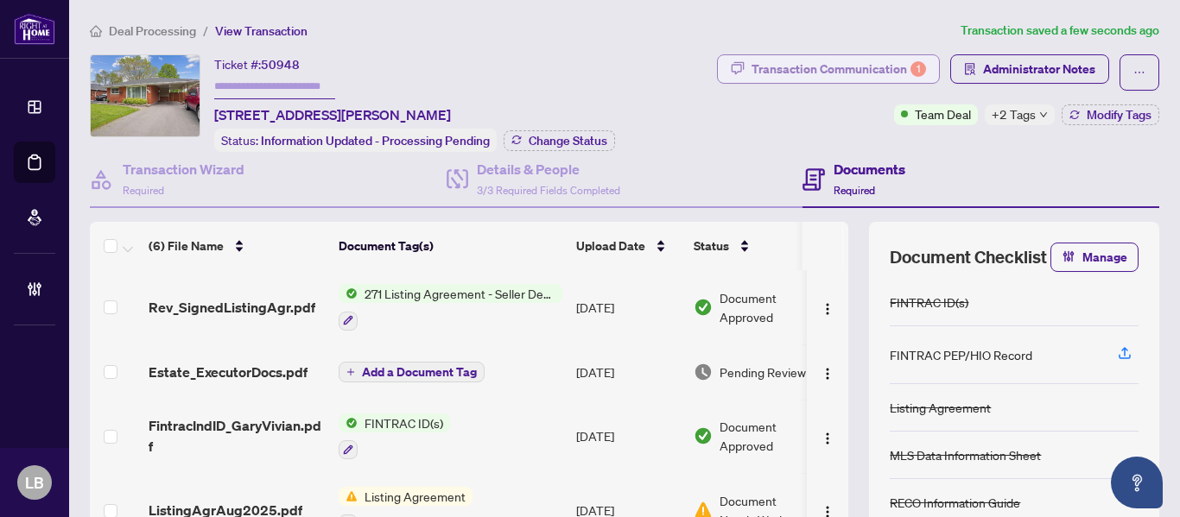
click at [826, 61] on div "Transaction Communication 1" at bounding box center [838, 69] width 174 height 28
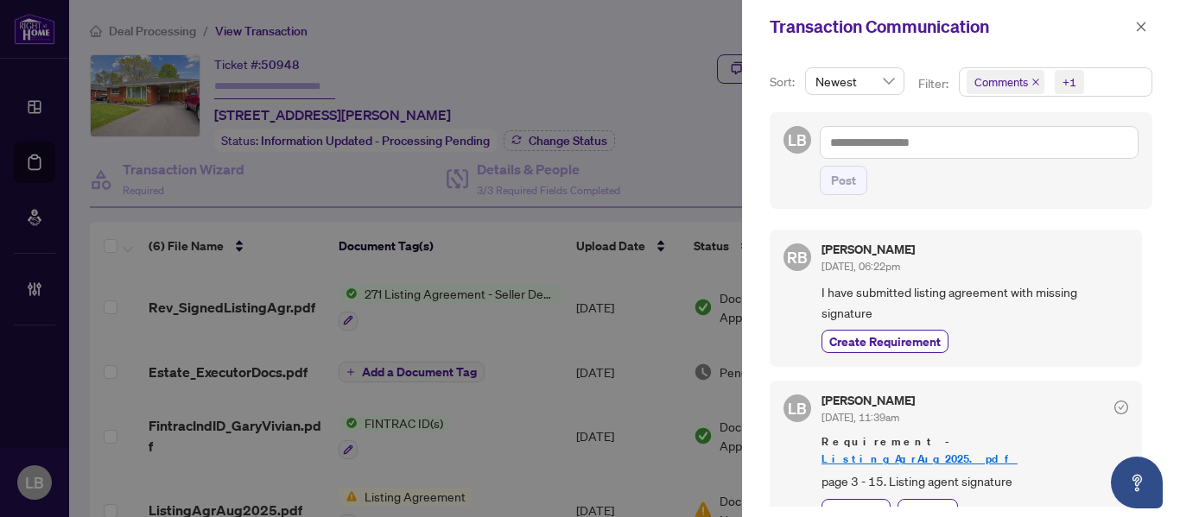
scroll to position [11, 0]
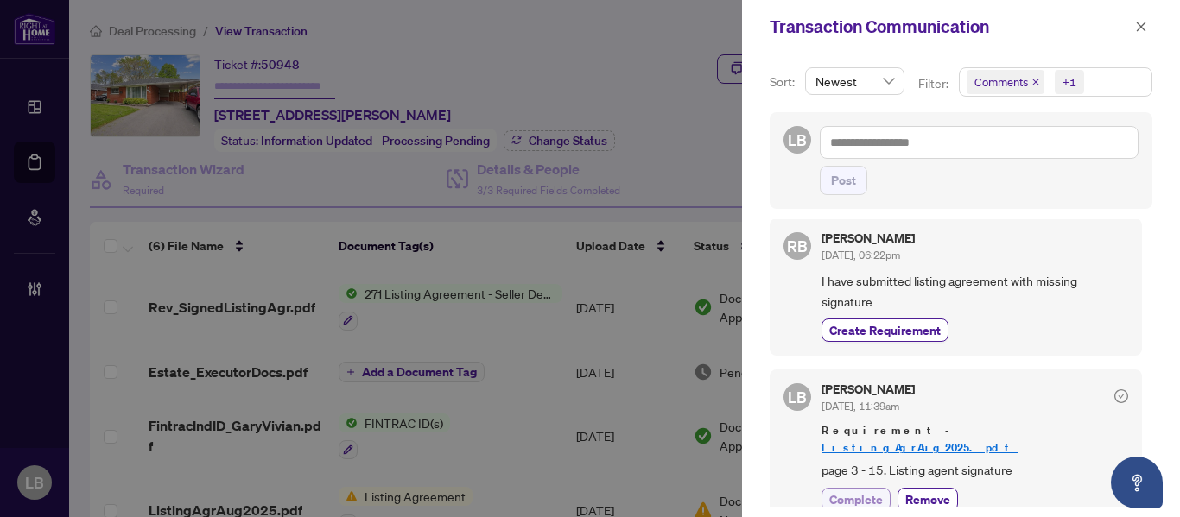
click at [863, 491] on span "Complete" at bounding box center [856, 500] width 54 height 18
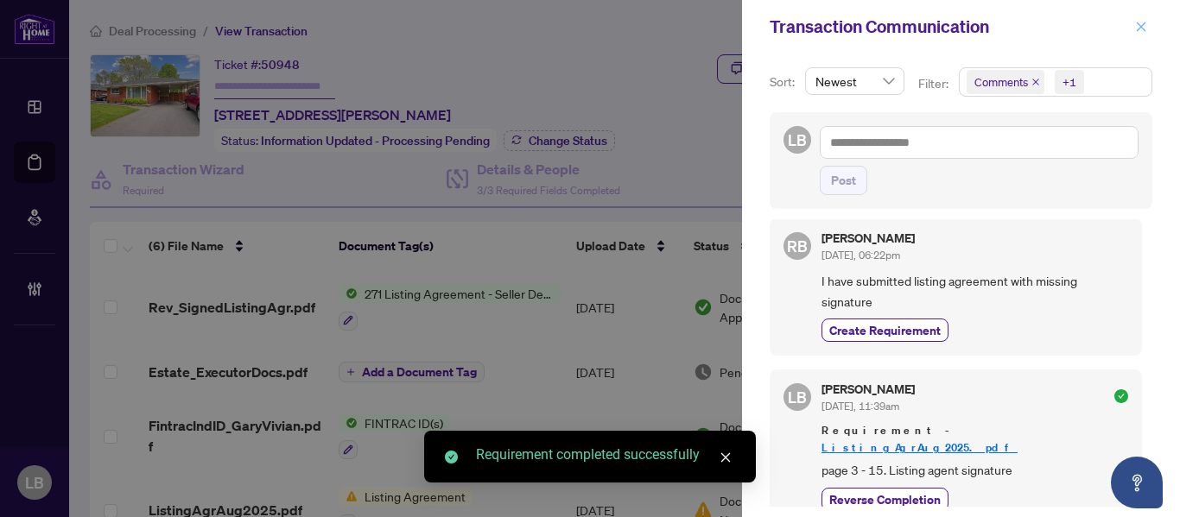
click at [1148, 32] on button "button" at bounding box center [1141, 26] width 22 height 21
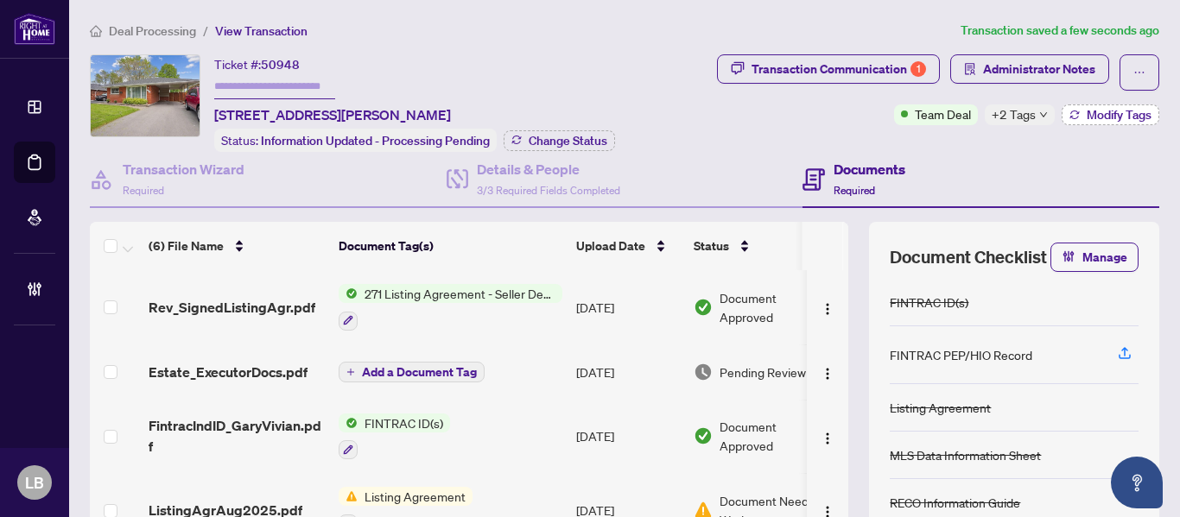
click at [1087, 111] on span "Modify Tags" at bounding box center [1119, 115] width 65 height 12
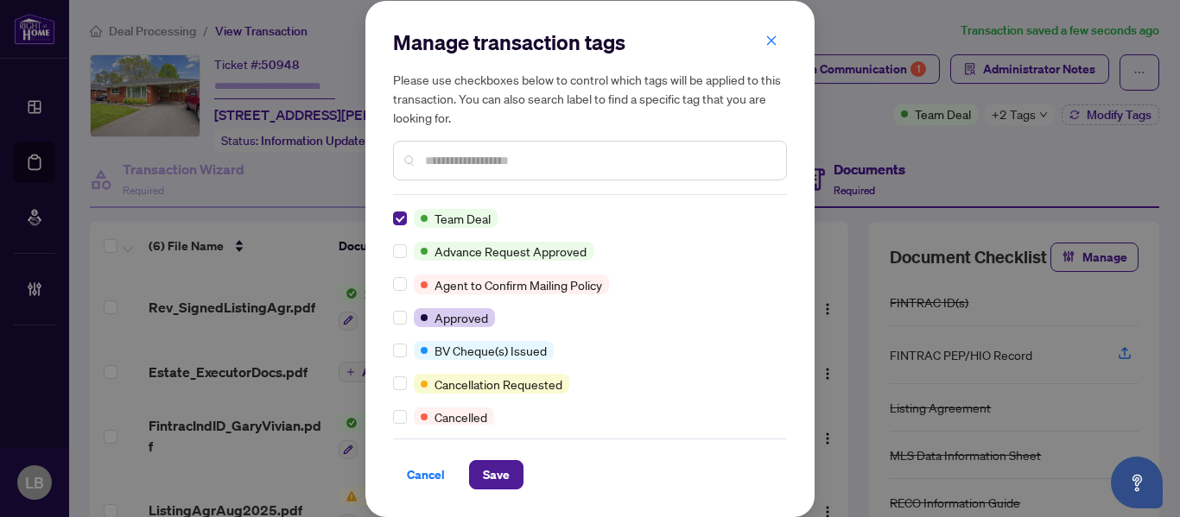
scroll to position [0, 0]
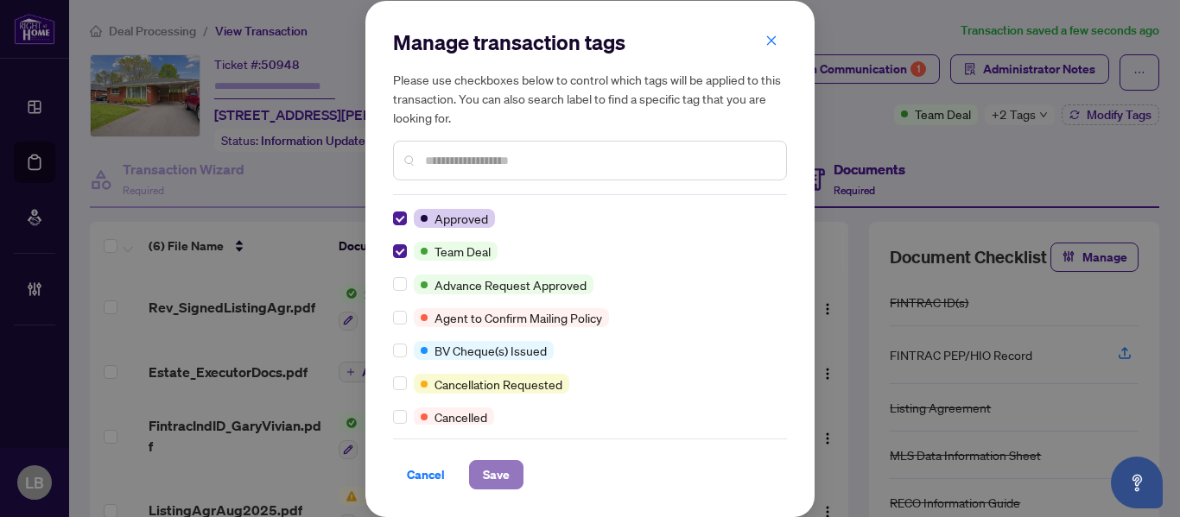
click at [497, 478] on span "Save" at bounding box center [496, 475] width 27 height 28
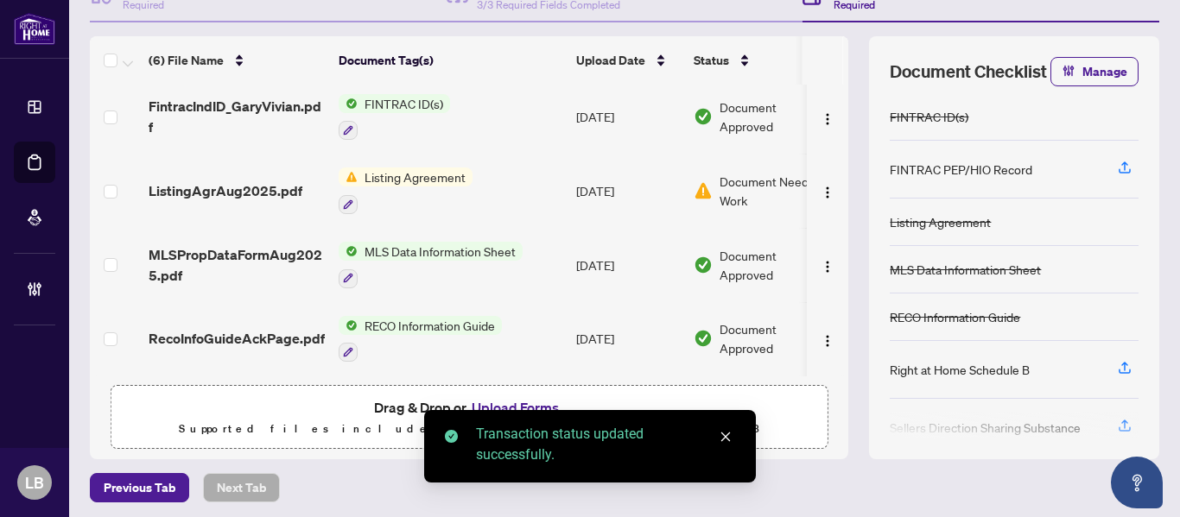
scroll to position [192, 0]
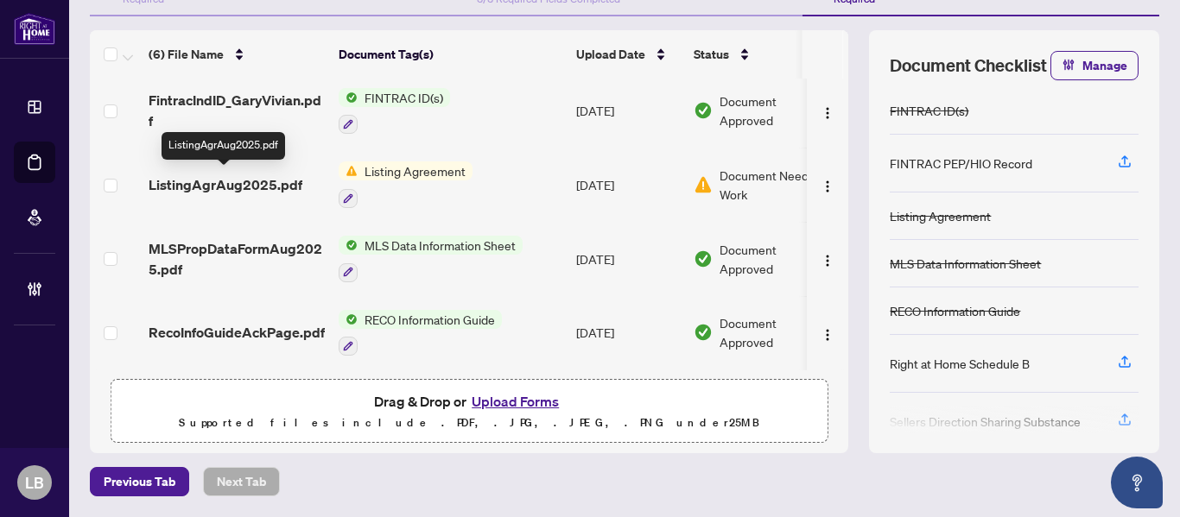
click at [289, 174] on span "ListingAgrAug2025.pdf" at bounding box center [226, 184] width 154 height 21
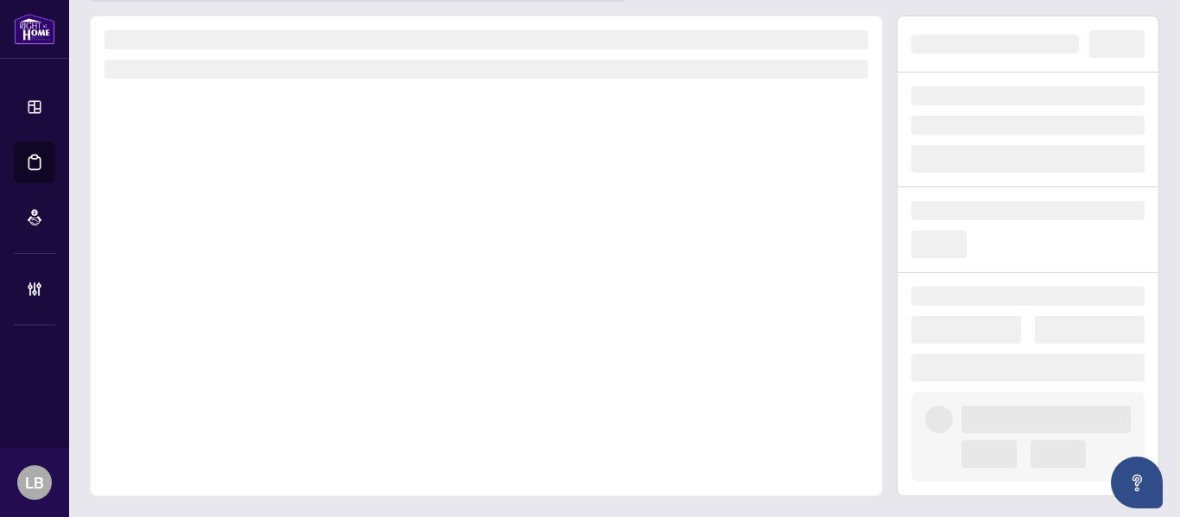
scroll to position [71, 0]
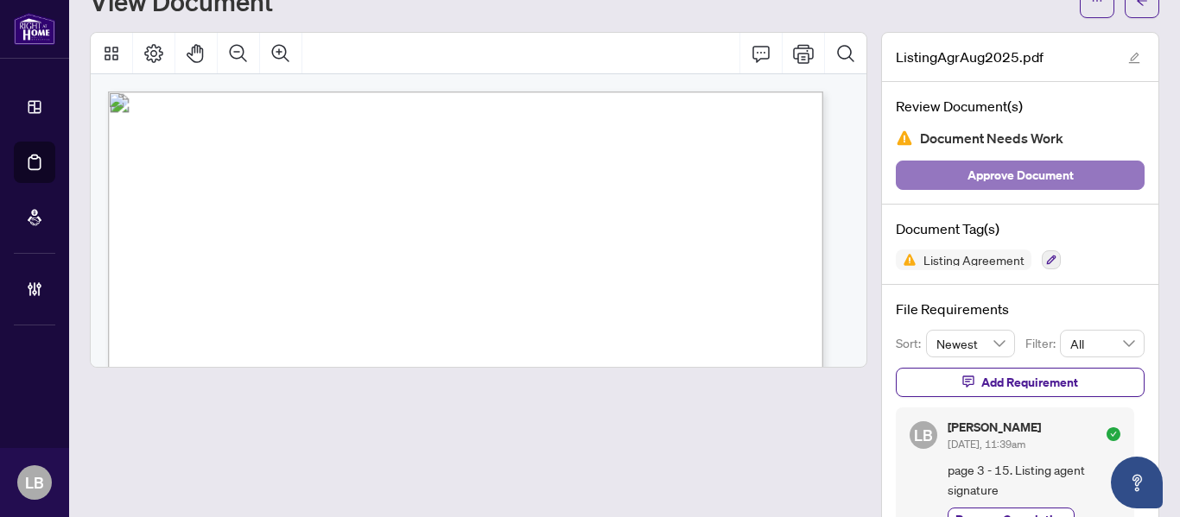
click at [990, 178] on span "Approve Document" at bounding box center [1020, 176] width 106 height 28
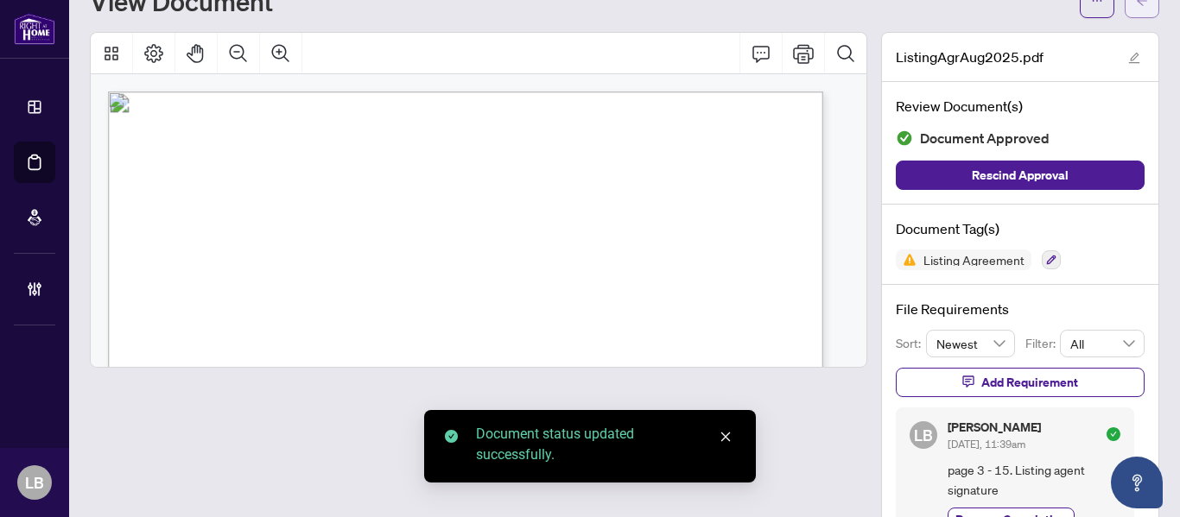
click at [1136, 4] on icon "arrow-left" at bounding box center [1142, 1] width 12 height 12
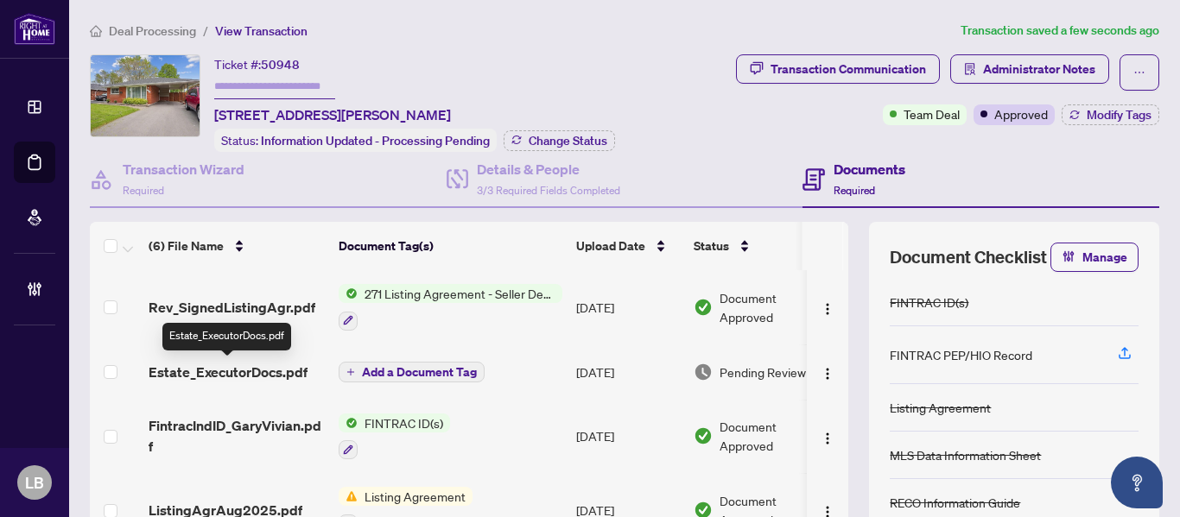
click at [231, 369] on span "Estate_ExecutorDocs.pdf" at bounding box center [228, 372] width 159 height 21
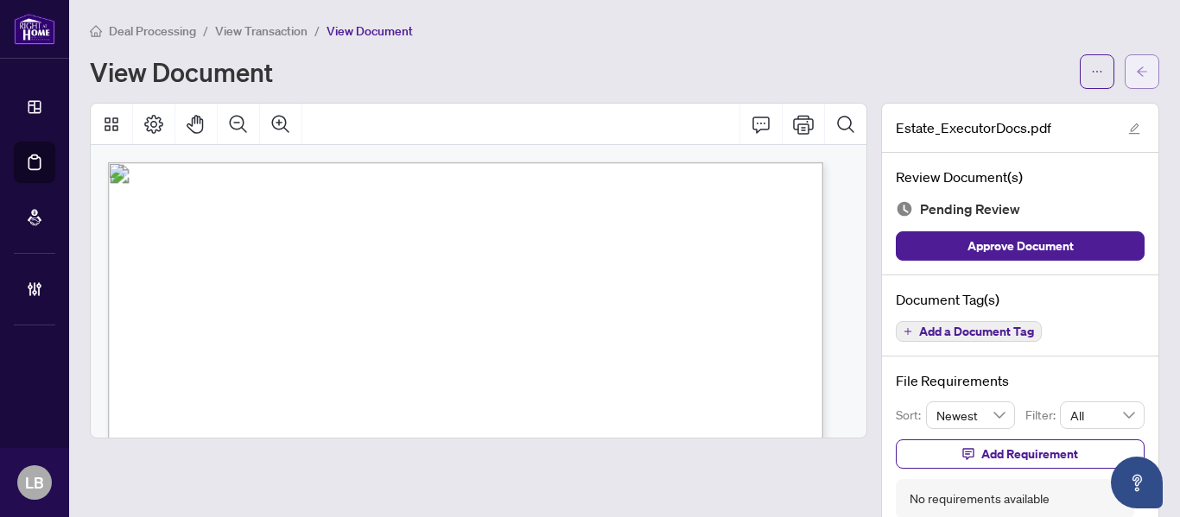
click at [1141, 68] on button "button" at bounding box center [1142, 71] width 35 height 35
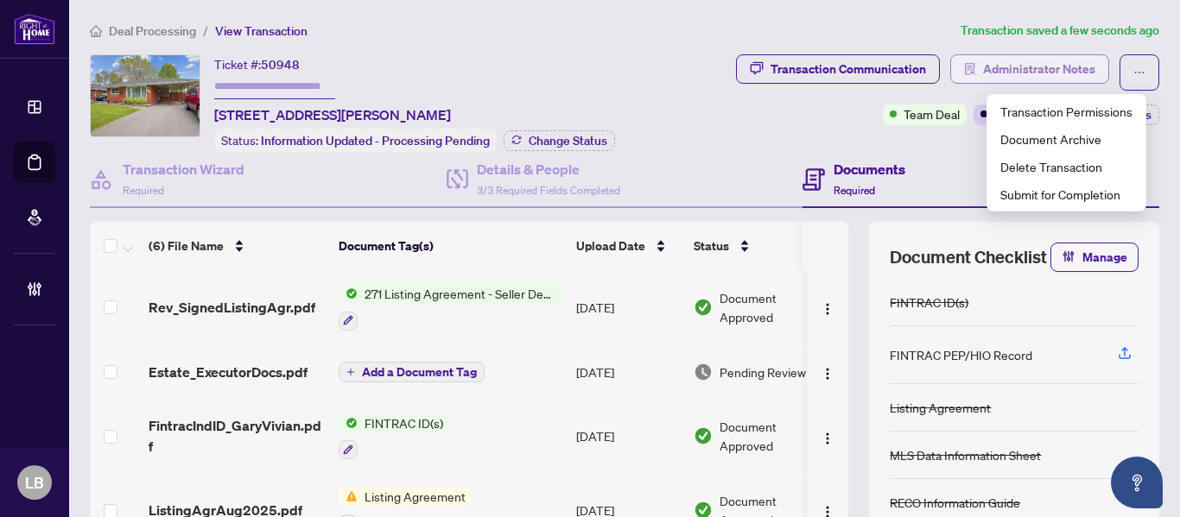
click at [998, 71] on span "Administrator Notes" at bounding box center [1039, 69] width 112 height 28
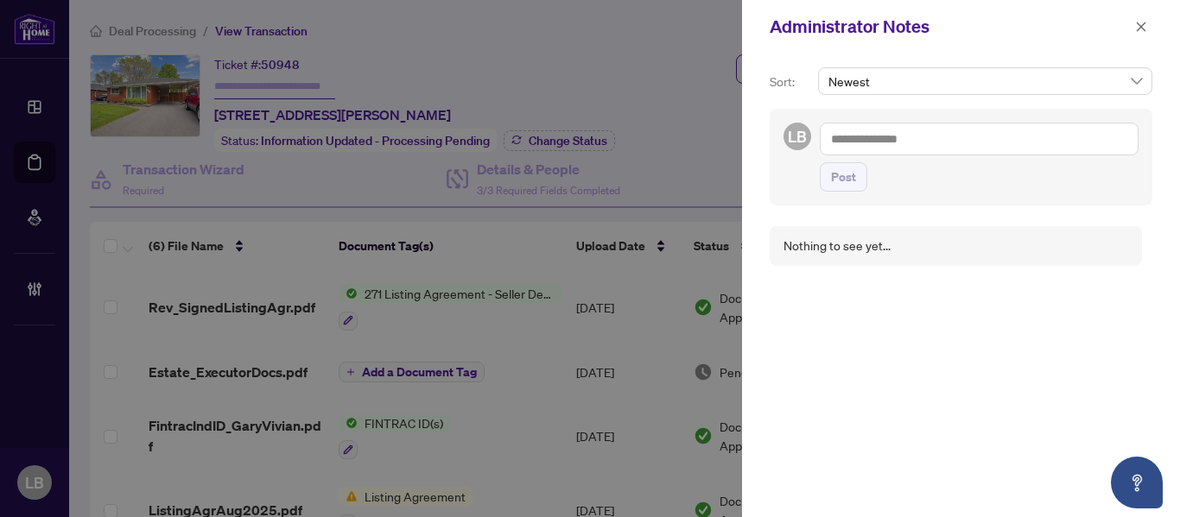
click at [876, 133] on textarea at bounding box center [979, 139] width 319 height 33
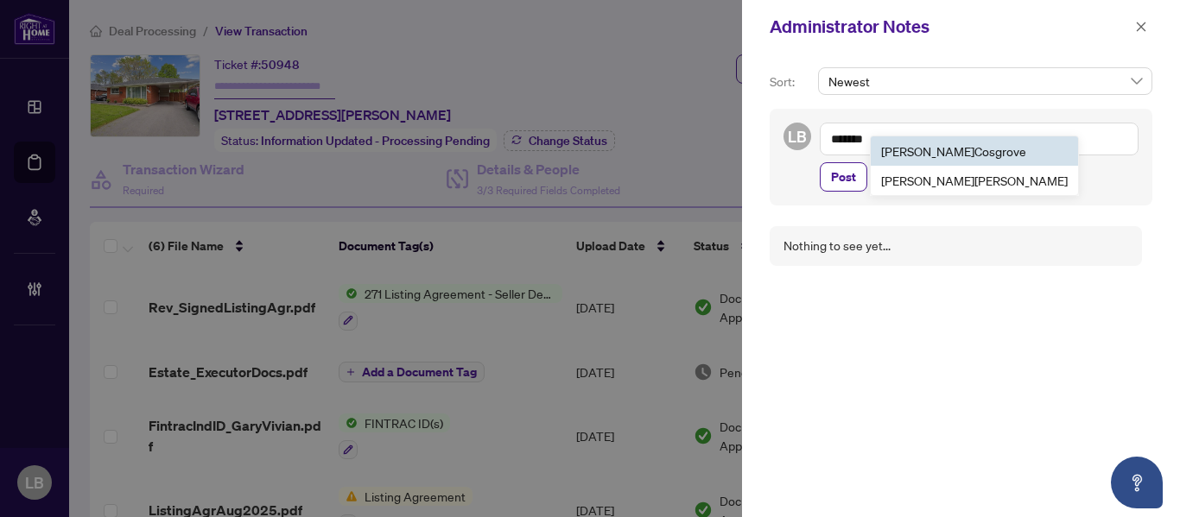
click at [915, 149] on b "Andrew" at bounding box center [927, 151] width 93 height 16
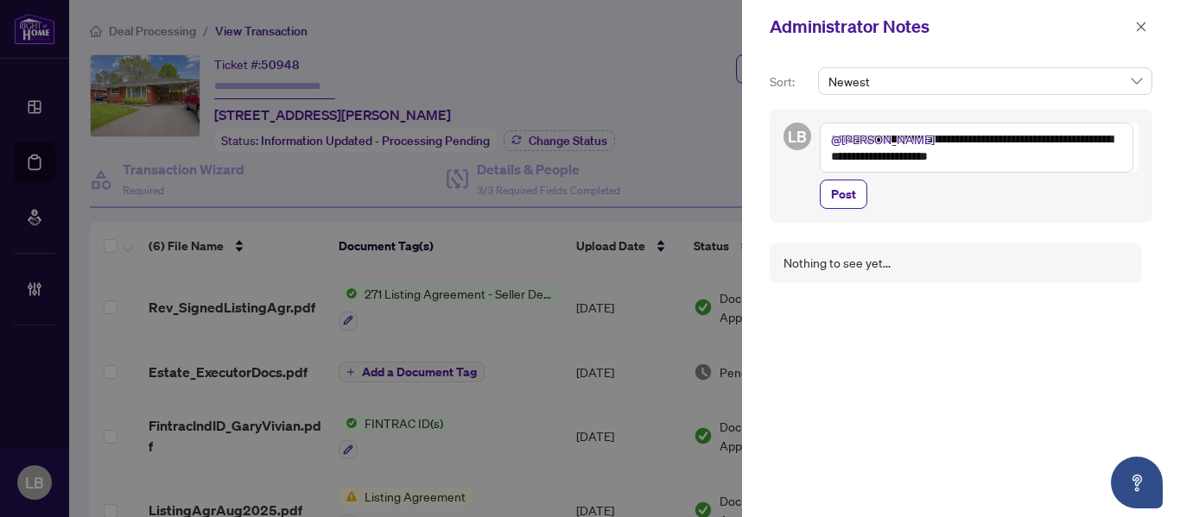
click at [1082, 143] on textarea "**********" at bounding box center [977, 148] width 314 height 50
click at [1013, 151] on textarea "**********" at bounding box center [977, 148] width 314 height 50
click at [1014, 151] on textarea "**********" at bounding box center [977, 148] width 314 height 50
click at [1045, 155] on textarea "**********" at bounding box center [977, 148] width 314 height 50
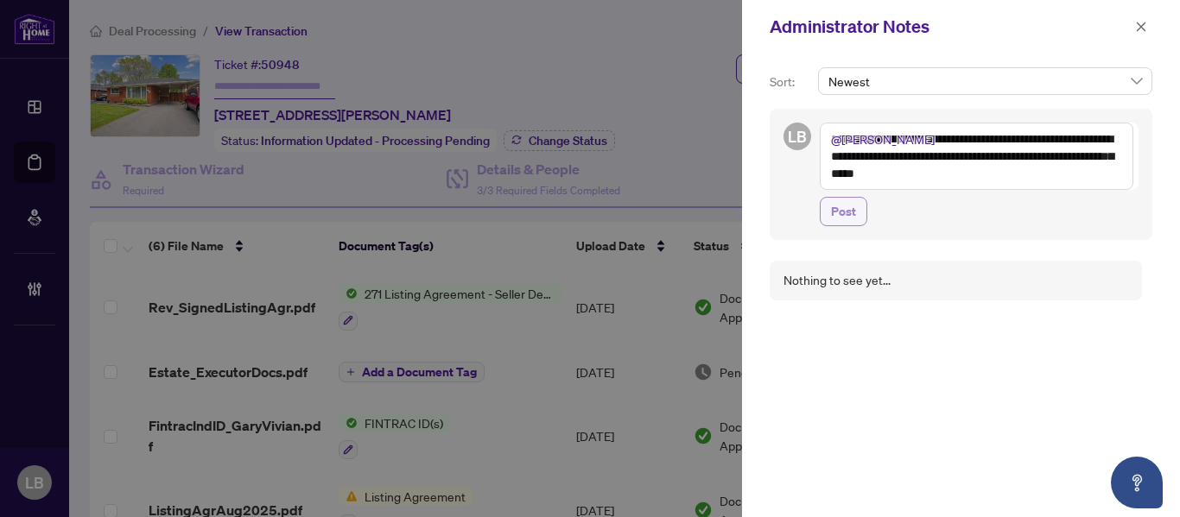
type textarea "**********"
click at [828, 212] on button "Post" at bounding box center [844, 211] width 48 height 29
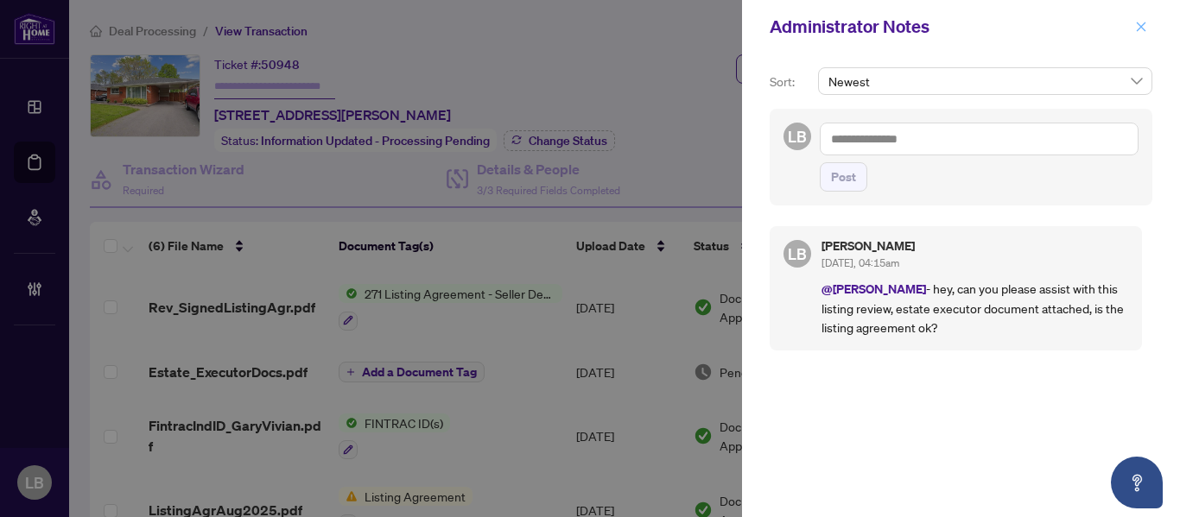
click at [1141, 27] on icon "close" at bounding box center [1142, 27] width 10 height 10
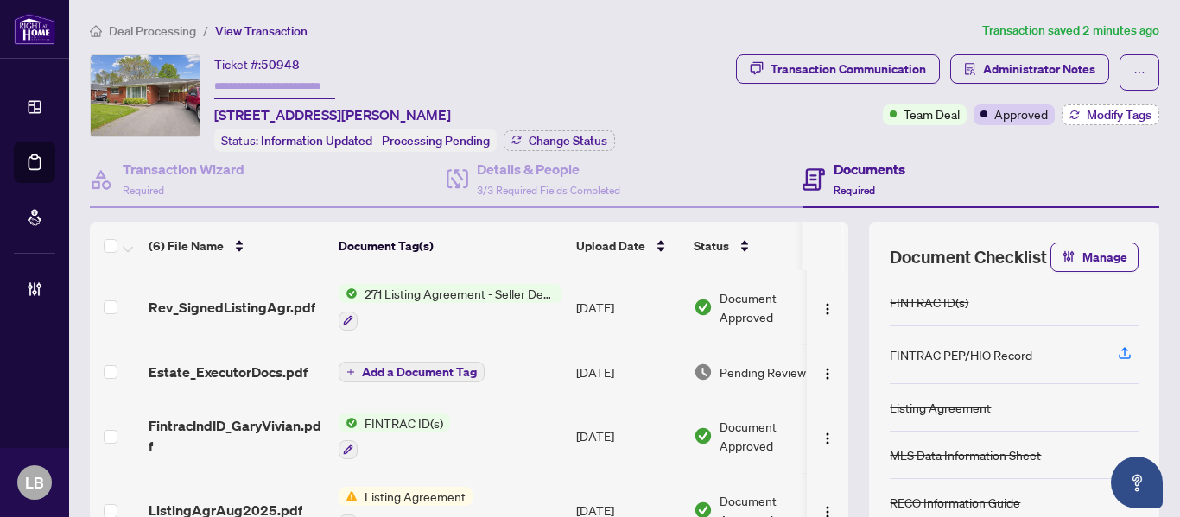
click at [1087, 111] on span "Modify Tags" at bounding box center [1119, 115] width 65 height 12
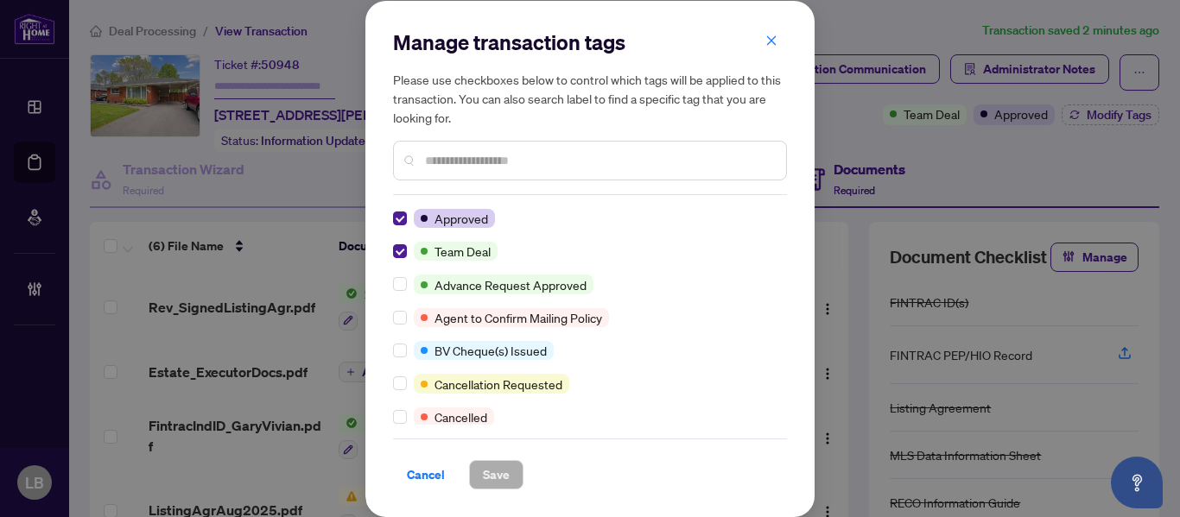
click at [463, 164] on input "text" at bounding box center [598, 160] width 347 height 19
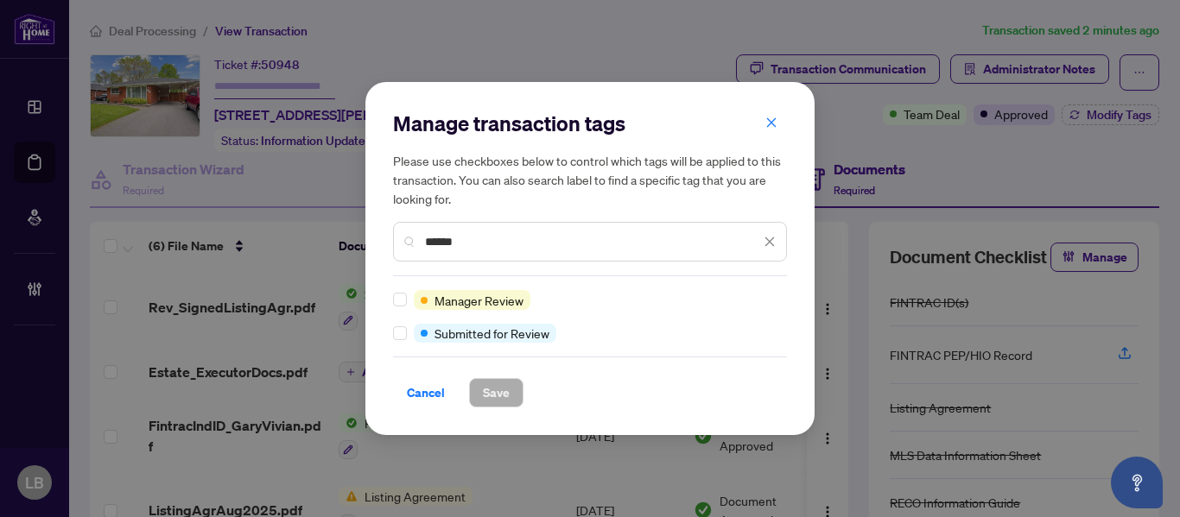
type input "******"
click at [486, 392] on span "Save" at bounding box center [496, 393] width 27 height 28
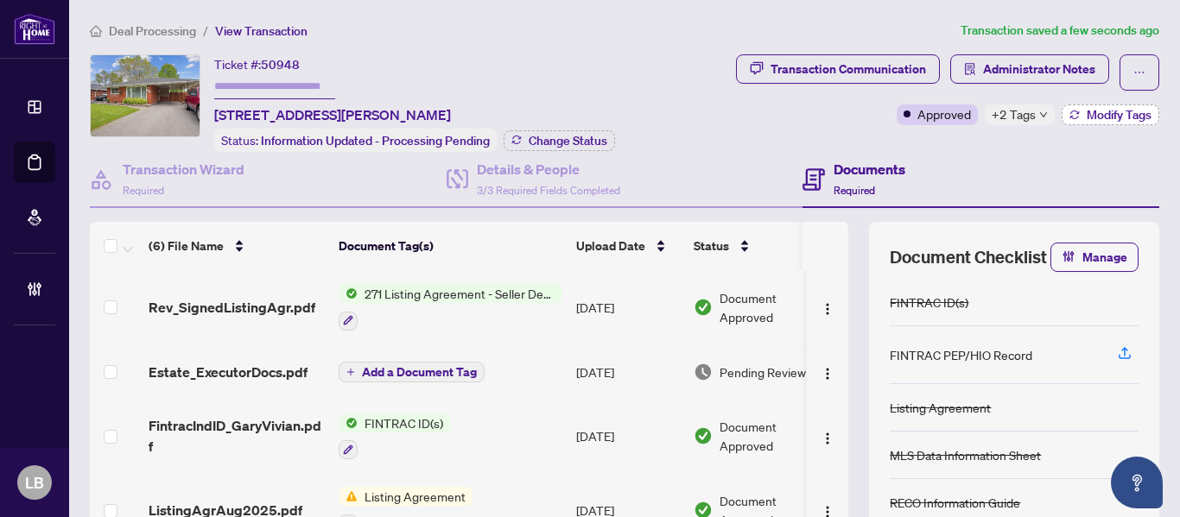
click at [1069, 116] on icon "button" at bounding box center [1074, 115] width 10 height 10
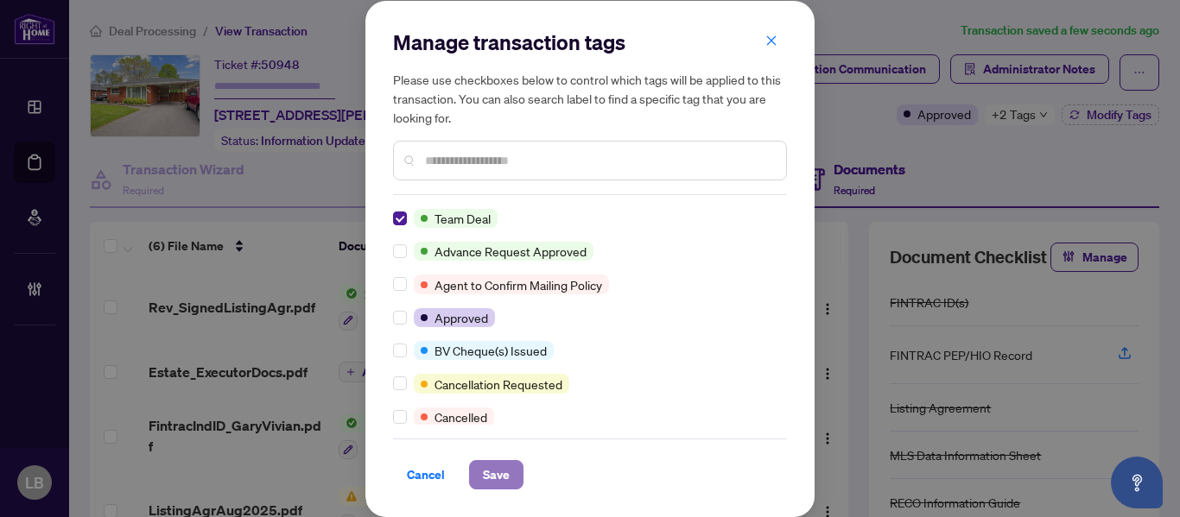
click at [490, 469] on span "Save" at bounding box center [496, 475] width 27 height 28
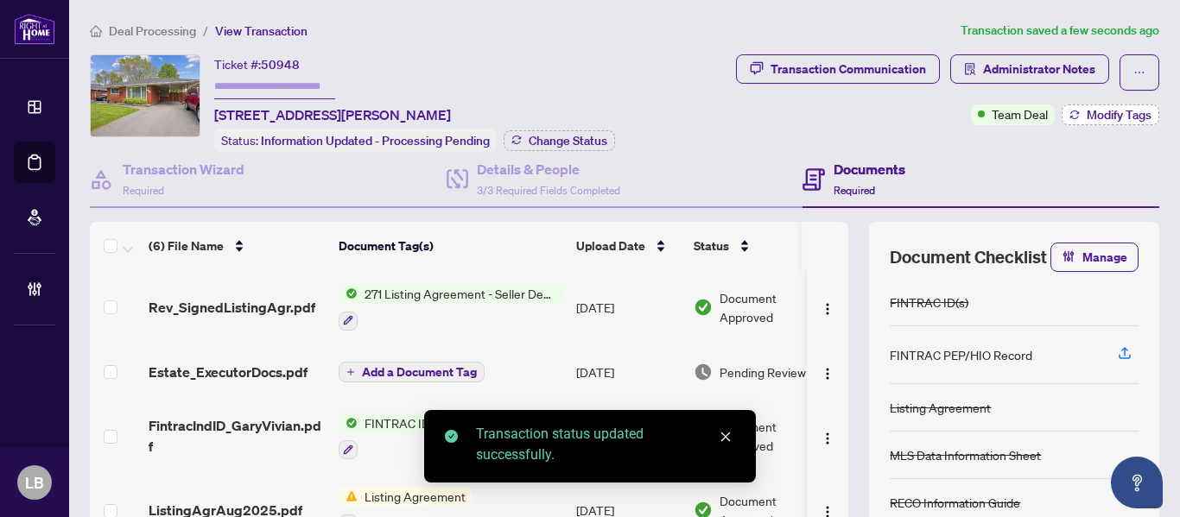
click at [1087, 114] on span "Modify Tags" at bounding box center [1119, 115] width 65 height 12
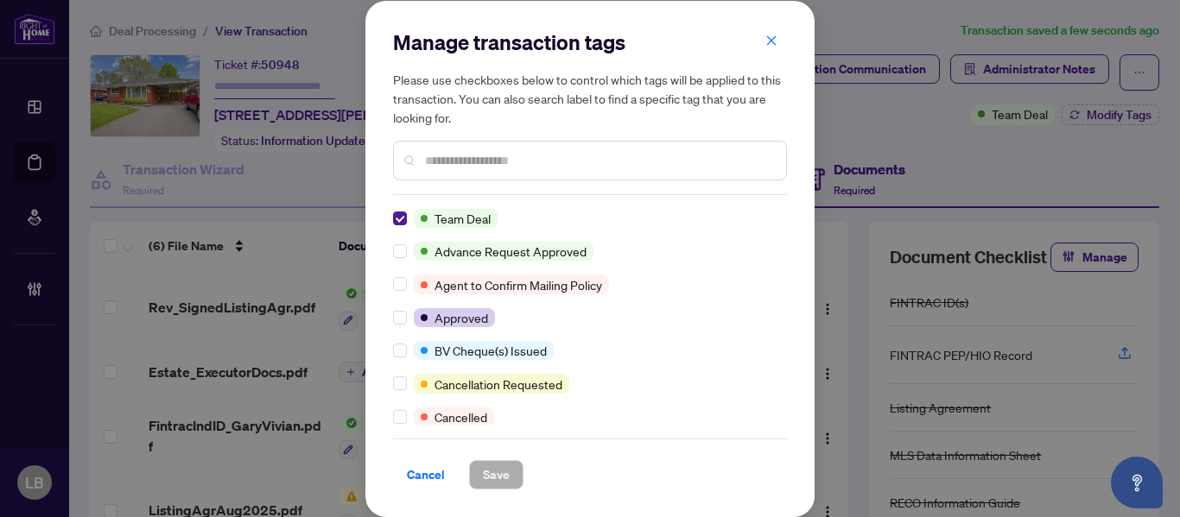
click at [476, 151] on input "text" at bounding box center [598, 160] width 347 height 19
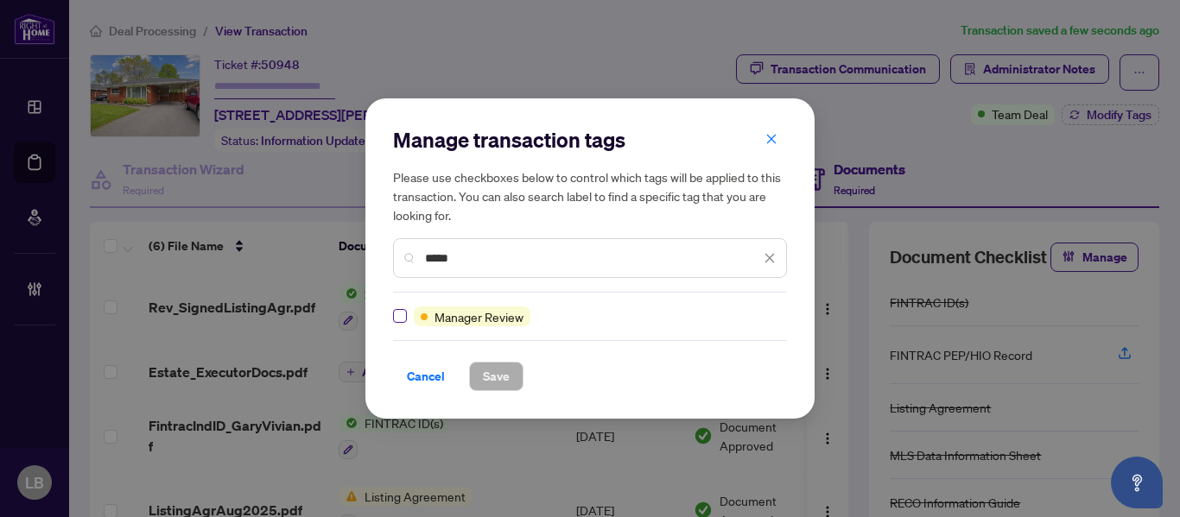
type input "*****"
click at [498, 376] on span "Save" at bounding box center [496, 377] width 27 height 28
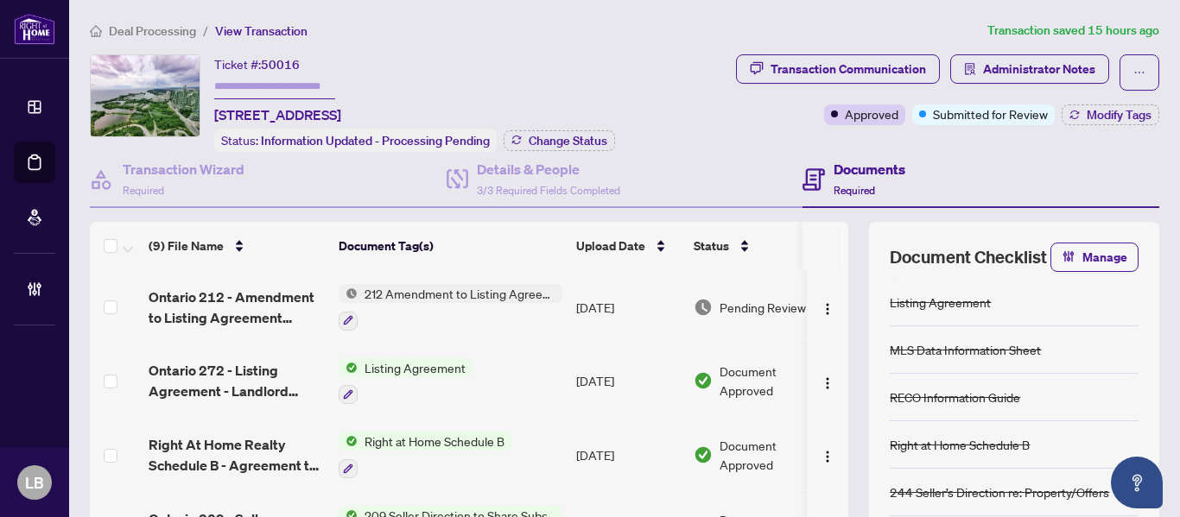
click at [215, 295] on span "Ontario 212 - Amendment to Listing Agreement Authority to Offer for Lease Price…" at bounding box center [237, 307] width 176 height 41
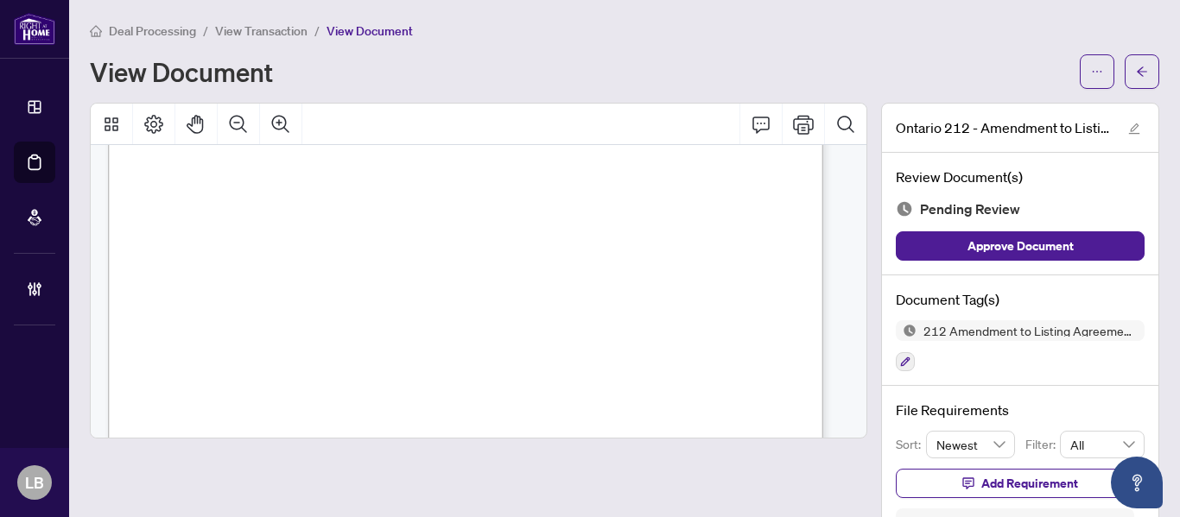
scroll to position [668, 0]
click at [900, 361] on icon "button" at bounding box center [905, 362] width 10 height 10
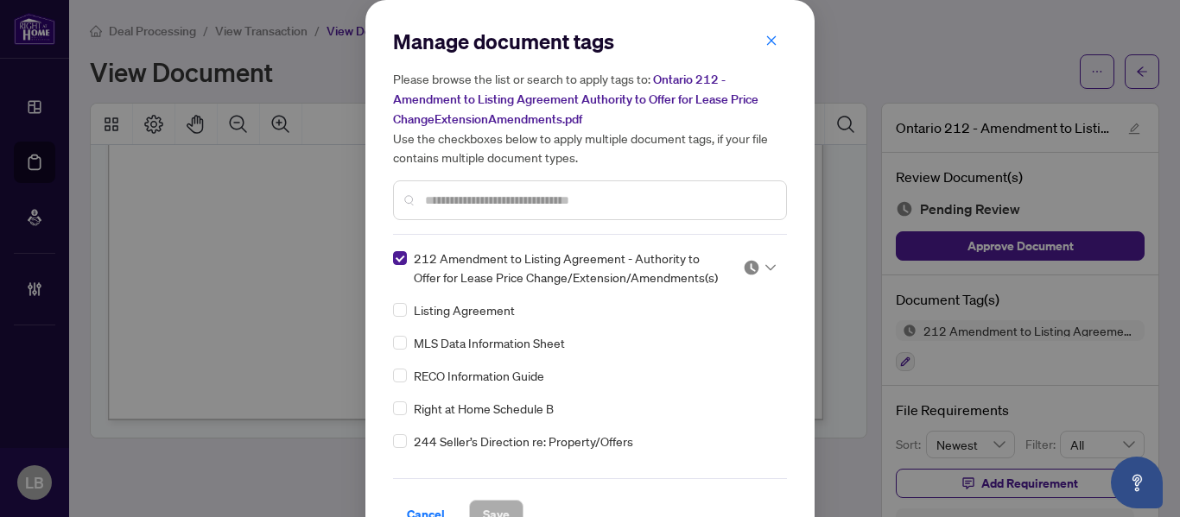
click at [745, 266] on img at bounding box center [751, 267] width 17 height 17
click at [747, 266] on img at bounding box center [751, 267] width 17 height 17
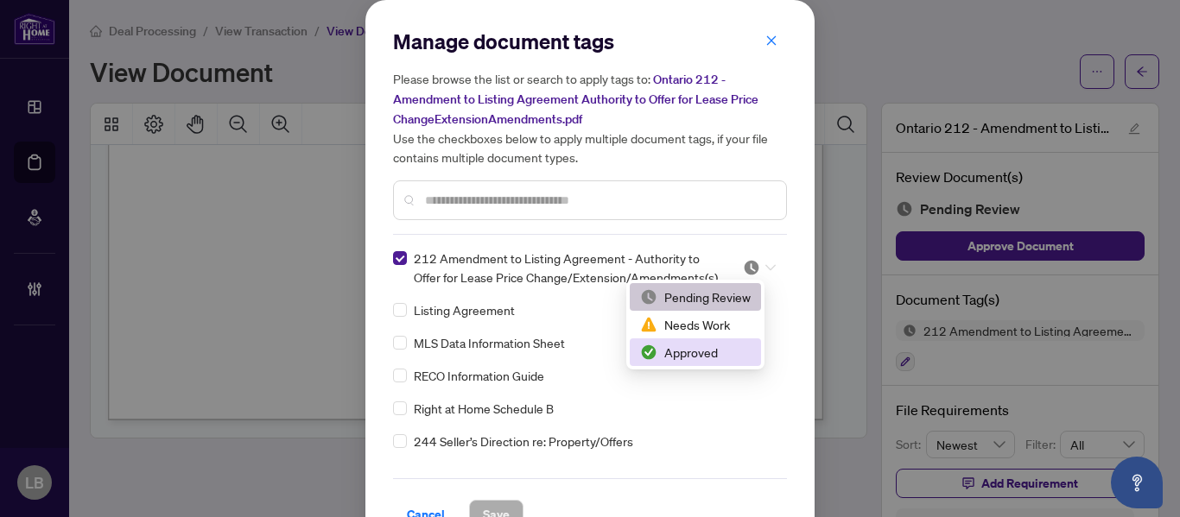
drag, startPoint x: 751, startPoint y: 263, endPoint x: 714, endPoint y: 351, distance: 94.8
click at [714, 351] on body "Dashboard Deal Processing Mortgage Referrals Brokerage Management LB Linda Buju…" at bounding box center [590, 258] width 1180 height 517
click at [714, 351] on div "Approved" at bounding box center [695, 352] width 111 height 19
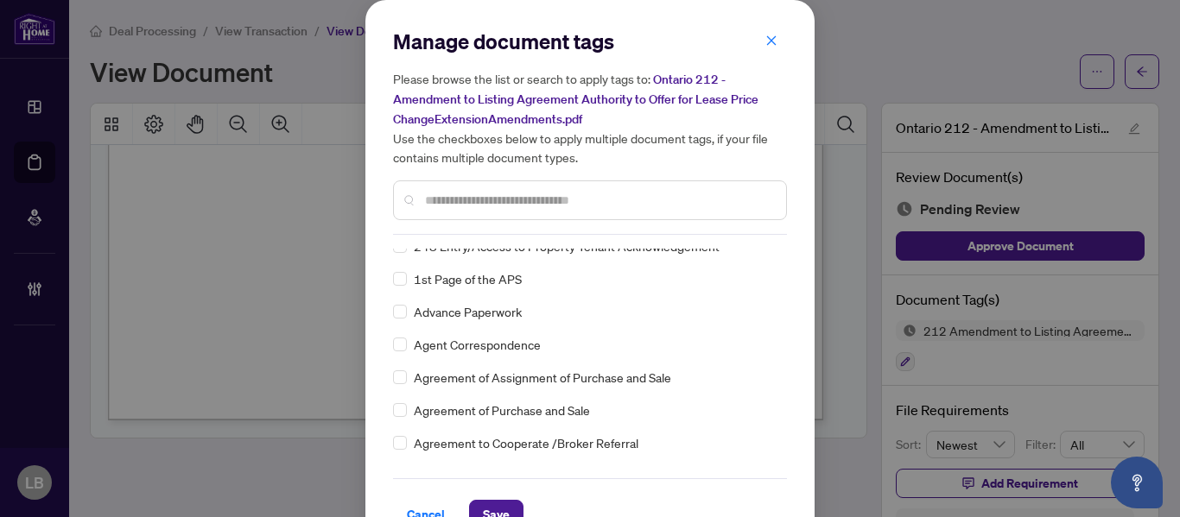
scroll to position [259, 0]
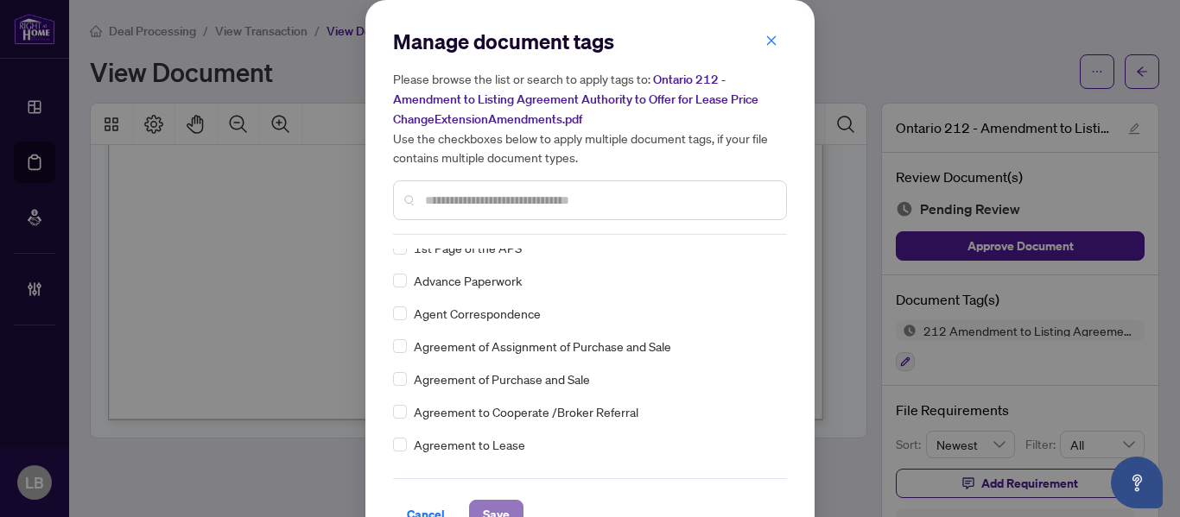
click at [489, 508] on span "Save" at bounding box center [496, 515] width 27 height 28
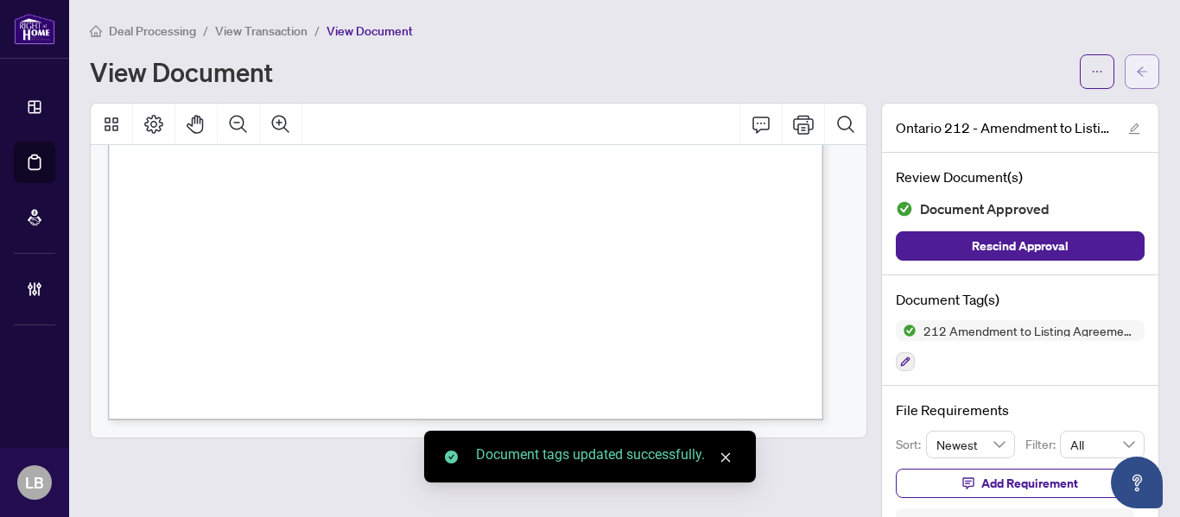
click at [1136, 73] on icon "arrow-left" at bounding box center [1142, 72] width 12 height 12
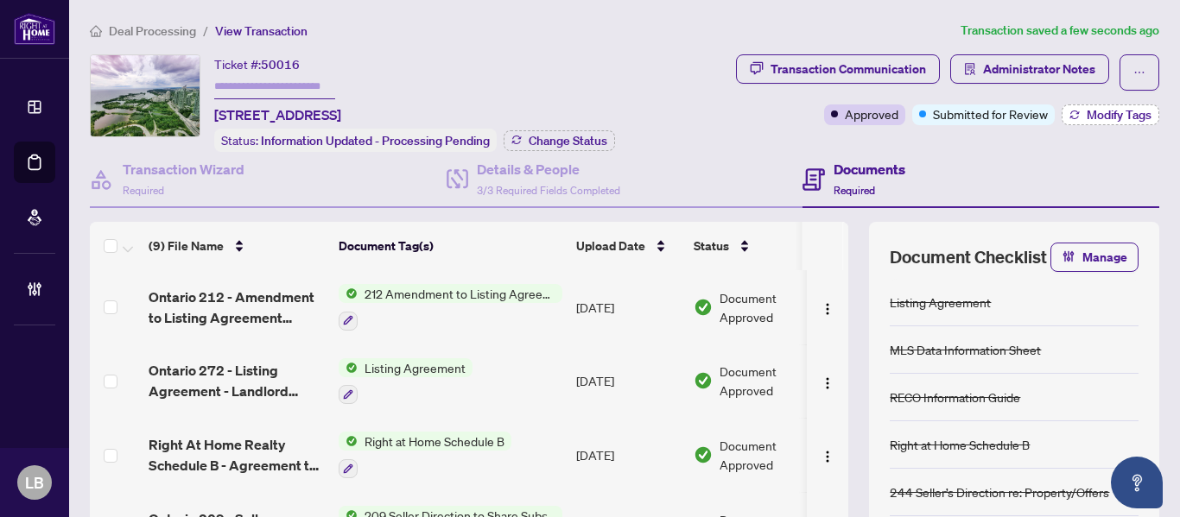
click at [1087, 112] on span "Modify Tags" at bounding box center [1119, 115] width 65 height 12
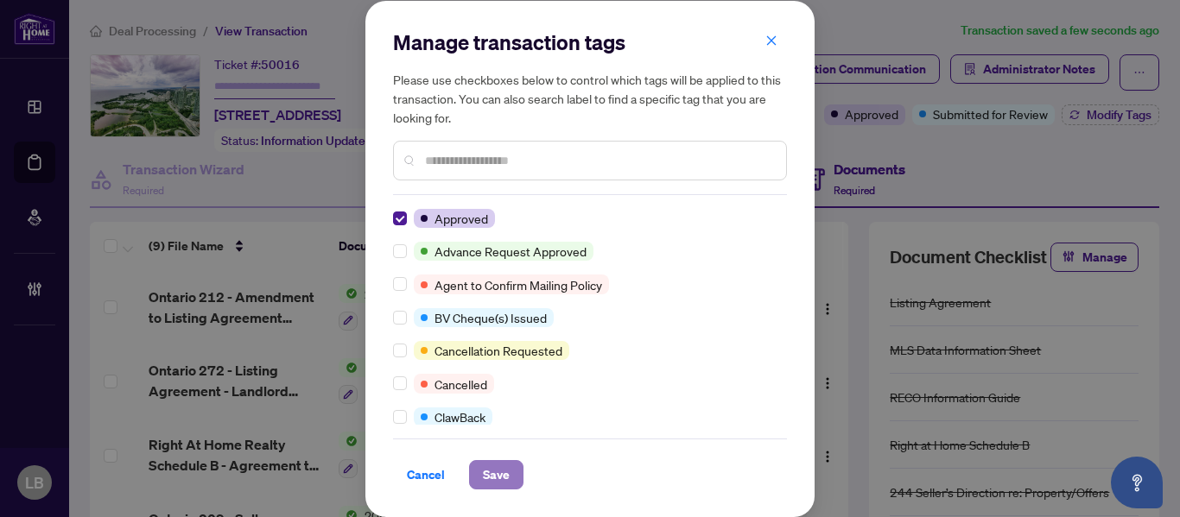
click at [494, 468] on span "Save" at bounding box center [496, 475] width 27 height 28
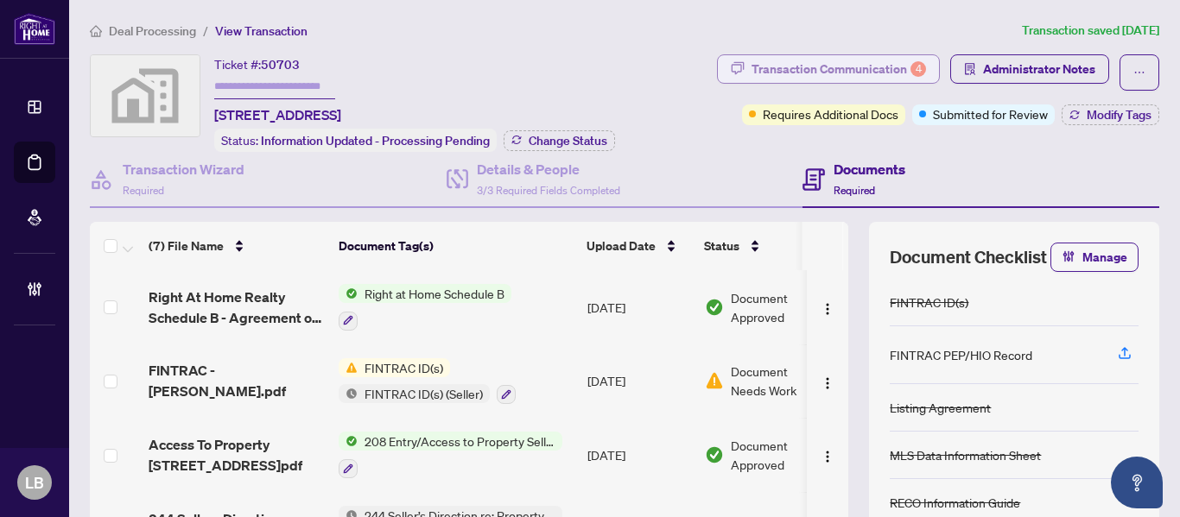
click at [867, 68] on div "Transaction Communication 4" at bounding box center [838, 69] width 174 height 28
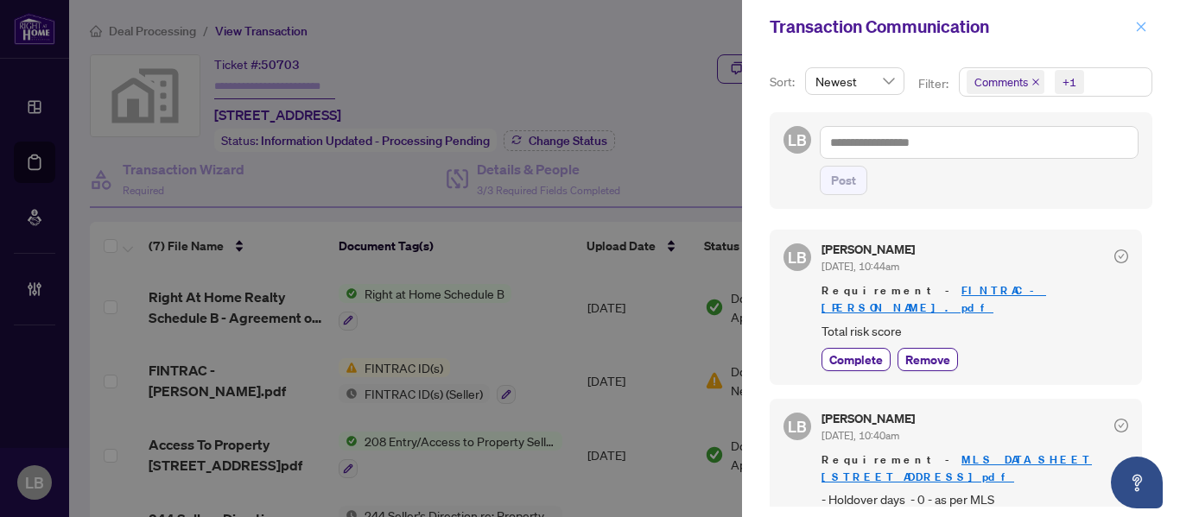
click at [1144, 29] on icon "close" at bounding box center [1141, 27] width 12 height 12
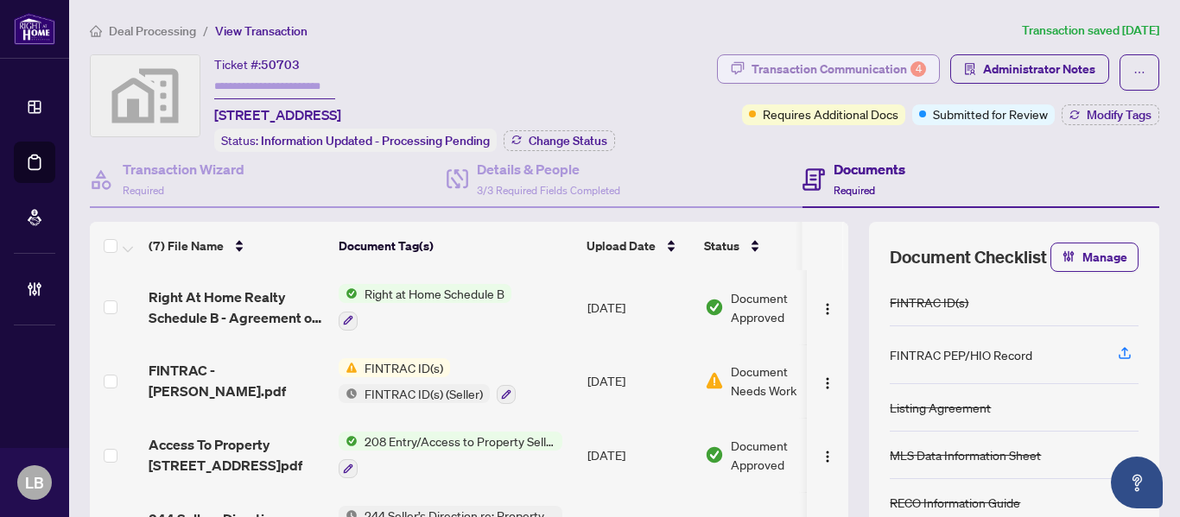
click at [878, 67] on div "Transaction Communication 4" at bounding box center [838, 69] width 174 height 28
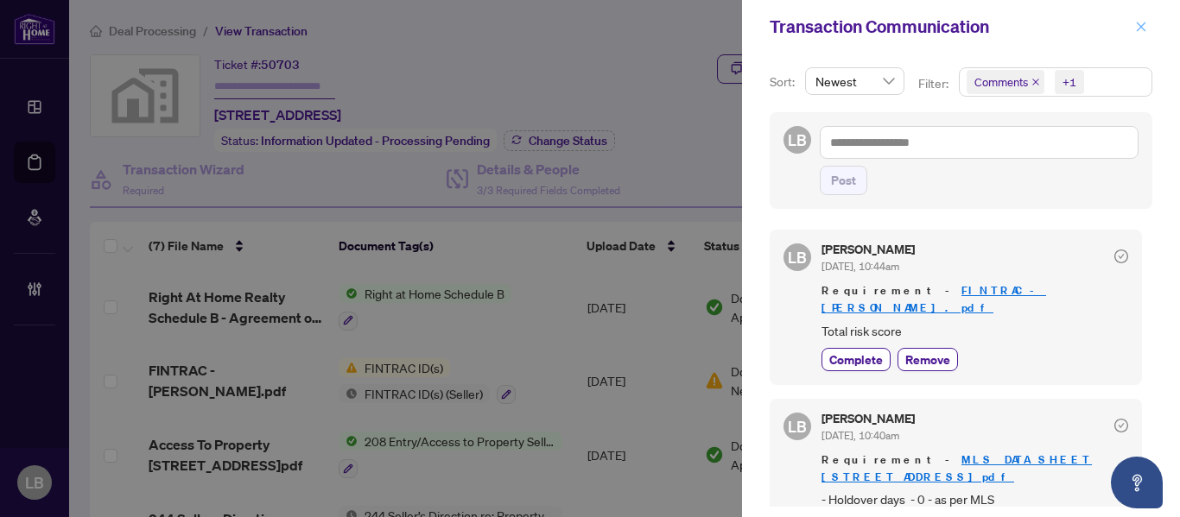
click at [1145, 27] on icon "close" at bounding box center [1141, 27] width 12 height 12
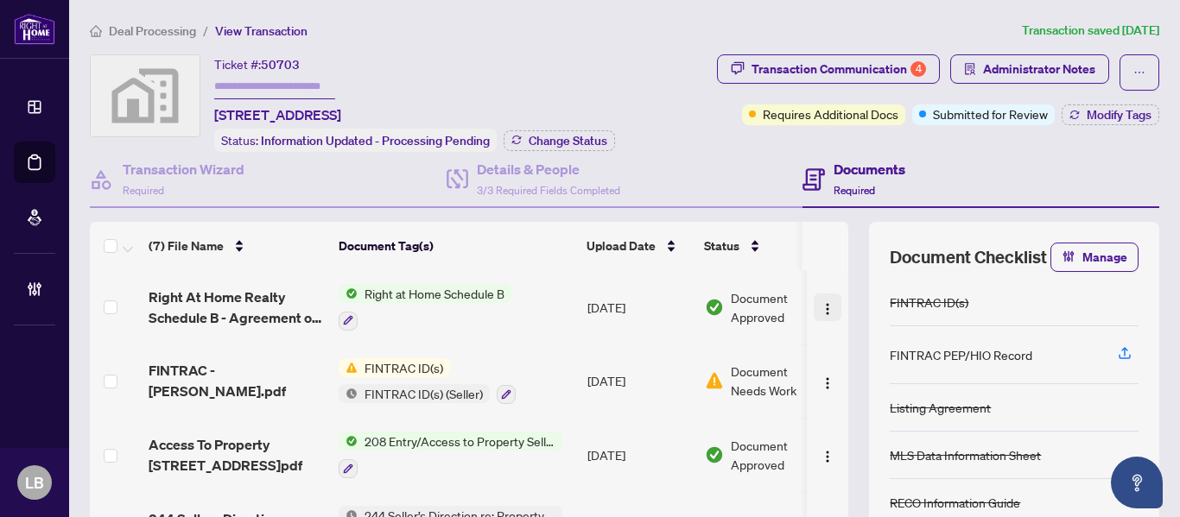
click at [820, 303] on img "button" at bounding box center [827, 309] width 14 height 14
click at [820, 306] on img "button" at bounding box center [827, 309] width 14 height 14
